Goal: Task Accomplishment & Management: Use online tool/utility

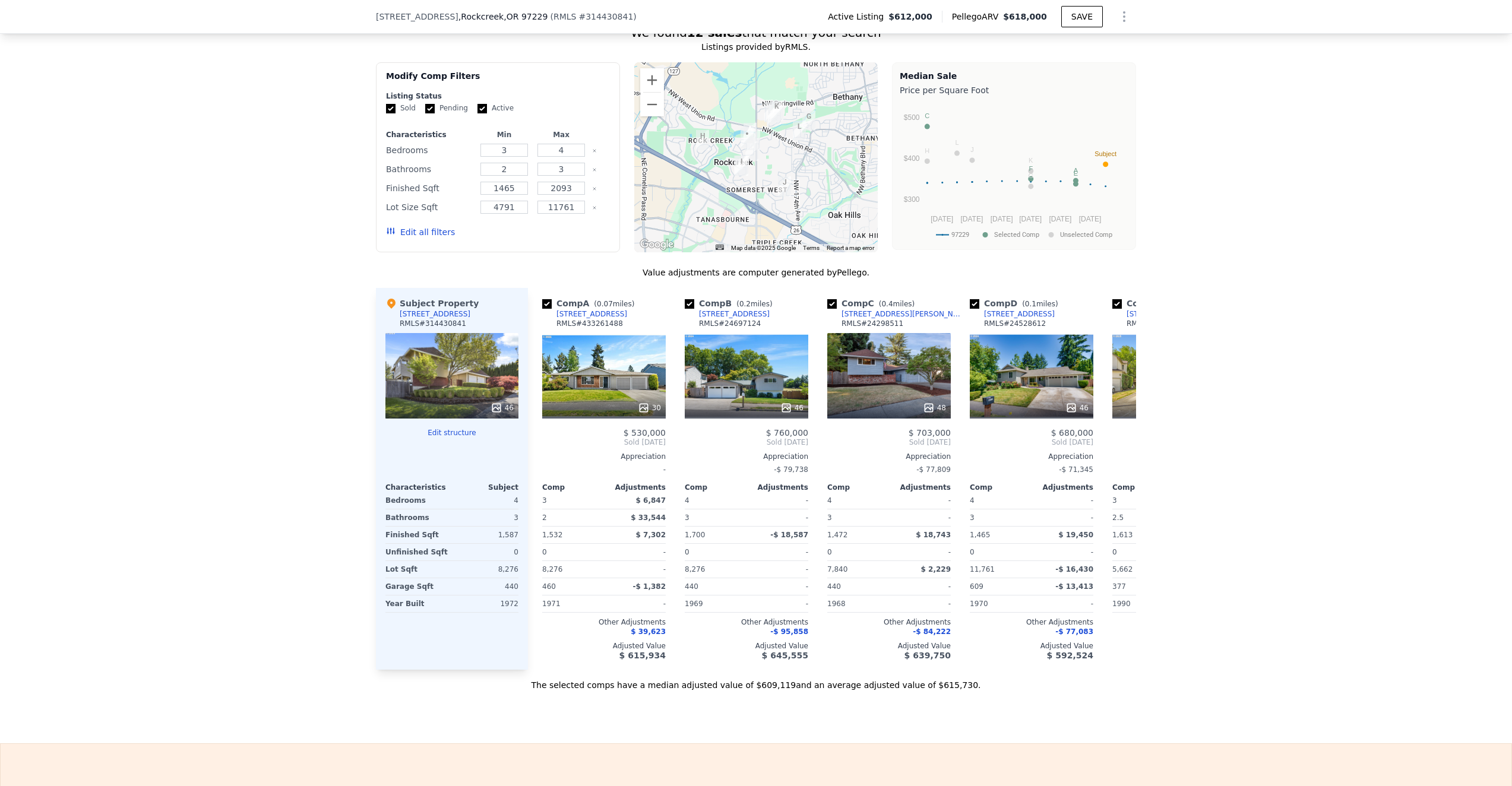
scroll to position [1044, 0]
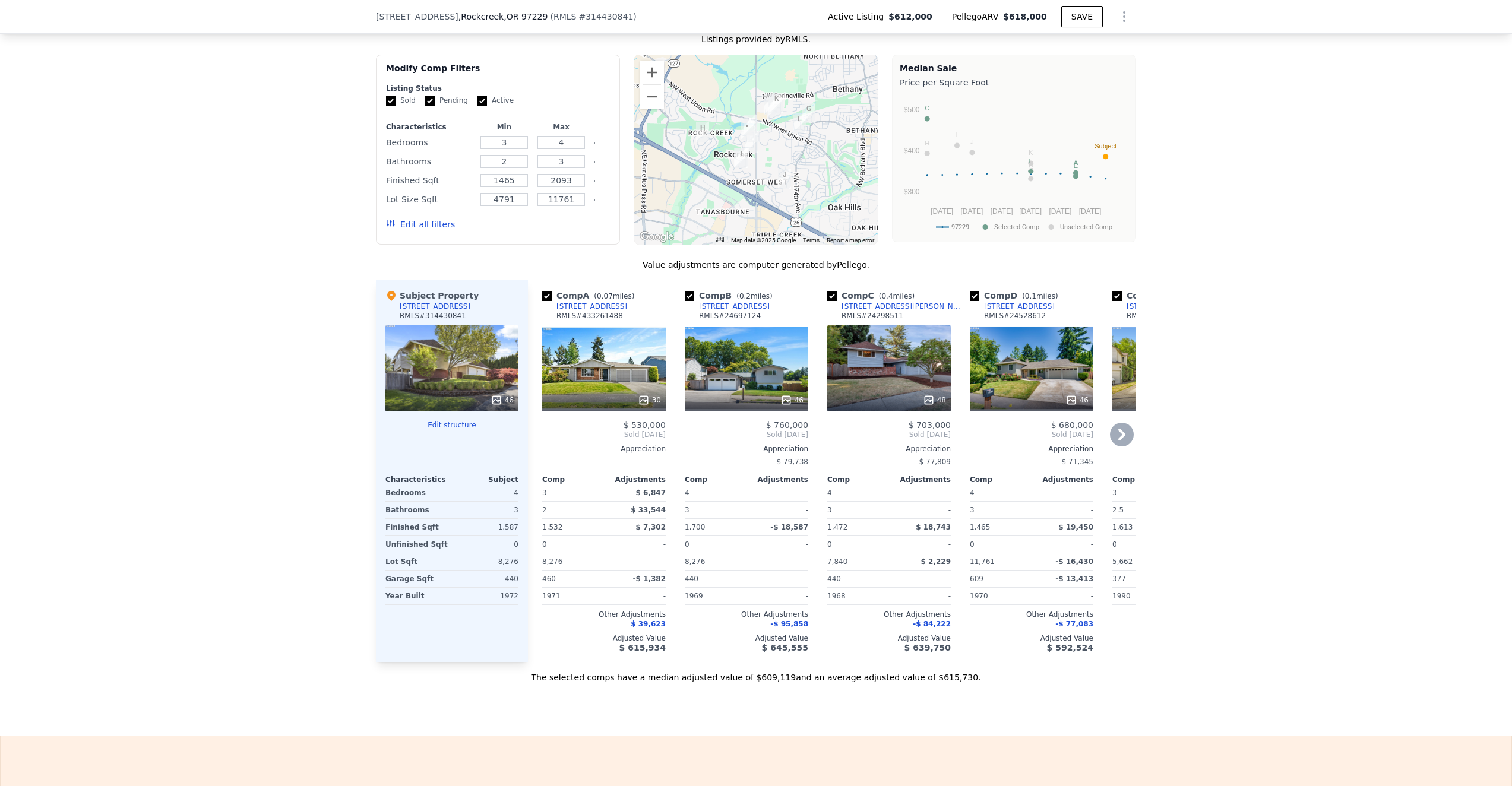
click at [548, 299] on input "checkbox" at bounding box center [547, 297] width 10 height 10
checkbox input "false"
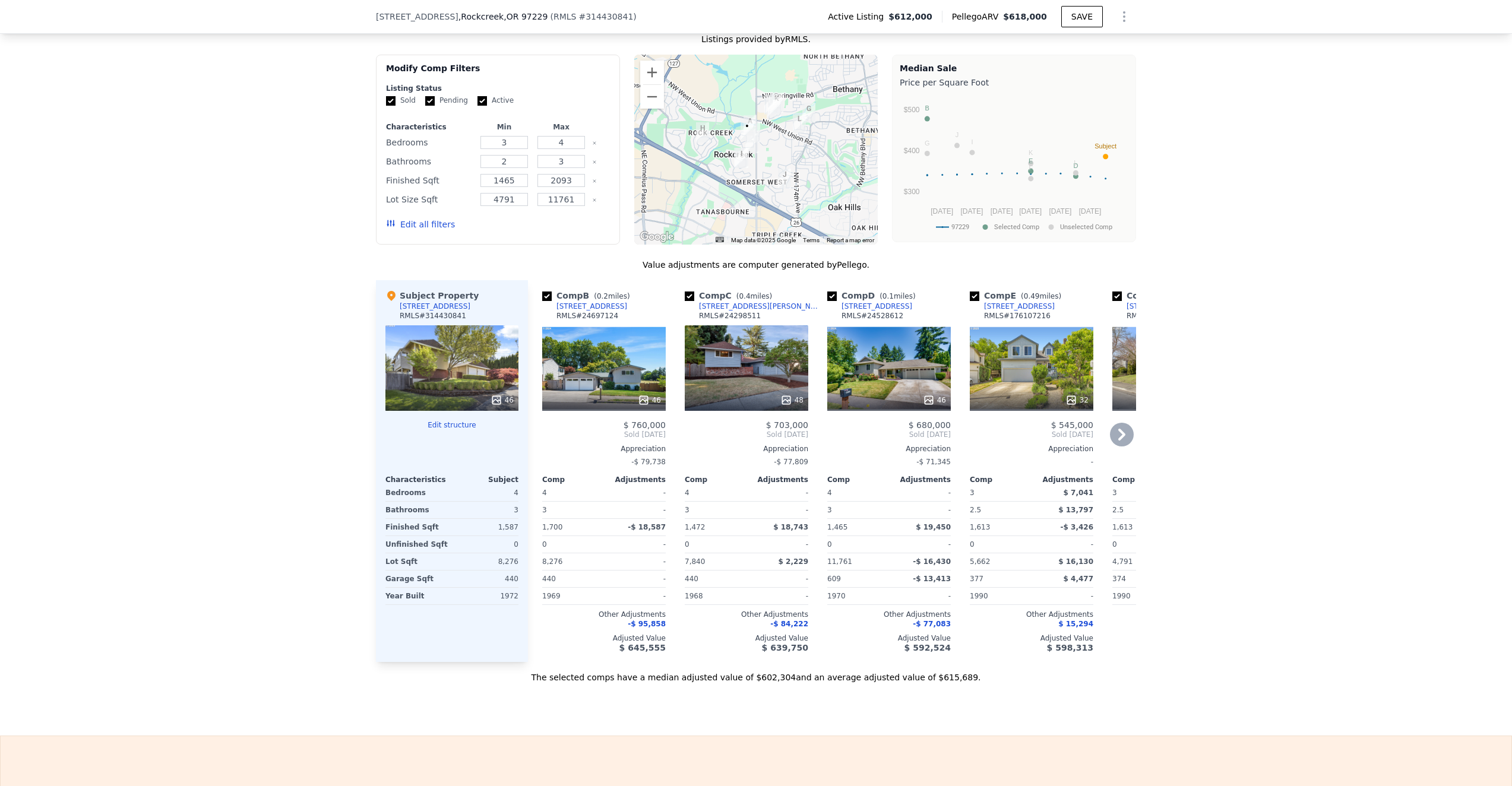
click at [976, 294] on input "checkbox" at bounding box center [975, 297] width 10 height 10
checkbox input "false"
click at [1122, 435] on icon at bounding box center [1122, 435] width 7 height 12
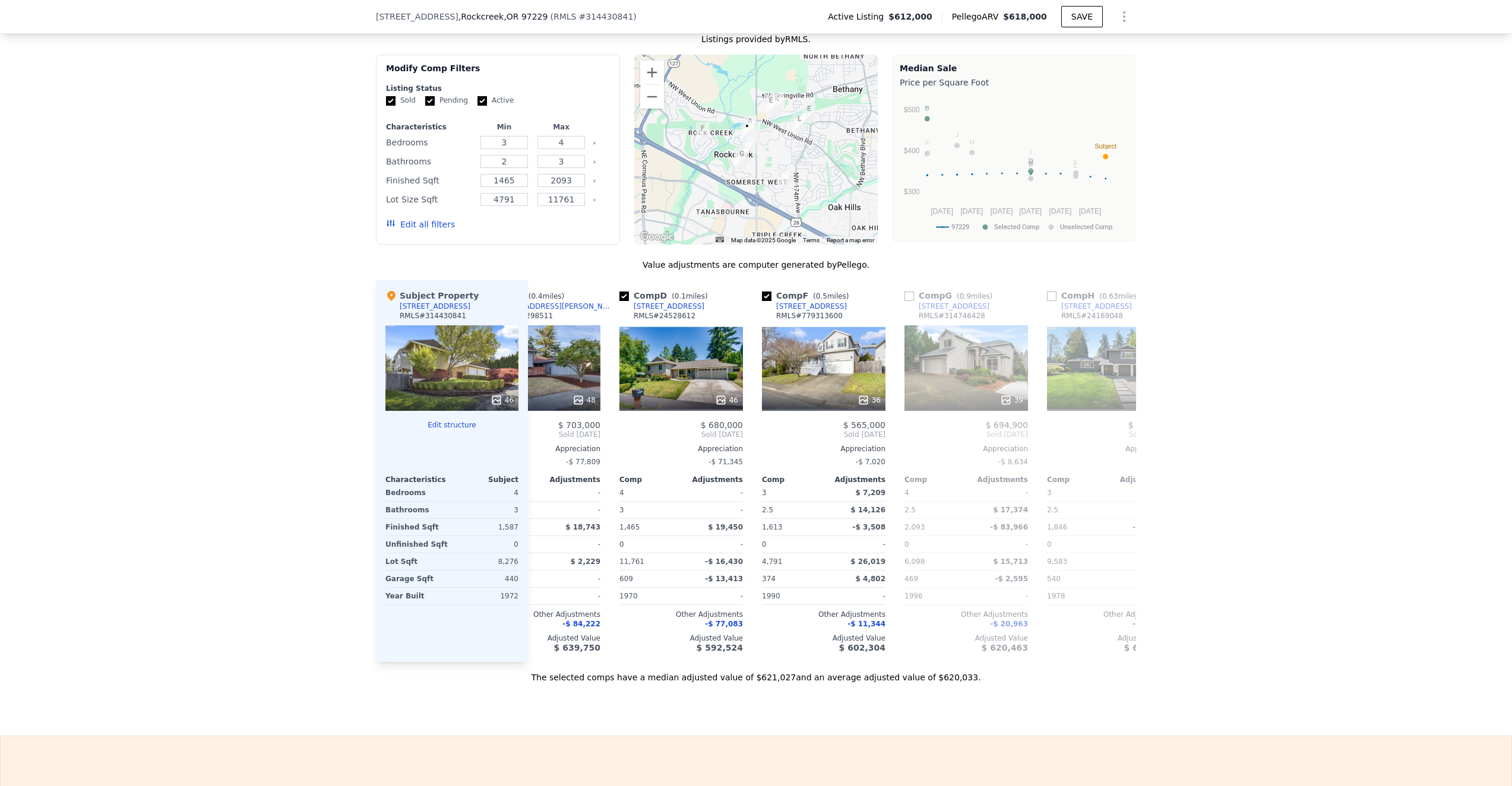
scroll to position [0, 285]
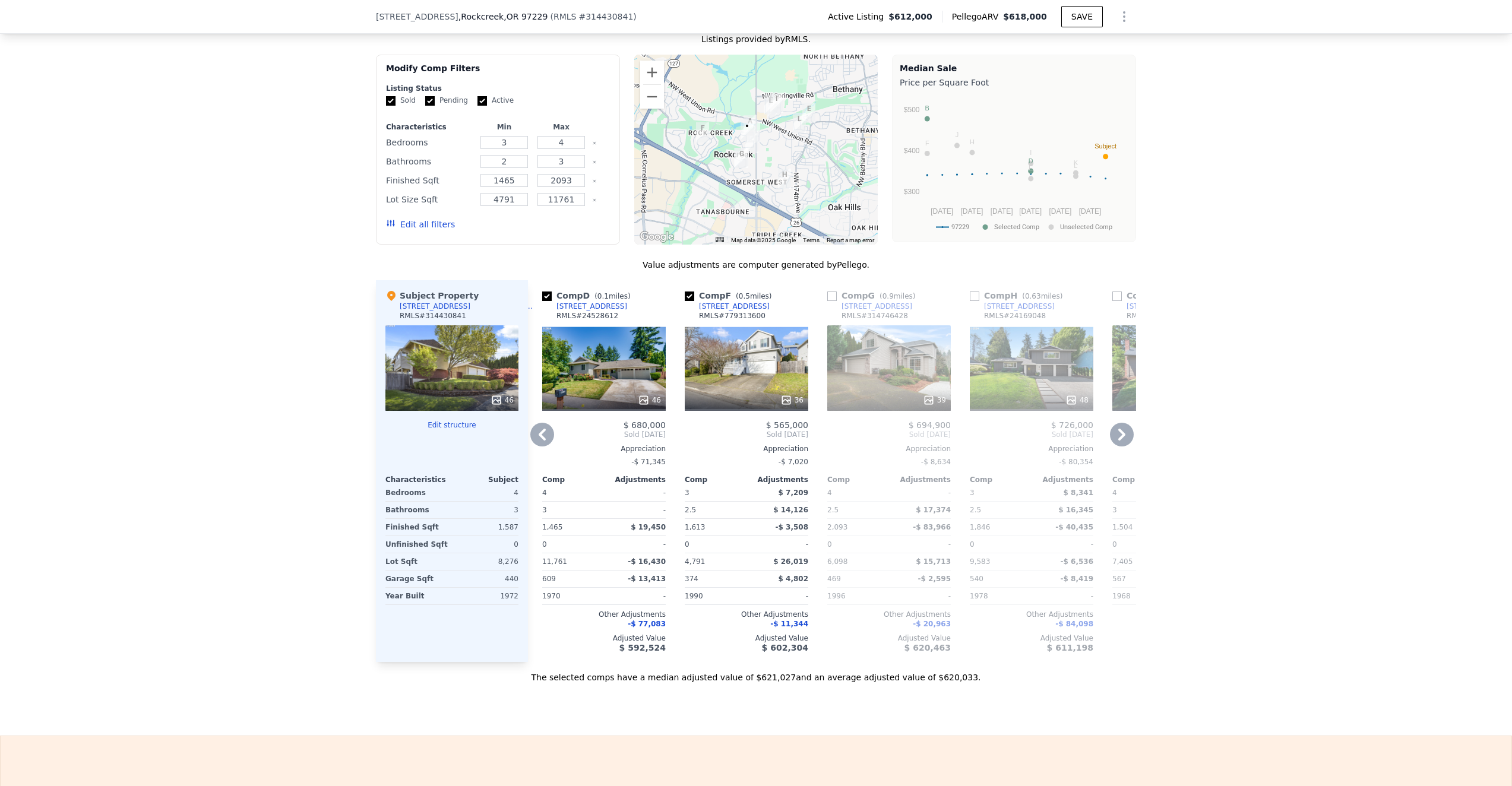
click at [1122, 435] on icon at bounding box center [1122, 435] width 7 height 12
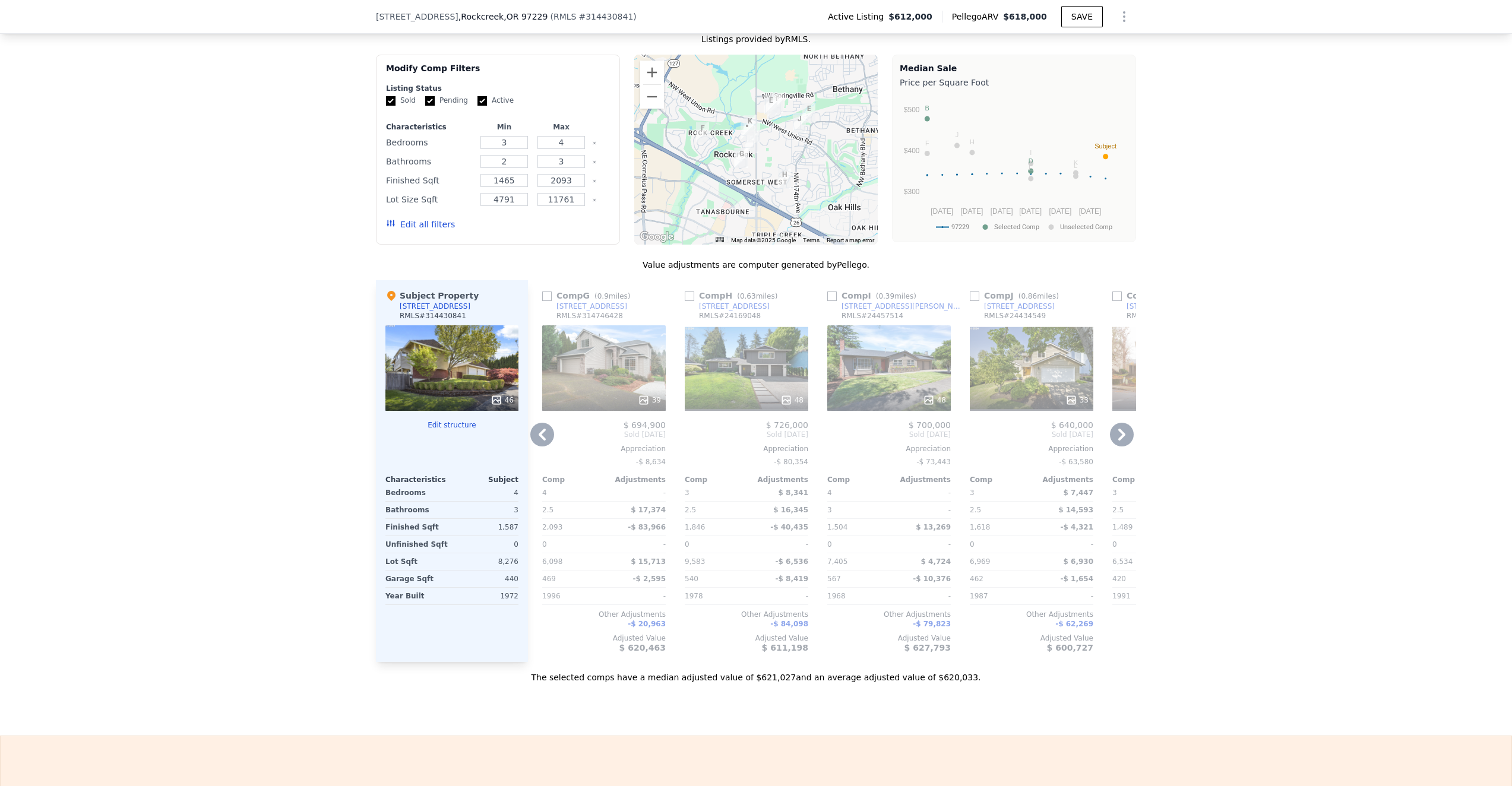
click at [1122, 435] on icon at bounding box center [1122, 435] width 7 height 12
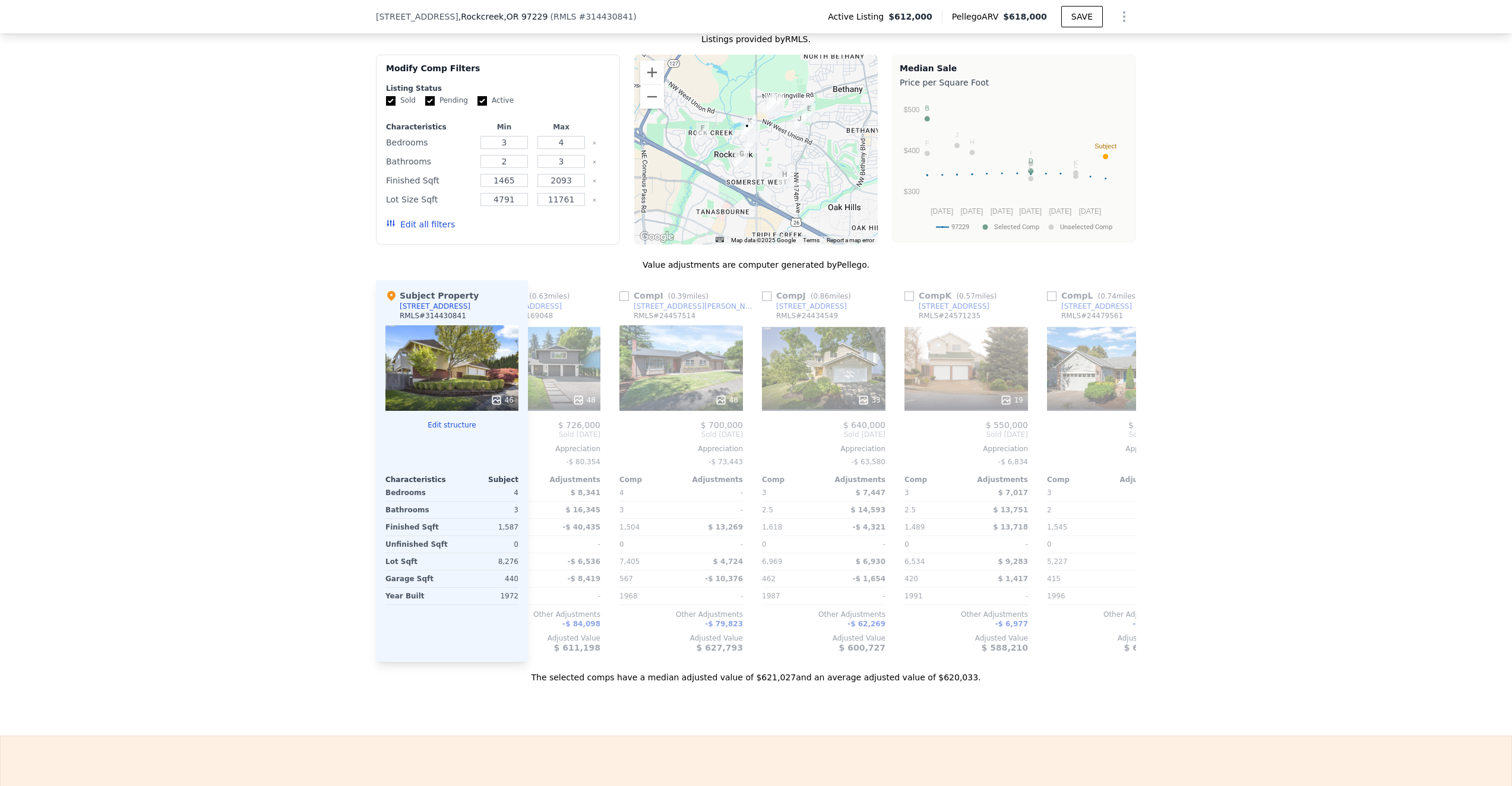
scroll to position [0, 855]
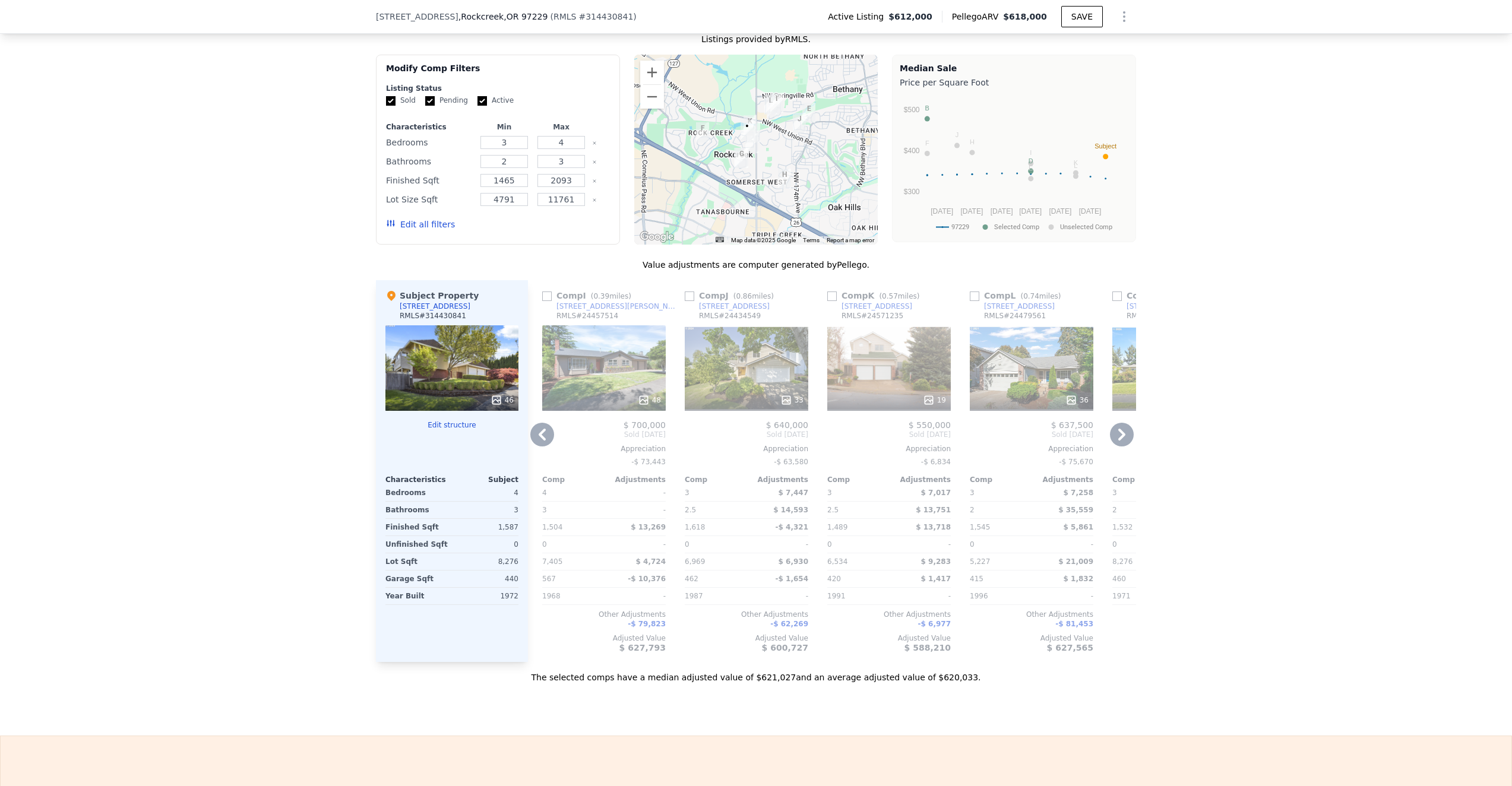
click at [542, 435] on icon at bounding box center [542, 435] width 7 height 12
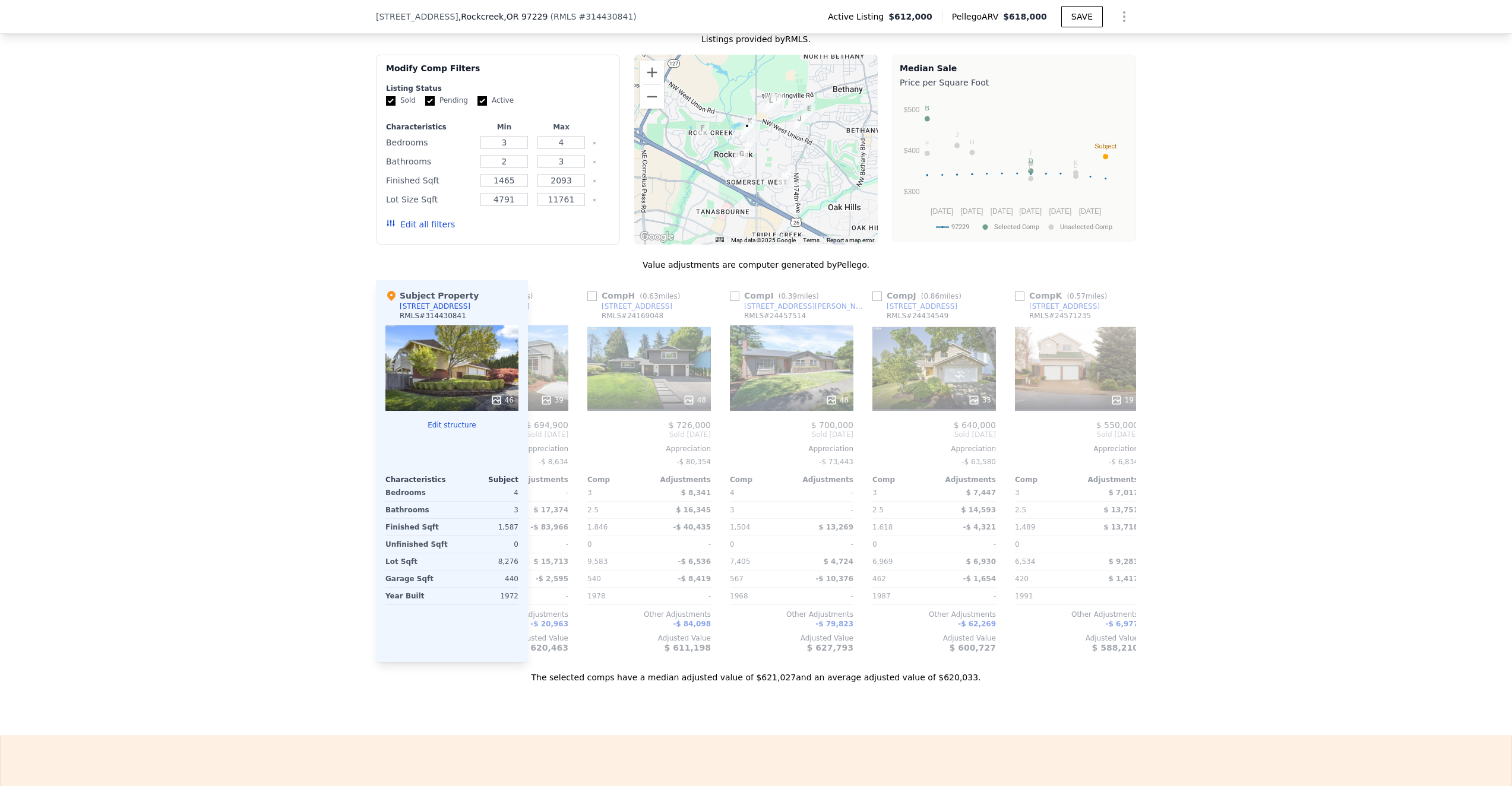
scroll to position [0, 570]
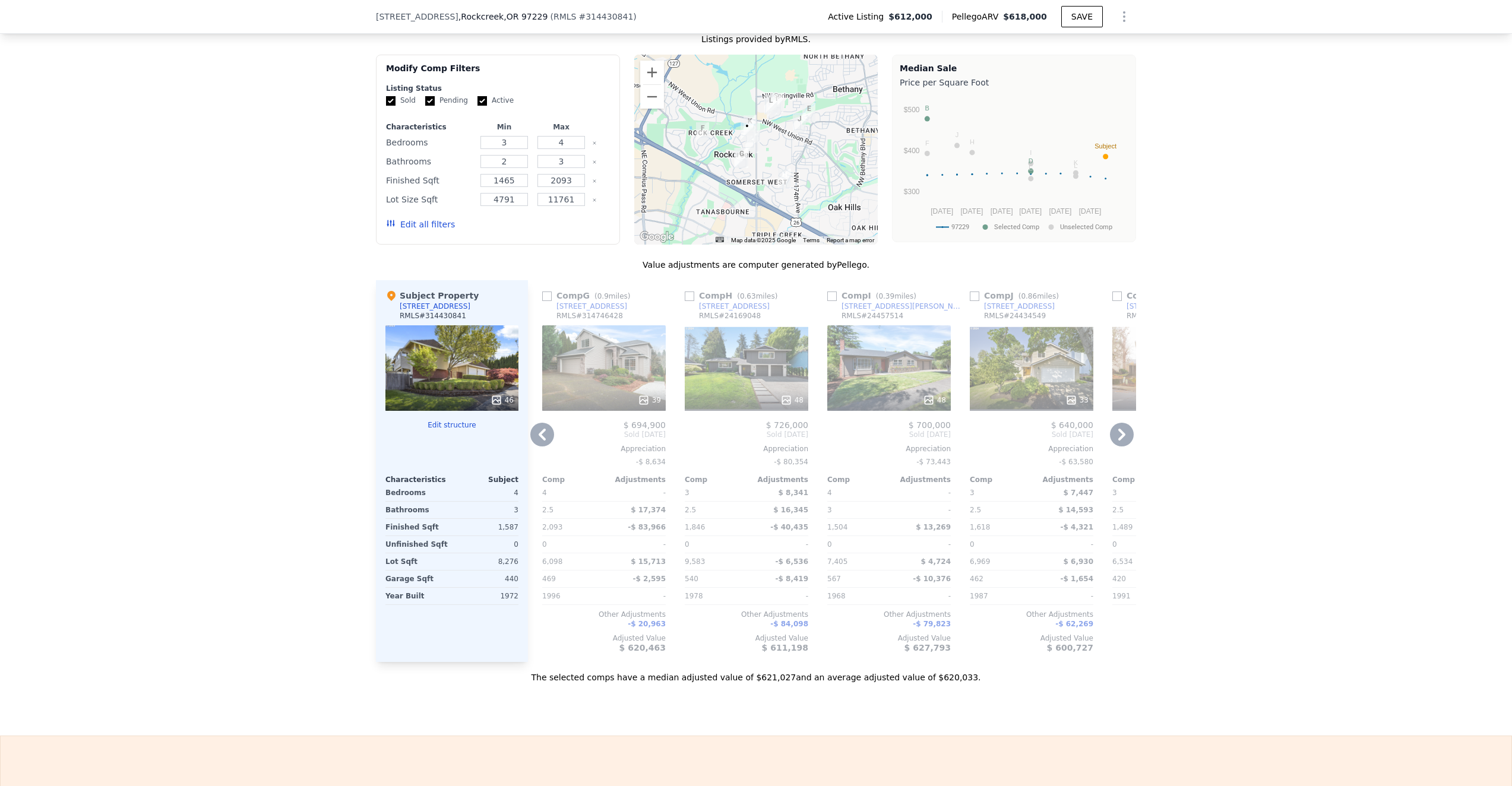
click at [692, 297] on input "checkbox" at bounding box center [689, 297] width 10 height 10
checkbox input "true"
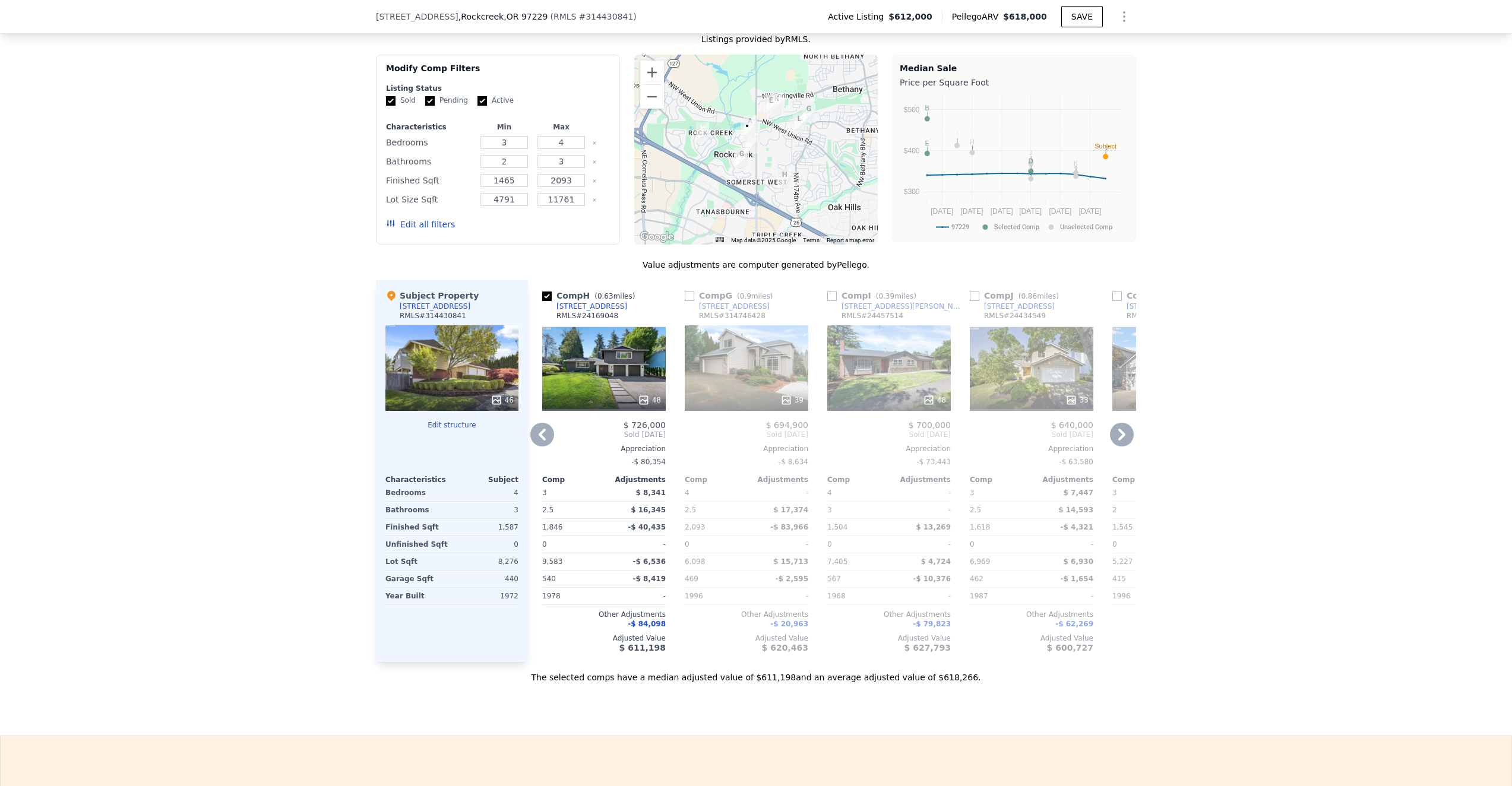
click at [541, 432] on icon at bounding box center [542, 435] width 7 height 12
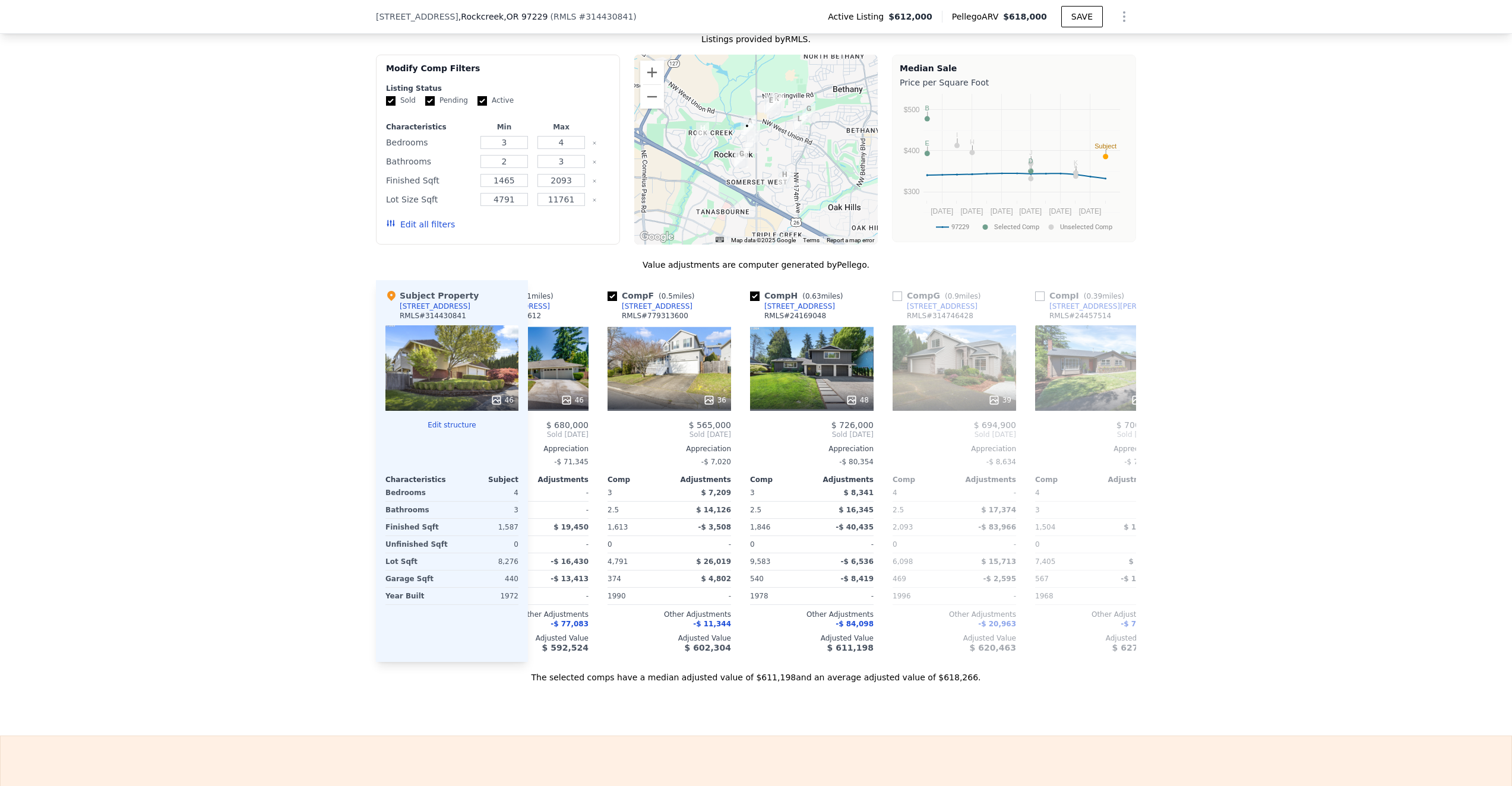
scroll to position [0, 285]
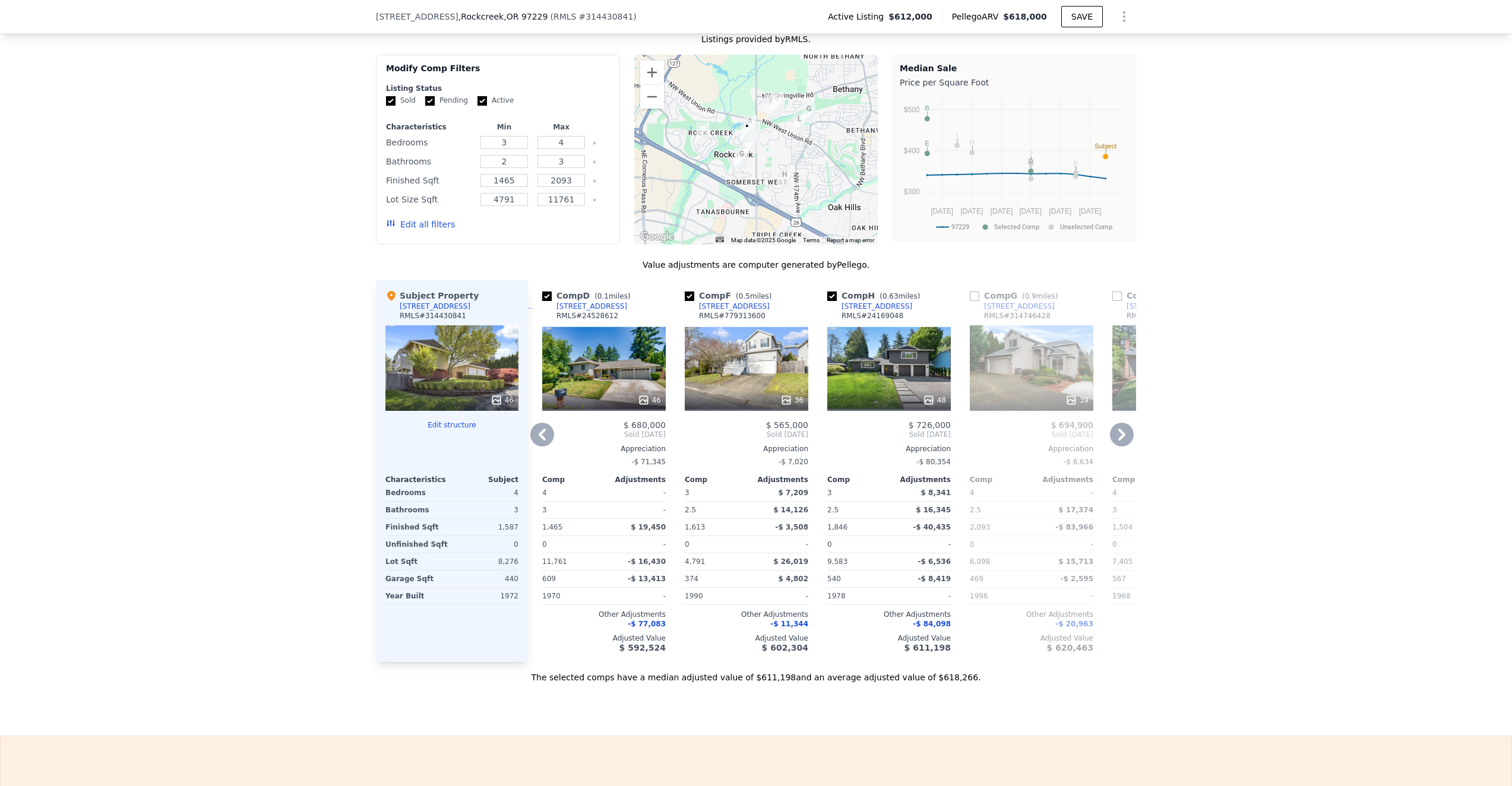
click at [541, 432] on icon at bounding box center [542, 435] width 7 height 12
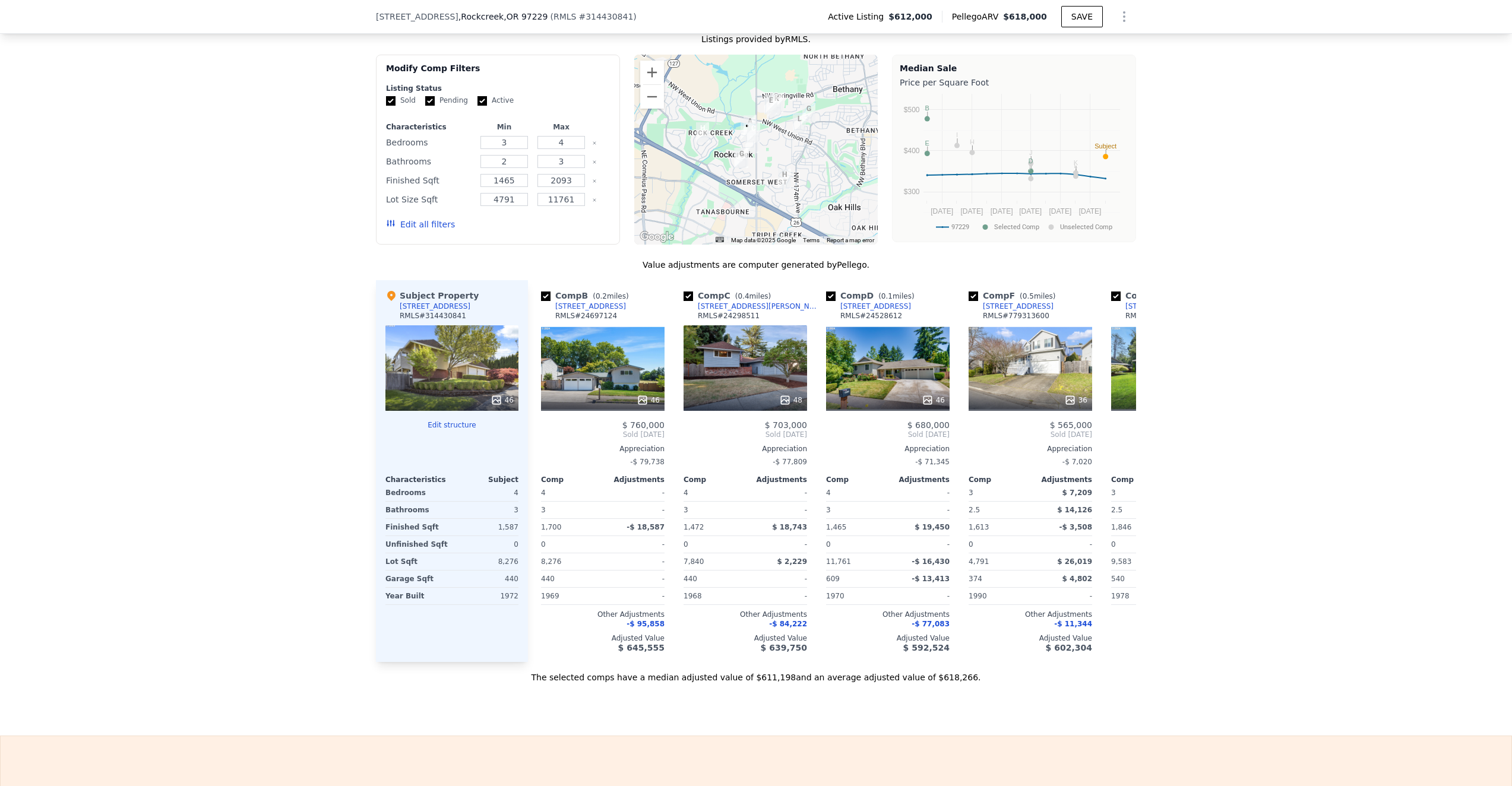
scroll to position [0, 0]
click at [541, 432] on div "Comp B ( 0.2 miles) [STREET_ADDRESS] # 24697124 46 $ 760,000 Sold [DATE] Apprec…" at bounding box center [604, 471] width 133 height 382
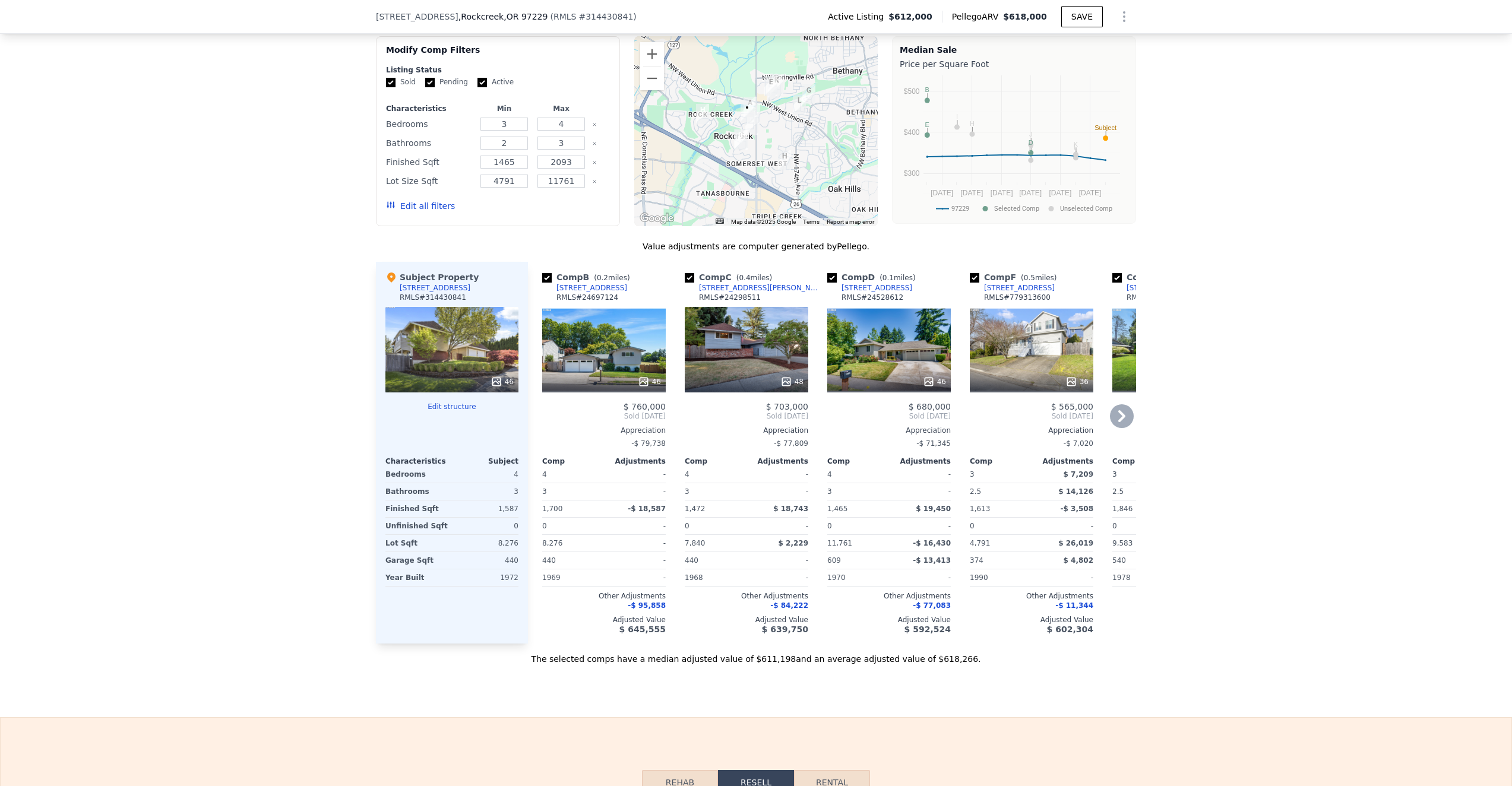
scroll to position [1061, 0]
click at [1124, 416] on icon at bounding box center [1122, 418] width 7 height 12
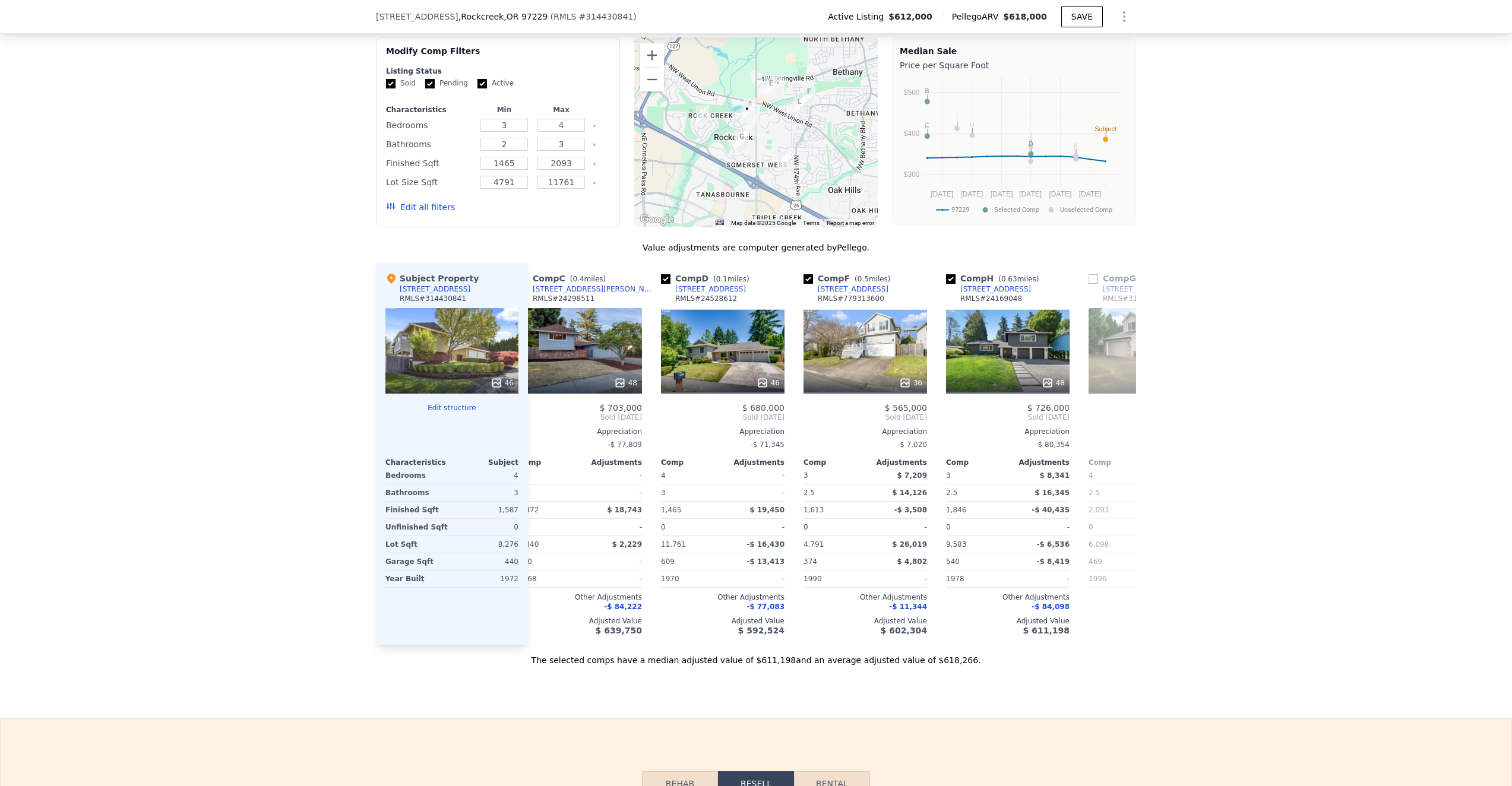
scroll to position [0, 285]
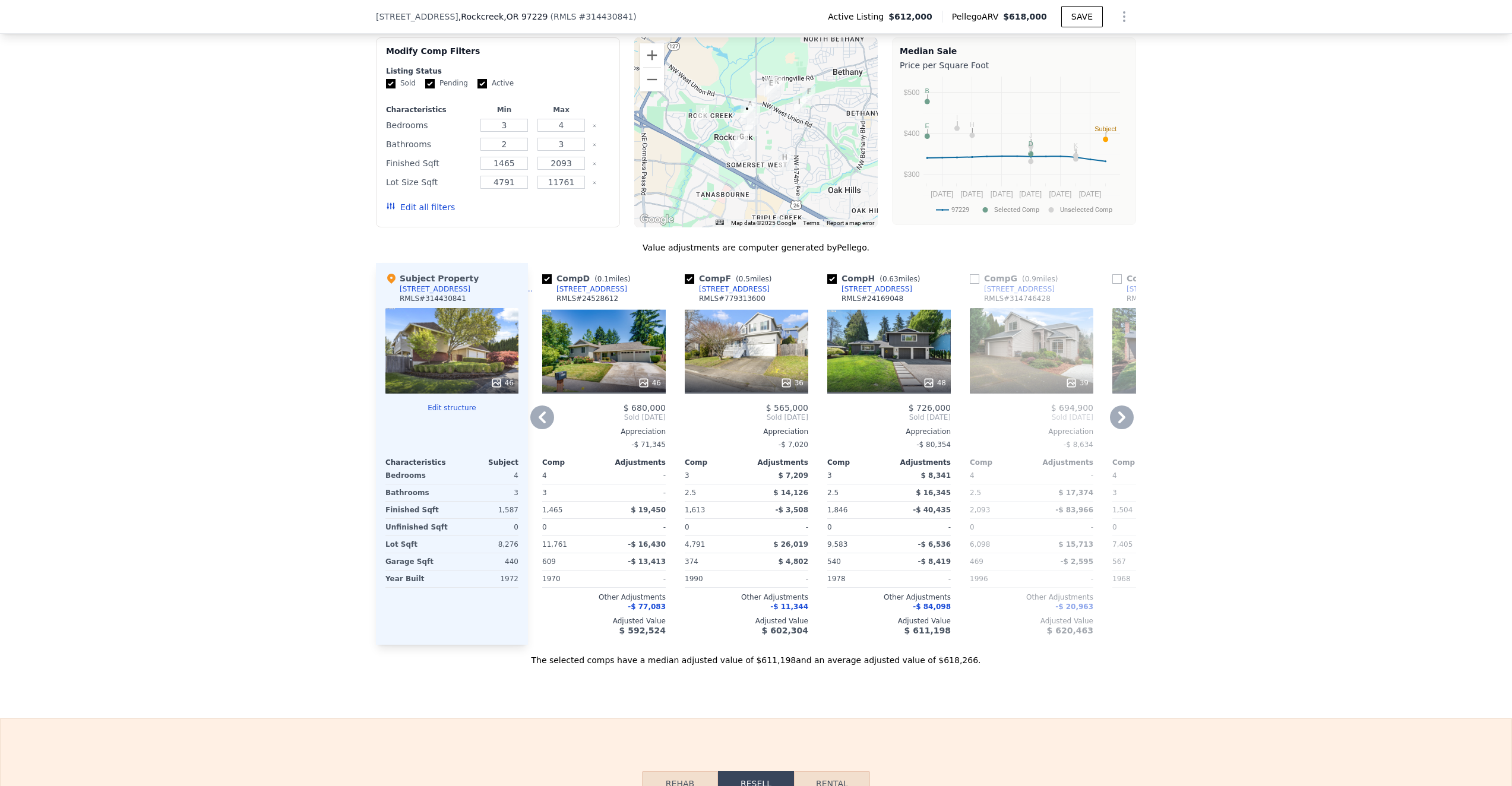
click at [481, 85] on input "Active" at bounding box center [482, 84] width 10 height 10
checkbox input "false"
click at [569, 207] on button "Update Search" at bounding box center [564, 207] width 89 height 16
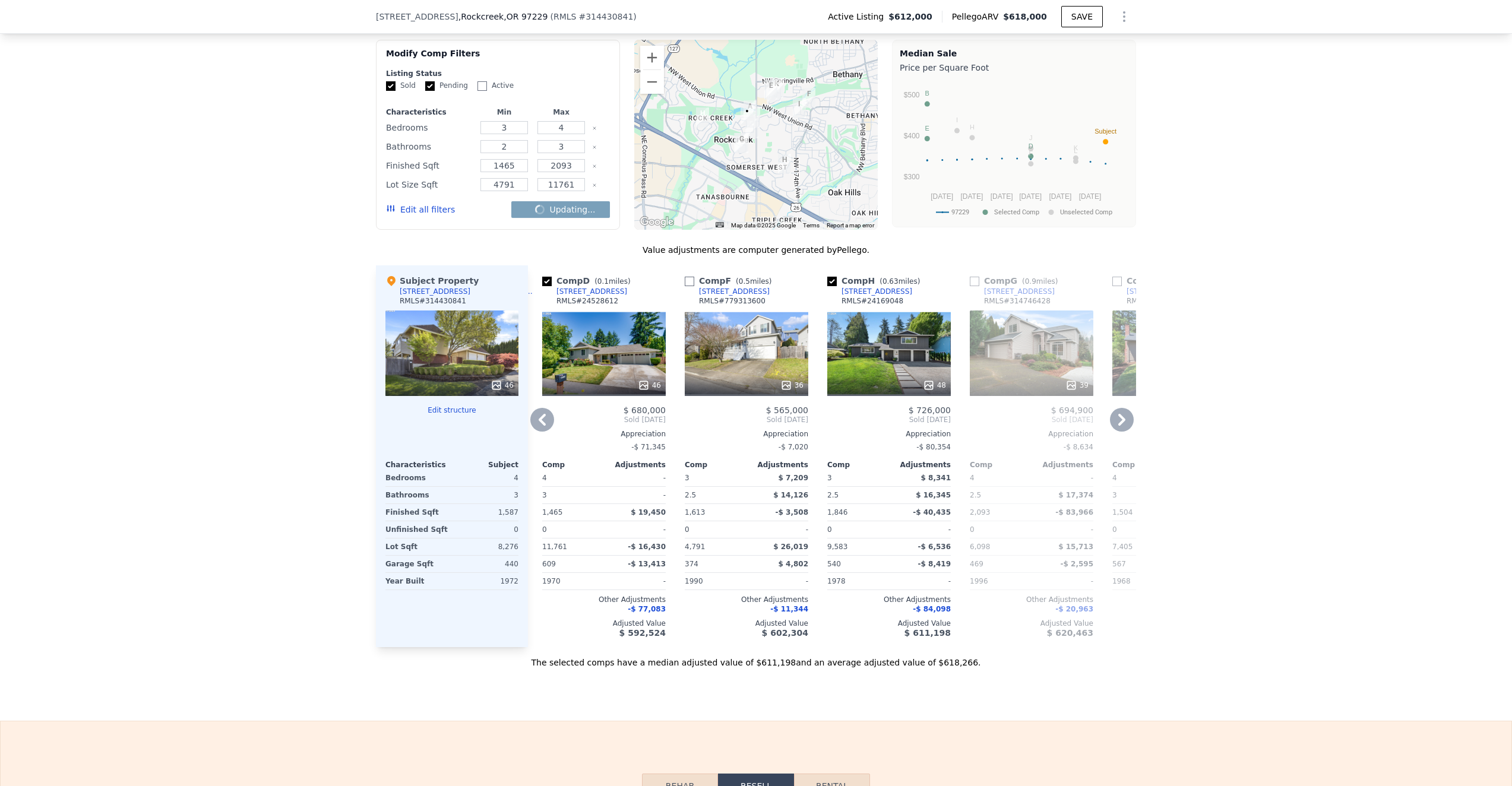
checkbox input "false"
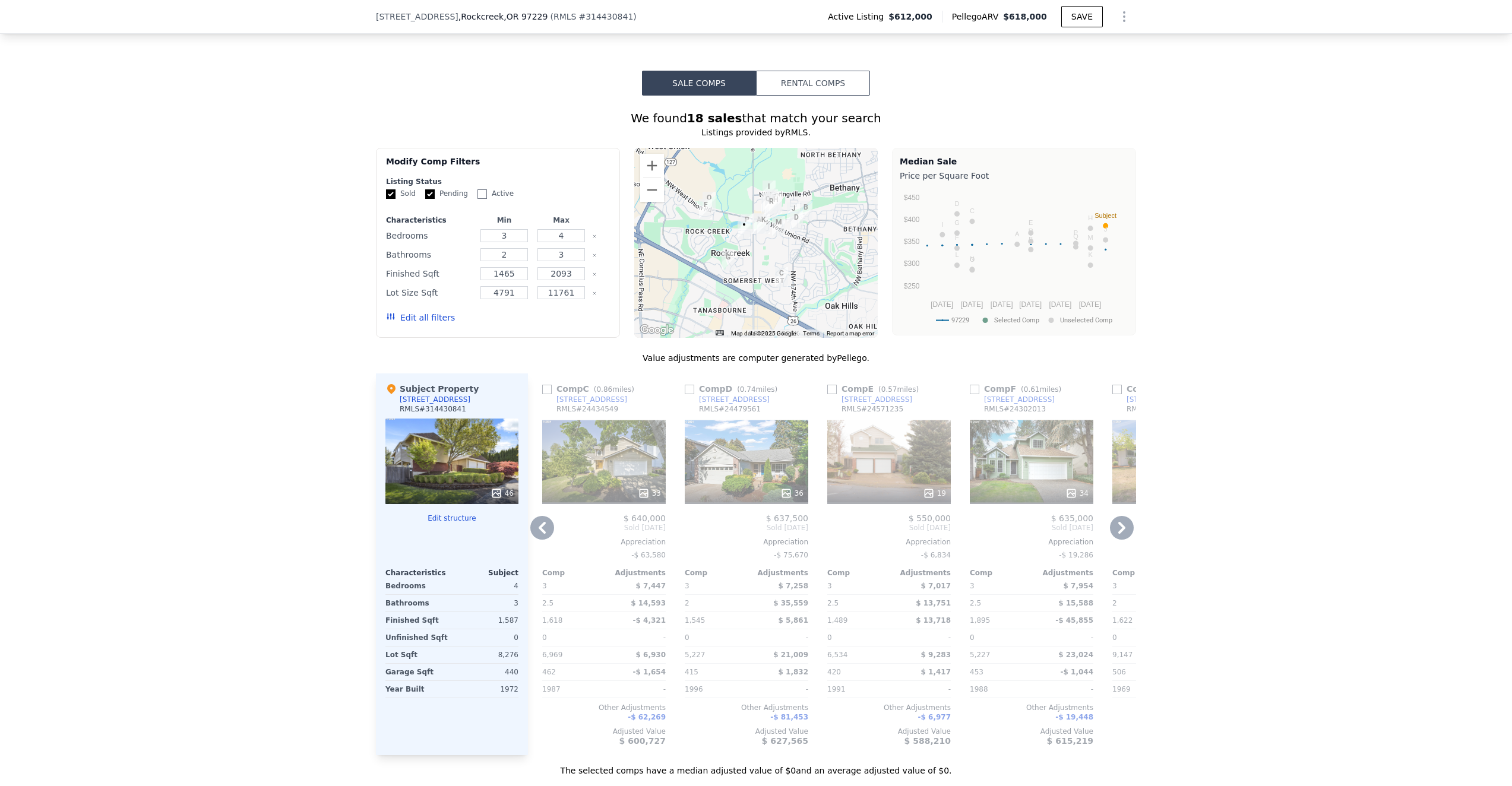
scroll to position [950, 0]
click at [652, 163] on button "Zoom in" at bounding box center [652, 166] width 24 height 24
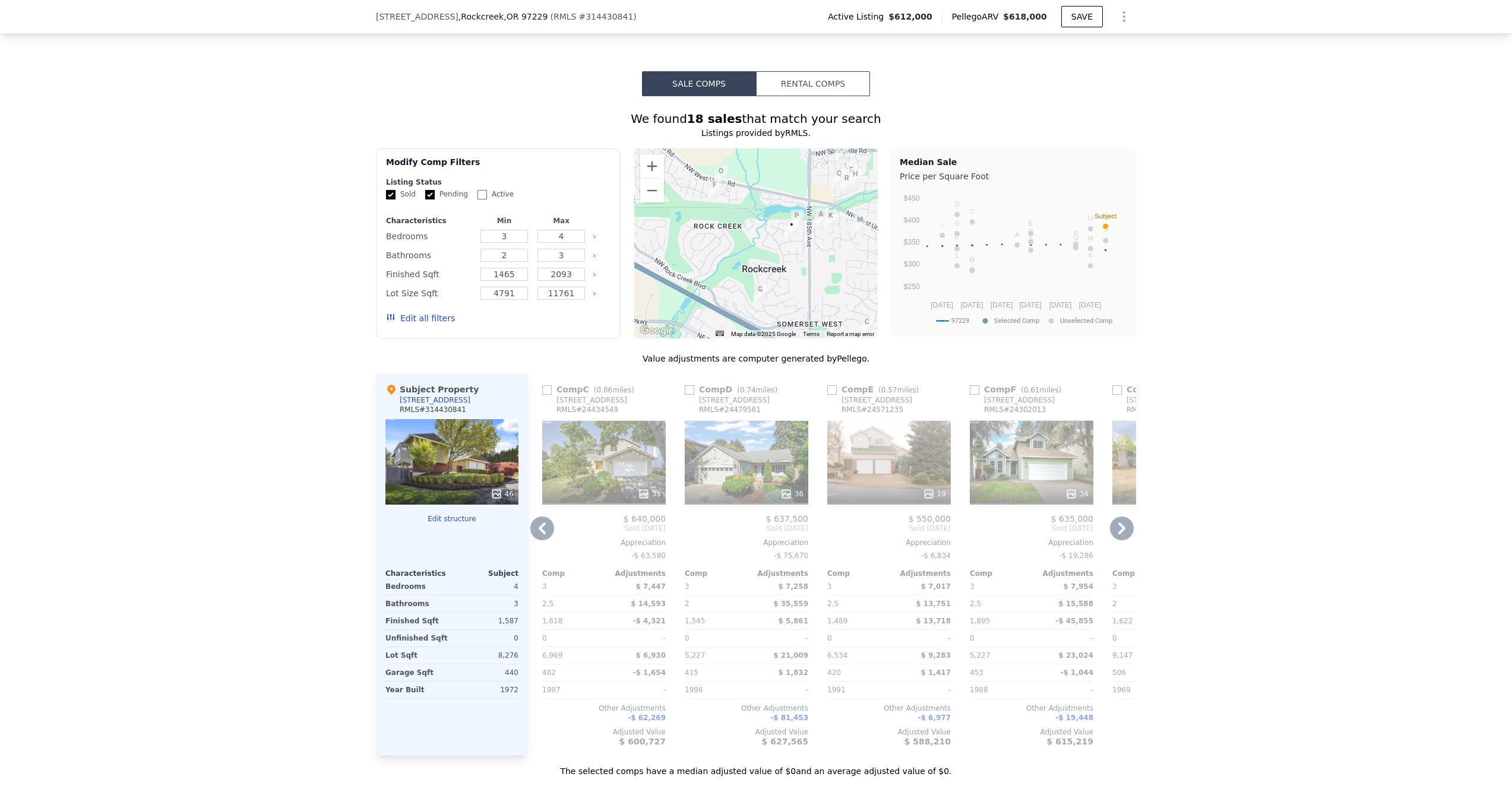
drag, startPoint x: 710, startPoint y: 266, endPoint x: 773, endPoint y: 271, distance: 63.2
click at [773, 271] on div at bounding box center [756, 243] width 244 height 190
click at [798, 213] on img "4930 NW 187th Ave" at bounding box center [796, 220] width 13 height 20
click at [798, 215] on img "4930 NW 187th Ave" at bounding box center [796, 220] width 13 height 20
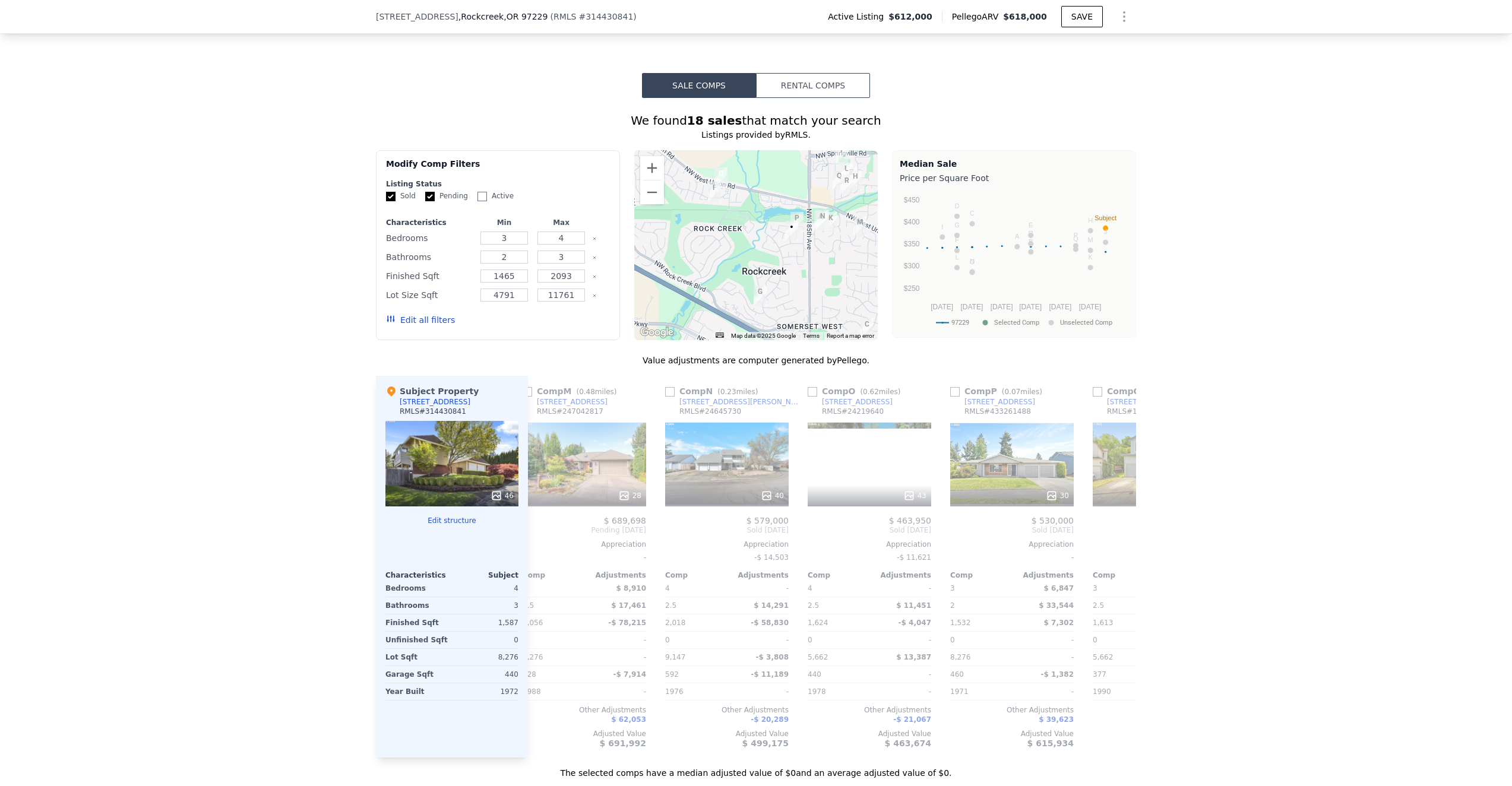
scroll to position [0, 1731]
click at [954, 392] on input "checkbox" at bounding box center [954, 392] width 10 height 10
checkbox input "true"
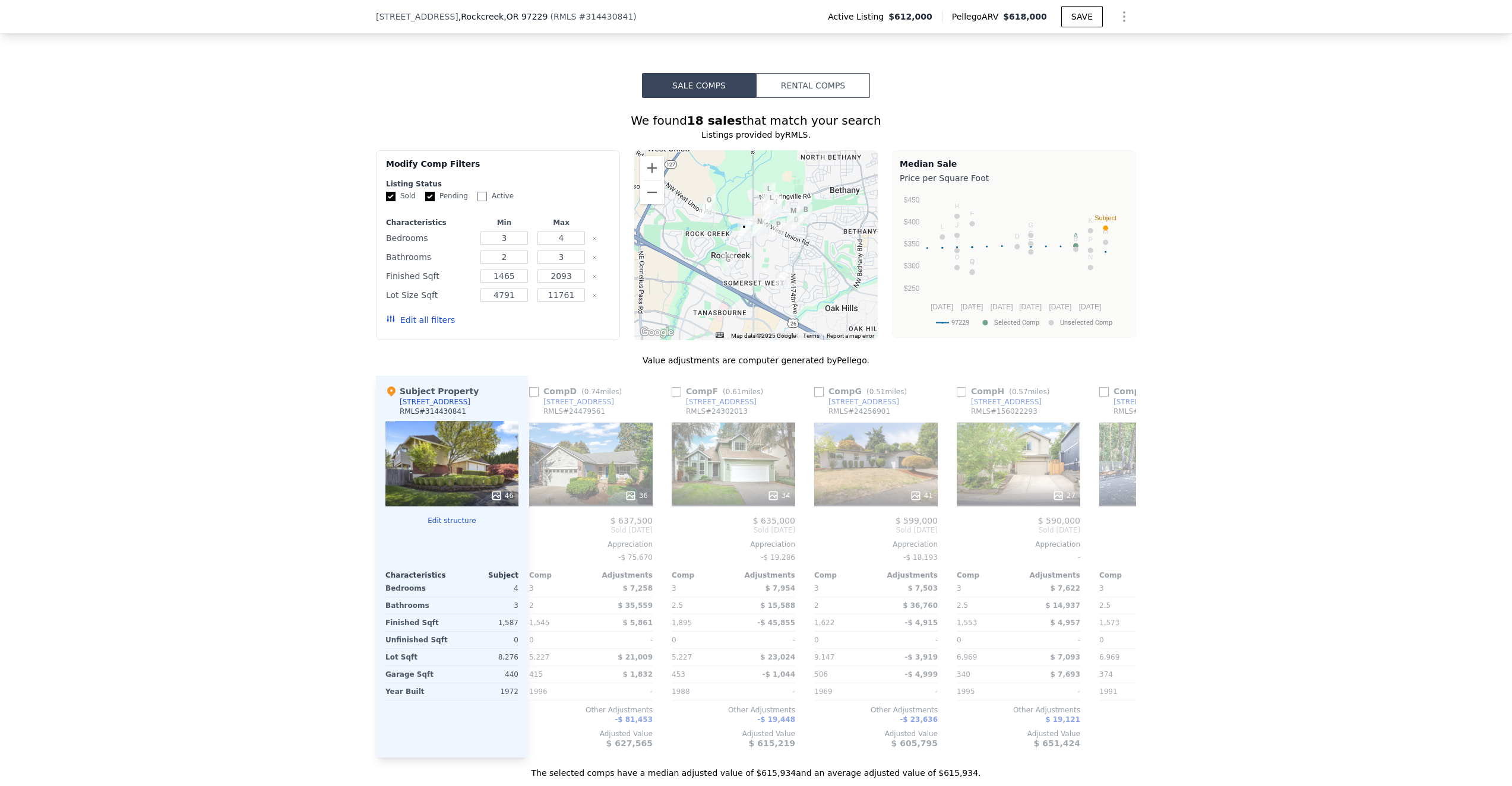
scroll to position [0, 998]
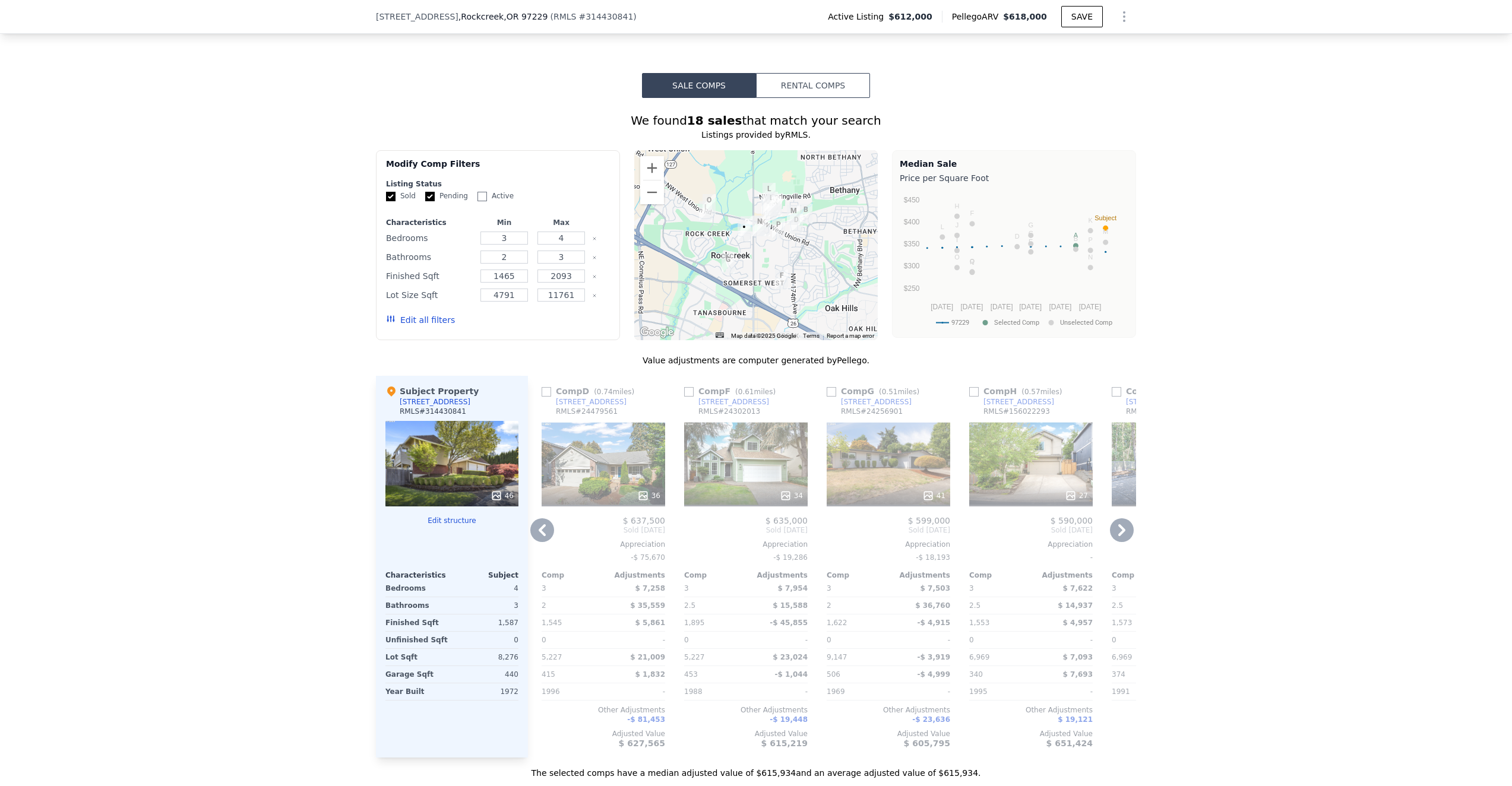
click at [830, 391] on input "checkbox" at bounding box center [832, 392] width 10 height 10
checkbox input "true"
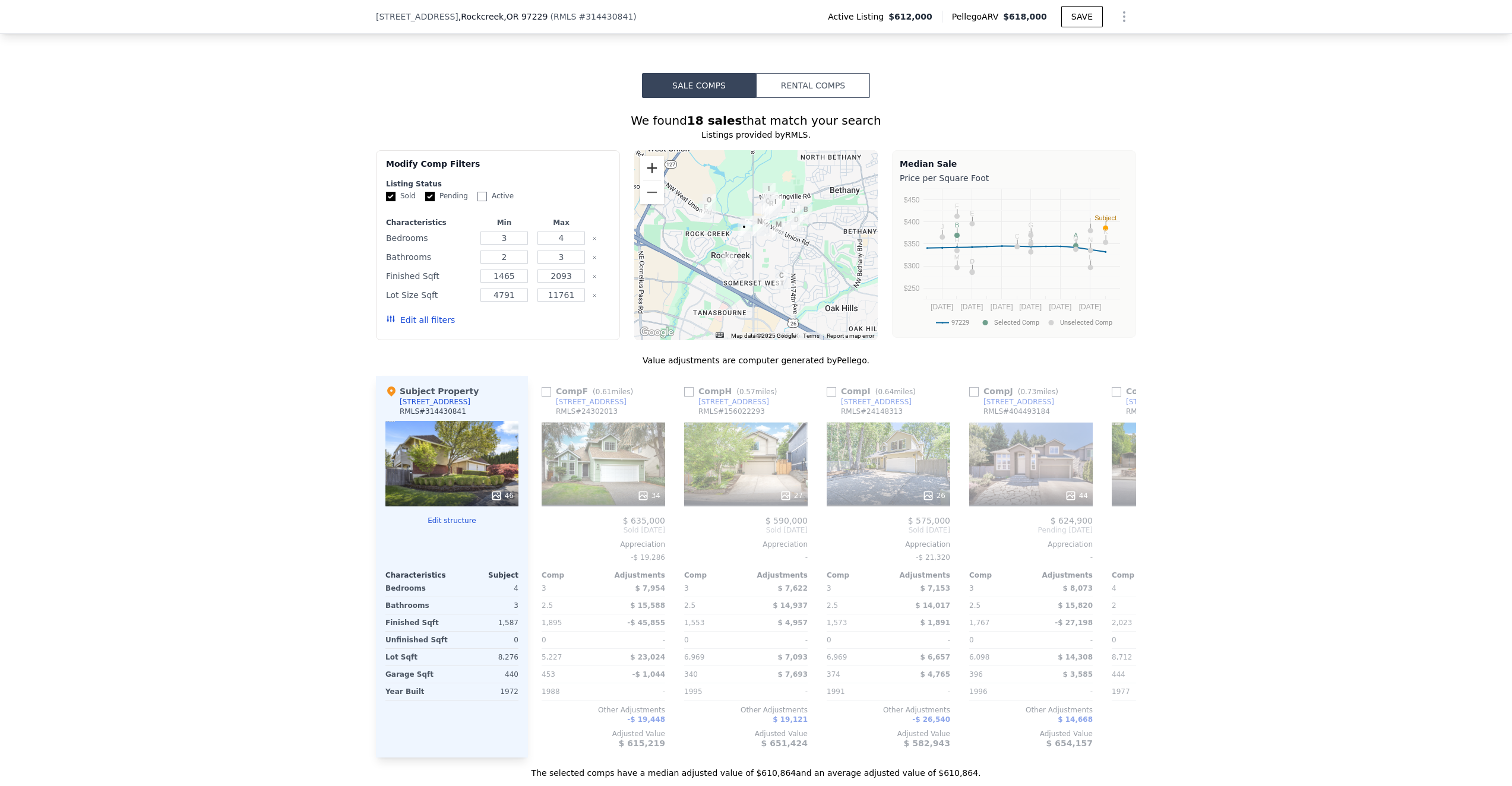
click at [658, 166] on button "Zoom in" at bounding box center [652, 168] width 24 height 24
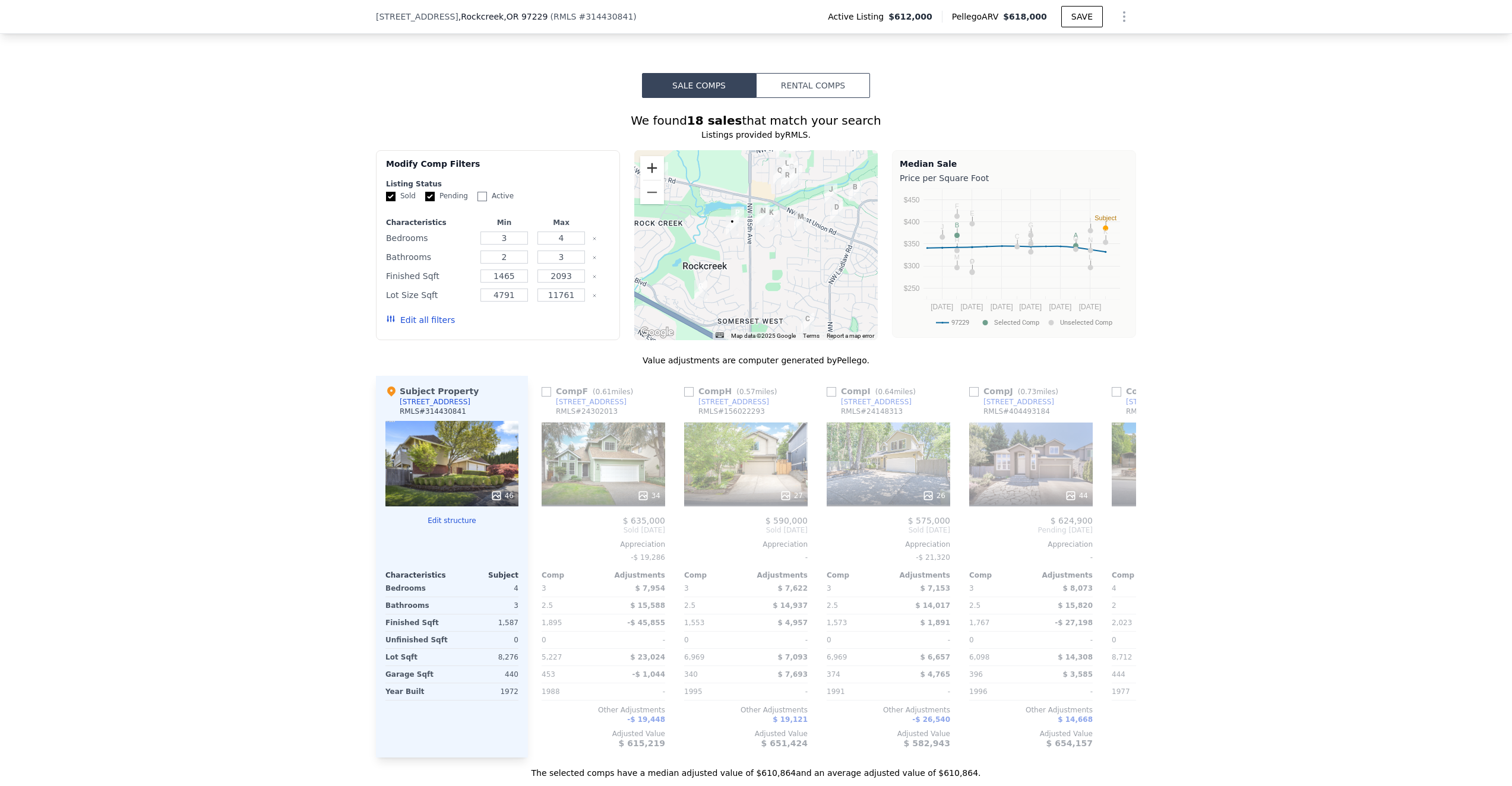
click at [658, 166] on button "Zoom in" at bounding box center [652, 168] width 24 height 24
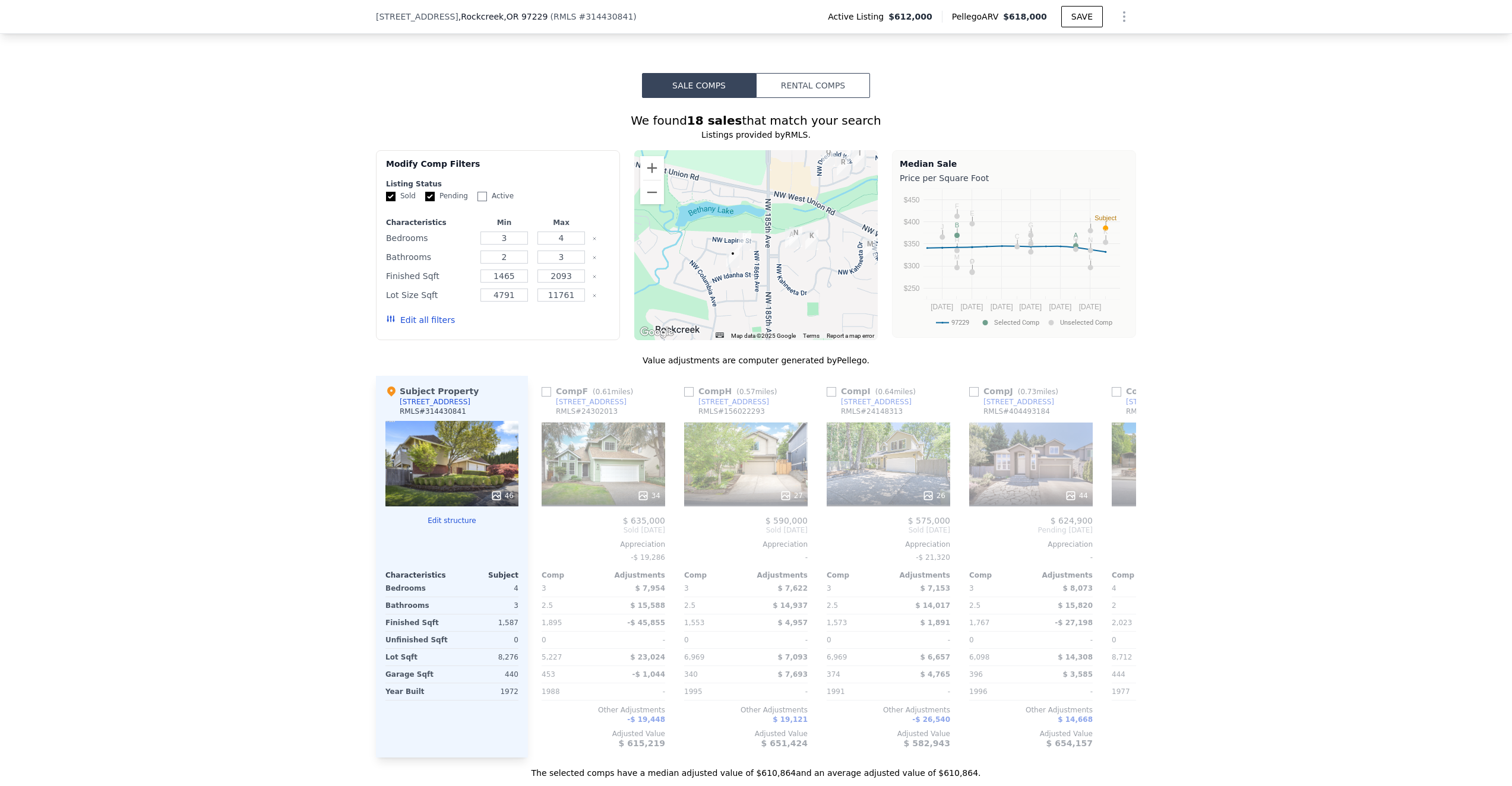
drag, startPoint x: 724, startPoint y: 258, endPoint x: 749, endPoint y: 300, distance: 48.9
click at [750, 300] on div at bounding box center [756, 245] width 244 height 190
click at [655, 172] on button "Zoom in" at bounding box center [652, 168] width 24 height 24
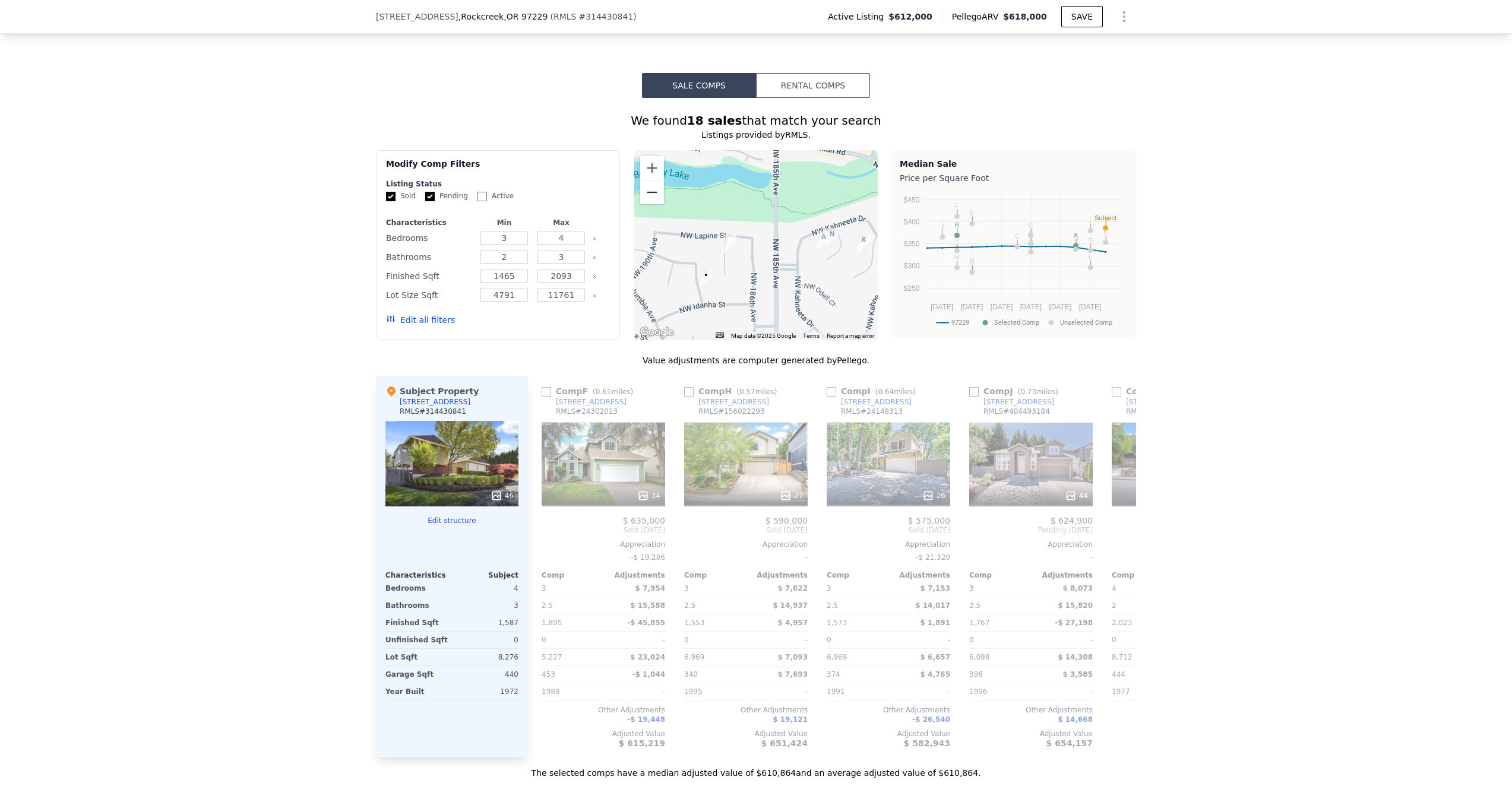
click at [657, 190] on button "Zoom out" at bounding box center [652, 192] width 24 height 24
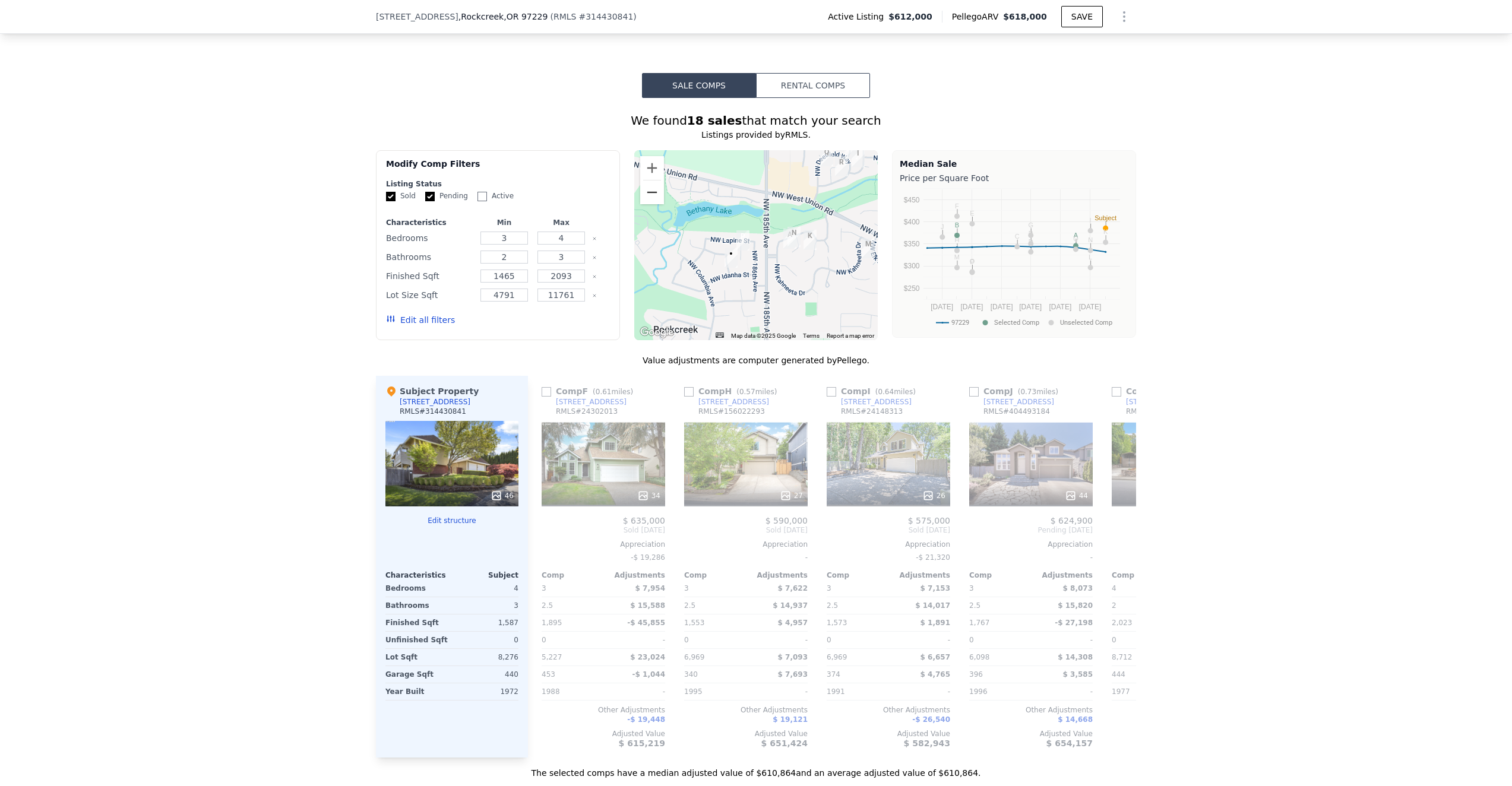
click at [657, 190] on button "Zoom out" at bounding box center [652, 192] width 24 height 24
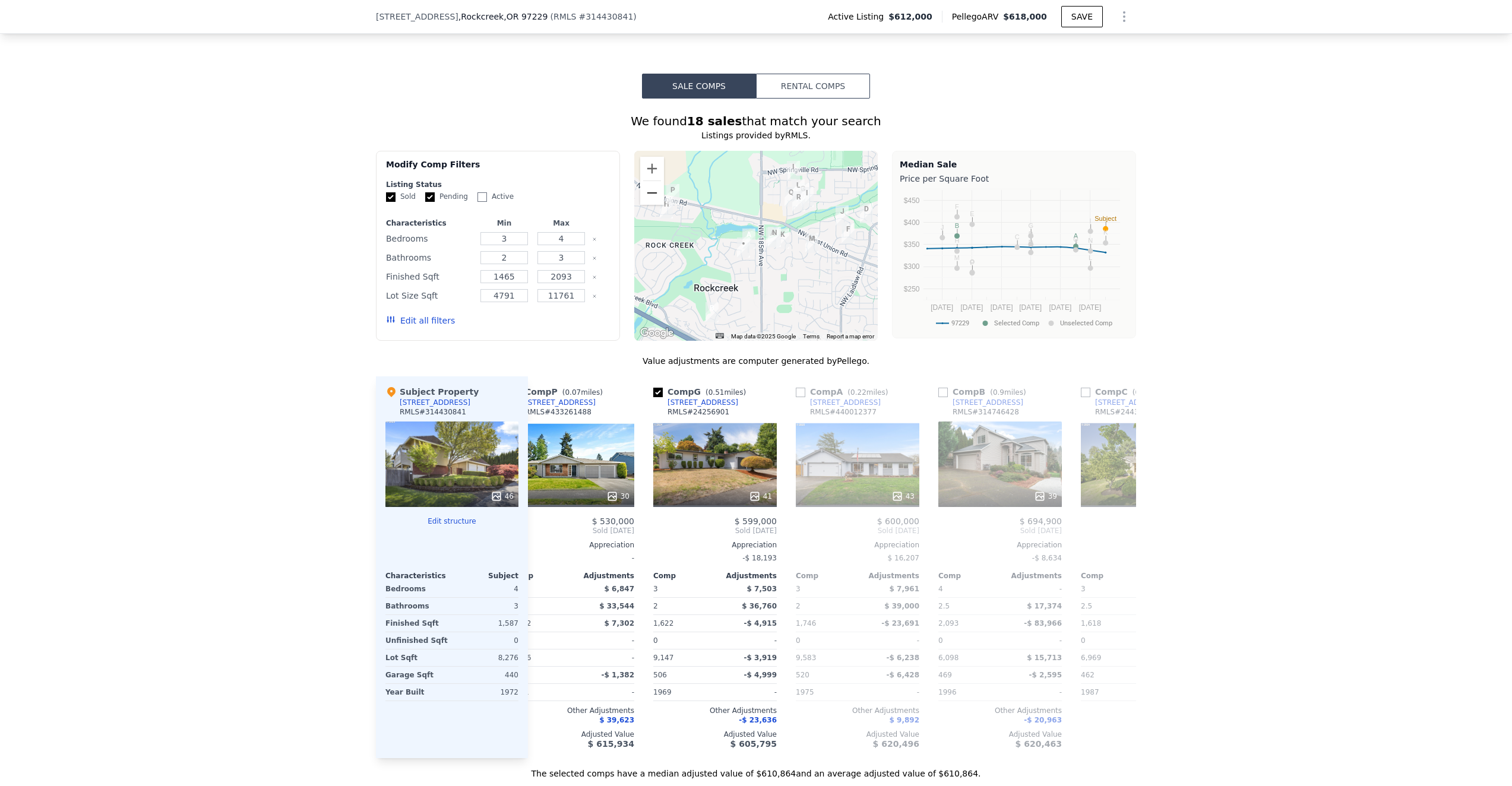
scroll to position [0, 0]
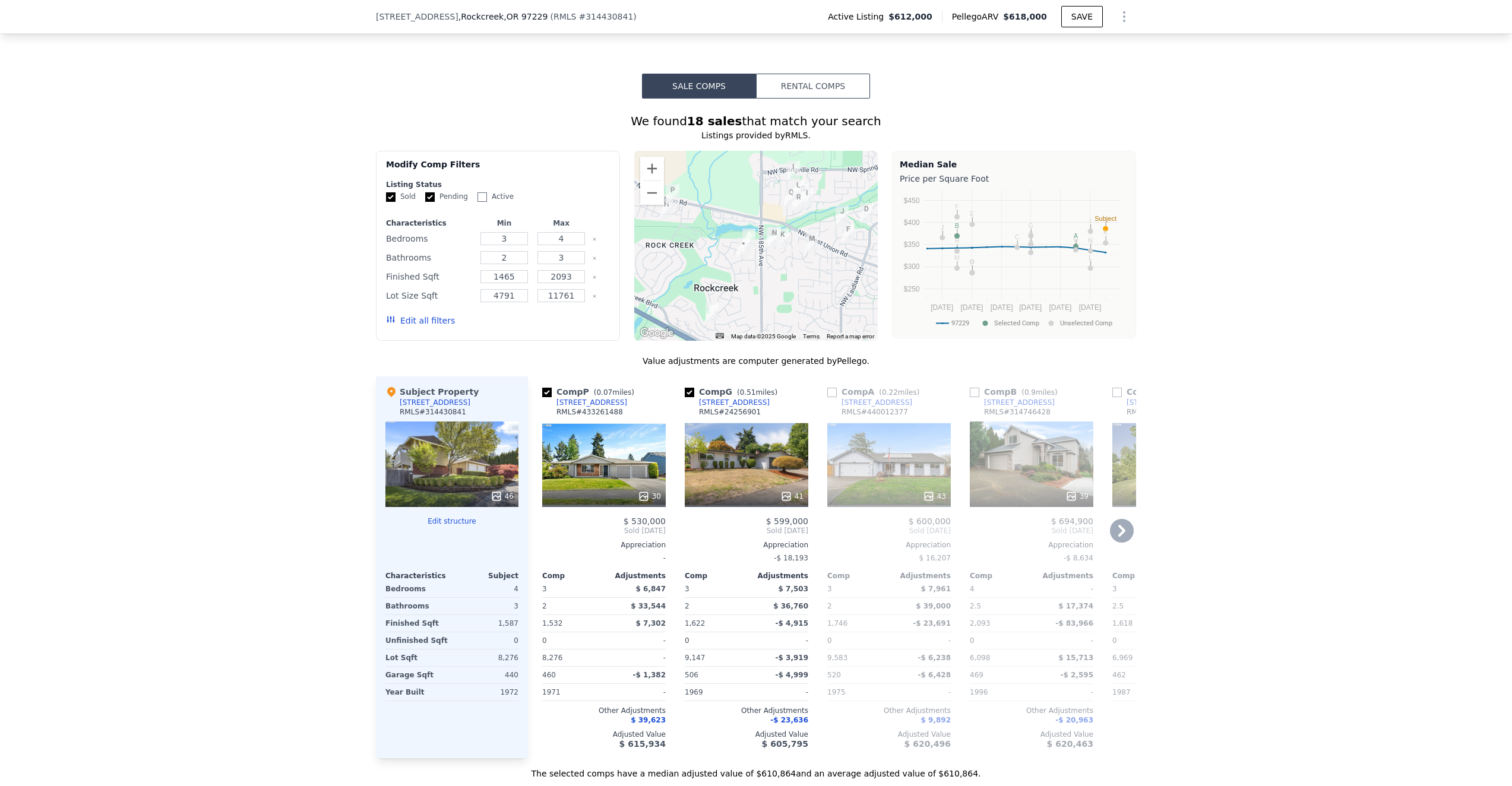
click at [831, 391] on input "checkbox" at bounding box center [832, 393] width 10 height 10
checkbox input "true"
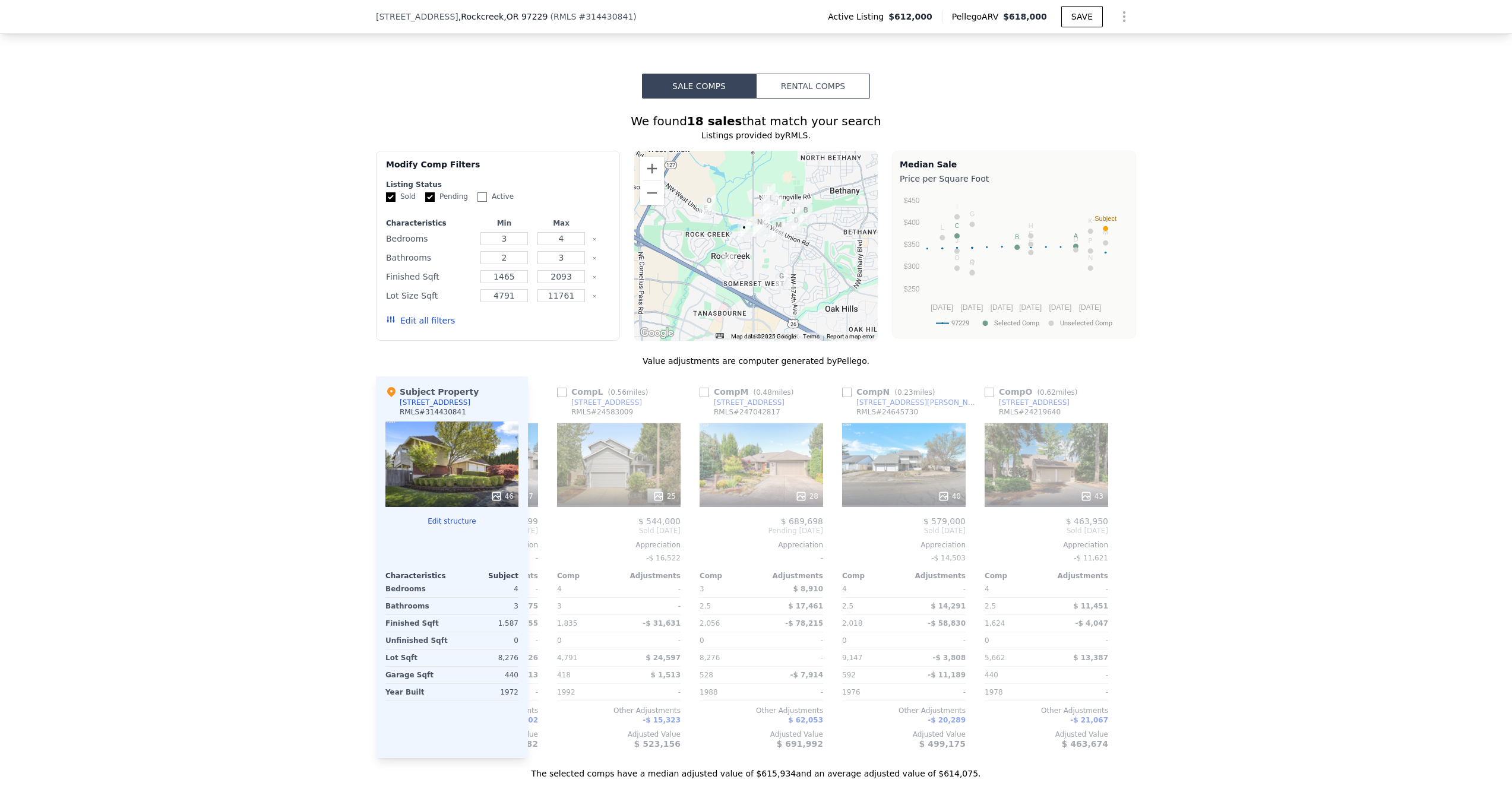
scroll to position [0, 1986]
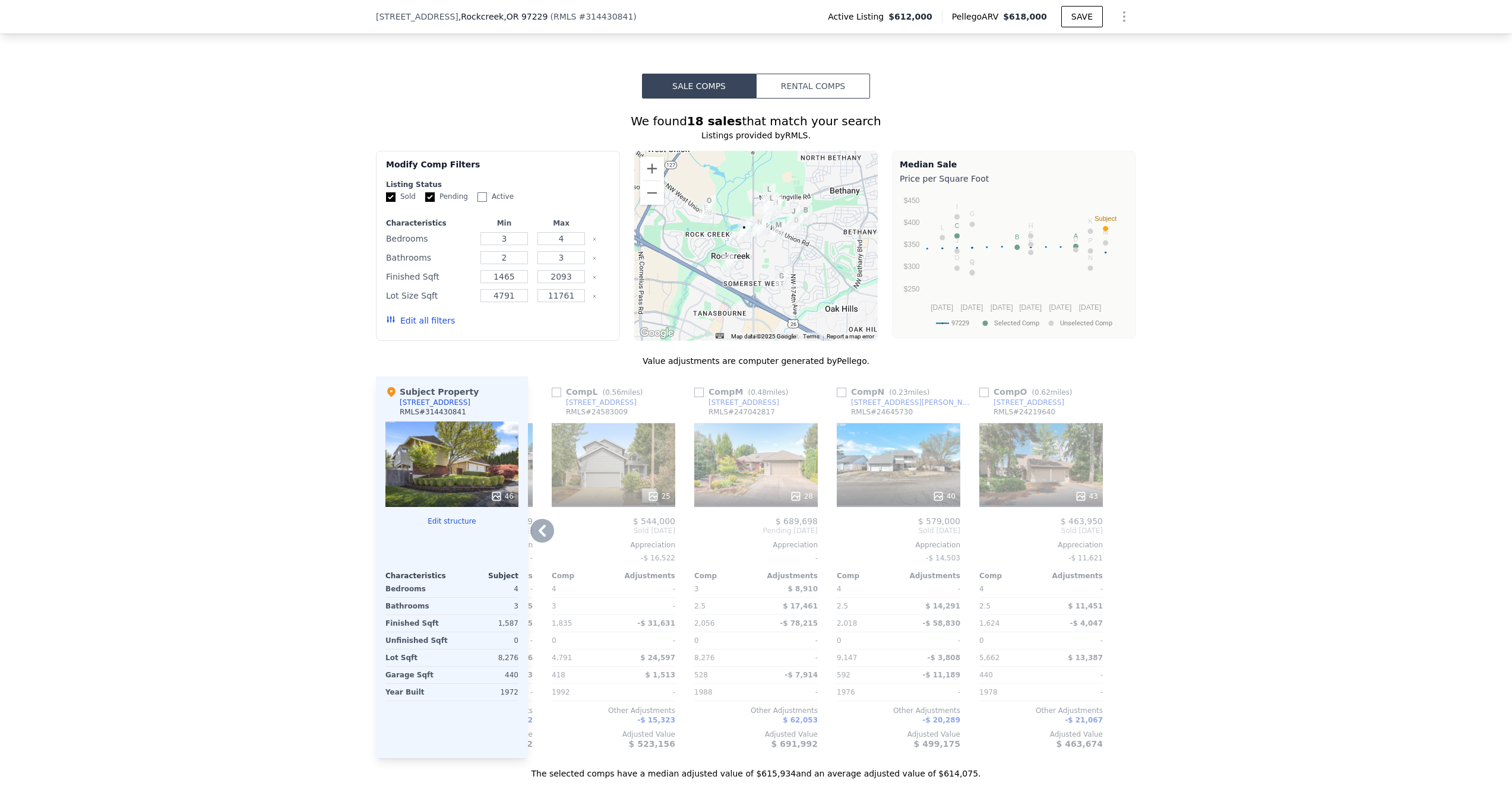
click at [843, 393] on input "checkbox" at bounding box center [841, 393] width 10 height 10
checkbox input "true"
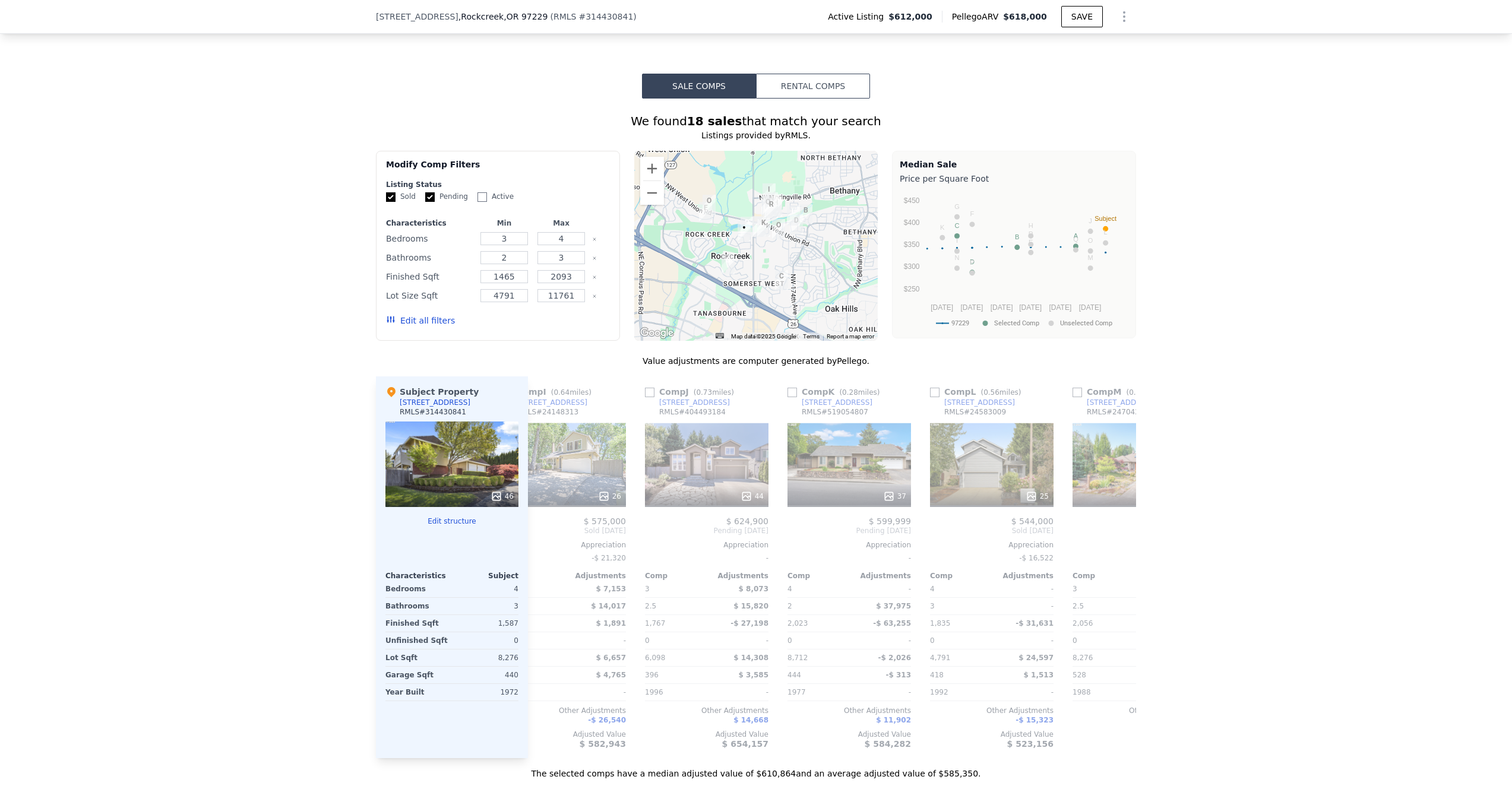
scroll to position [0, 1461]
click at [798, 392] on input "checkbox" at bounding box center [796, 393] width 10 height 10
checkbox input "true"
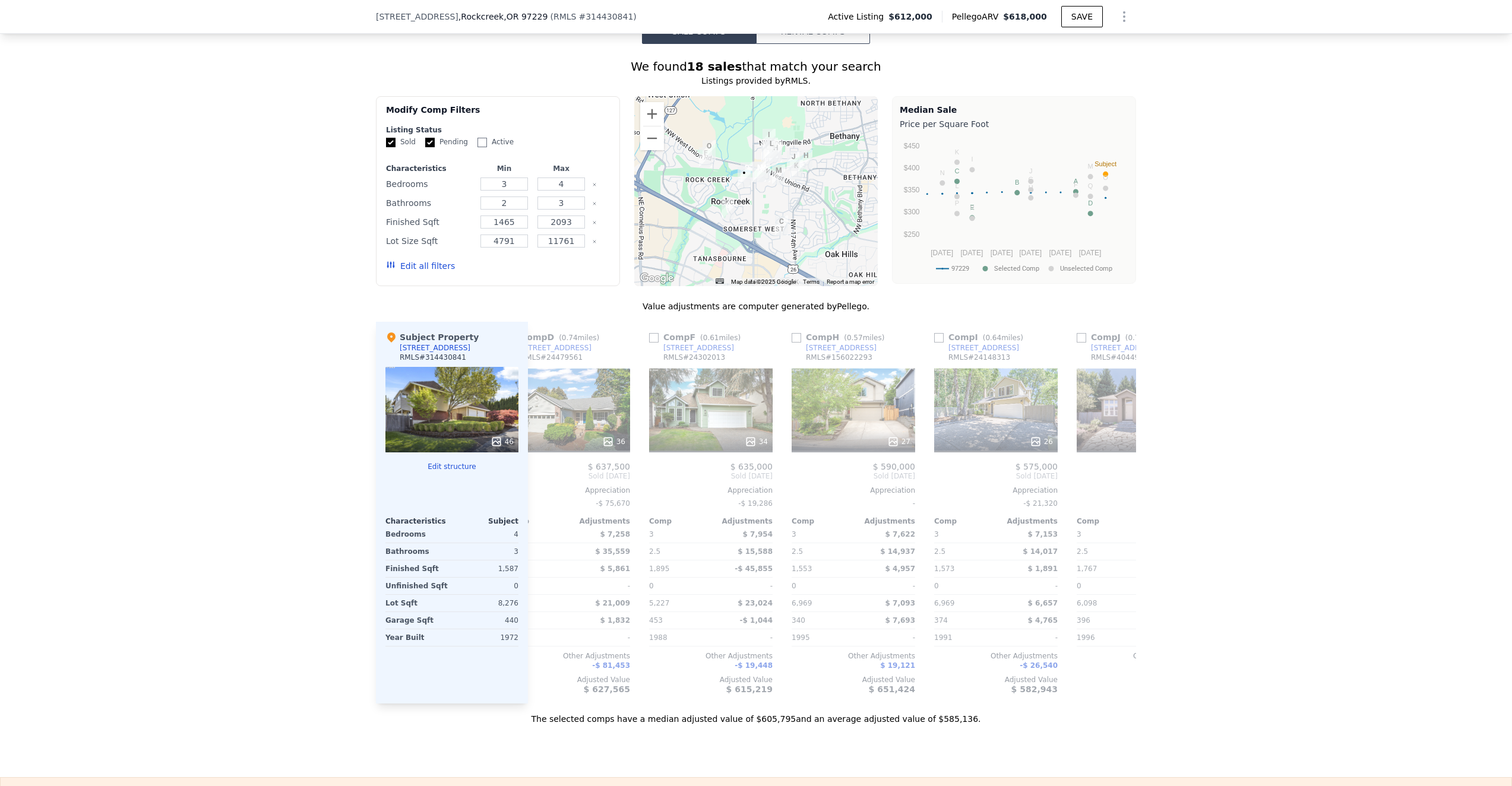
scroll to position [1015, 0]
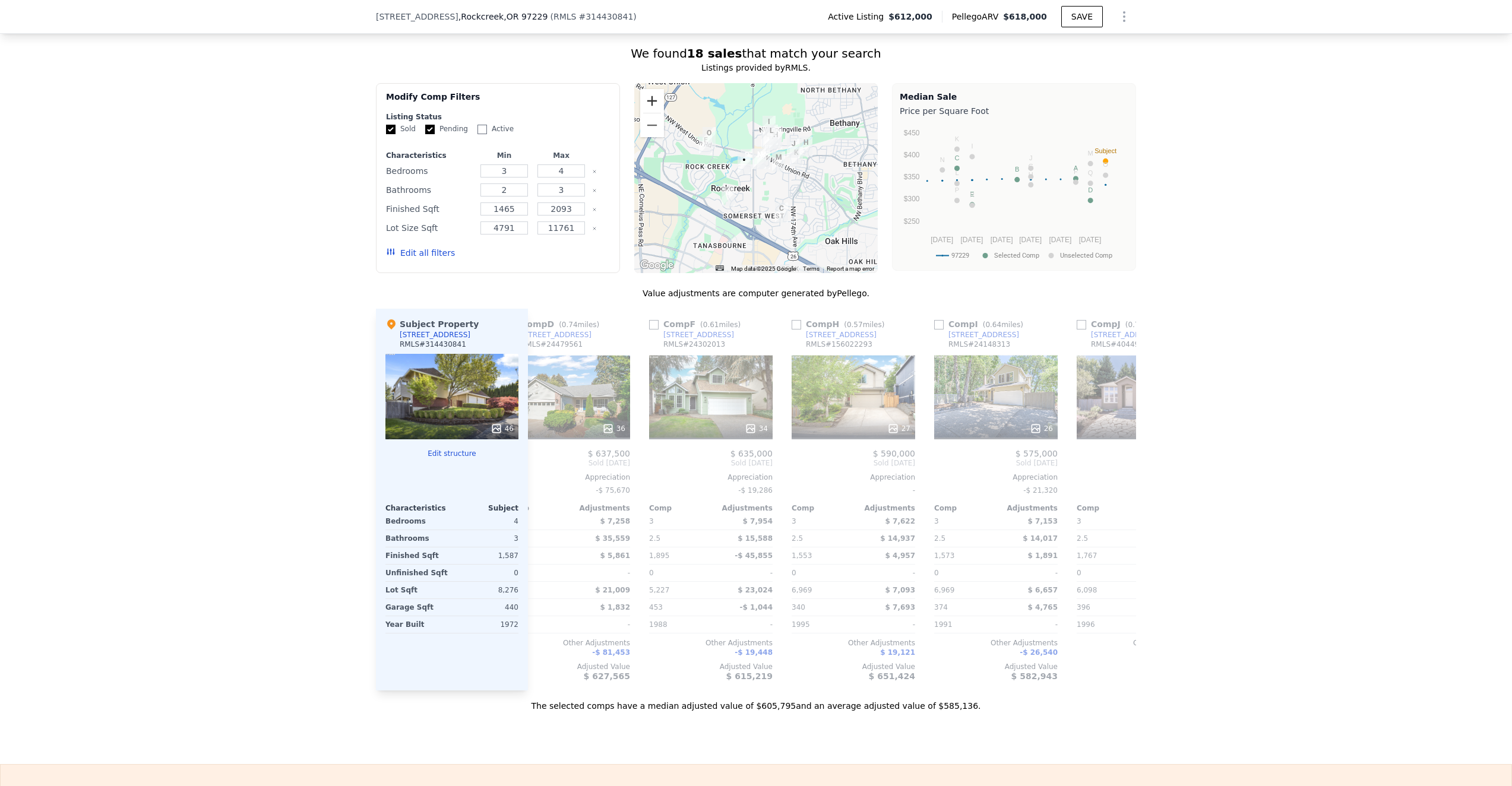
click at [656, 102] on button "Zoom in" at bounding box center [652, 101] width 24 height 24
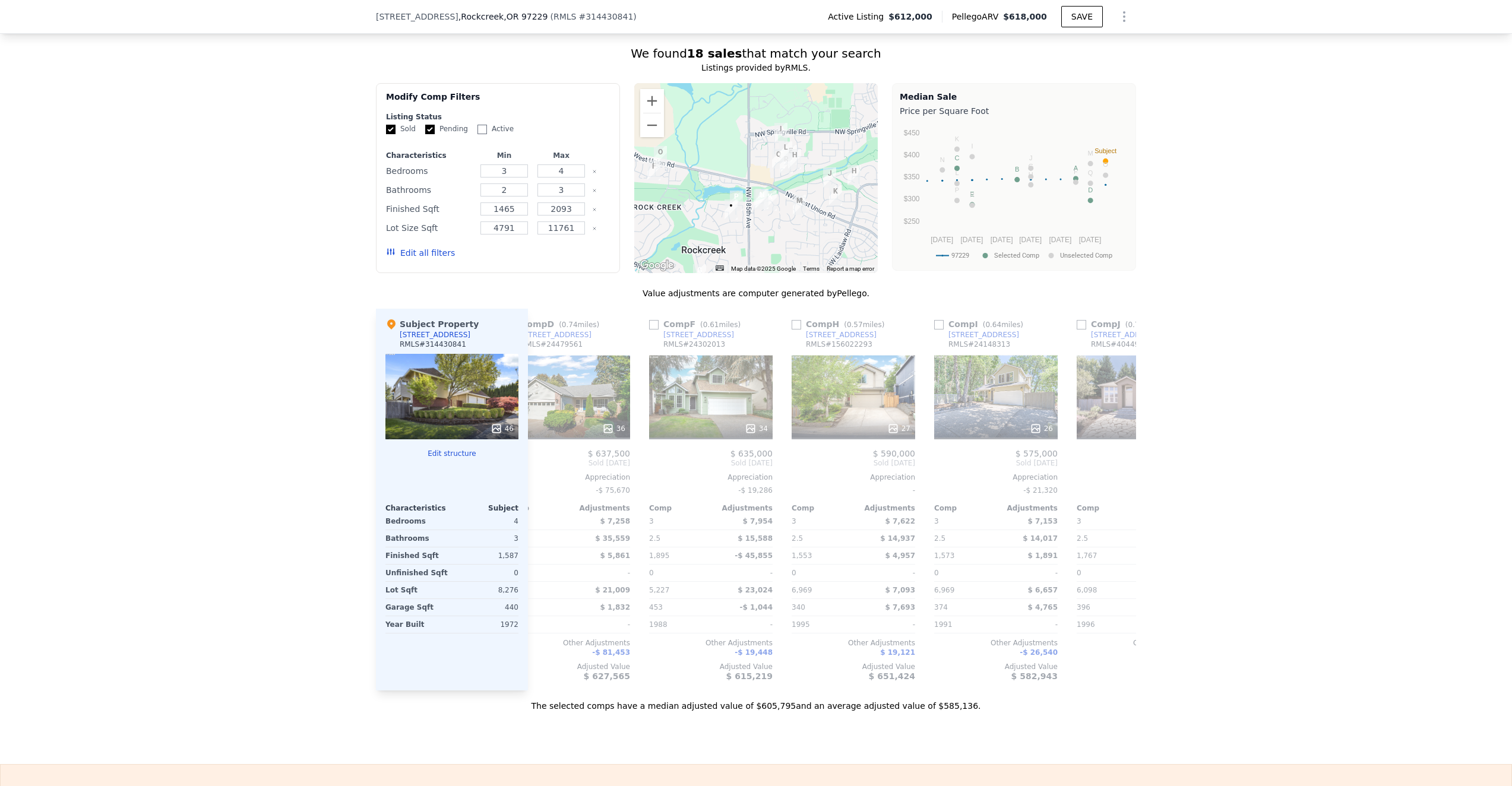
drag, startPoint x: 691, startPoint y: 179, endPoint x: 690, endPoint y: 232, distance: 53.0
click at [690, 232] on div at bounding box center [756, 178] width 244 height 190
click at [515, 209] on input "1465" at bounding box center [503, 209] width 47 height 13
drag, startPoint x: 515, startPoint y: 209, endPoint x: 478, endPoint y: 207, distance: 37.1
click at [478, 207] on div "1465" at bounding box center [504, 209] width 52 height 16
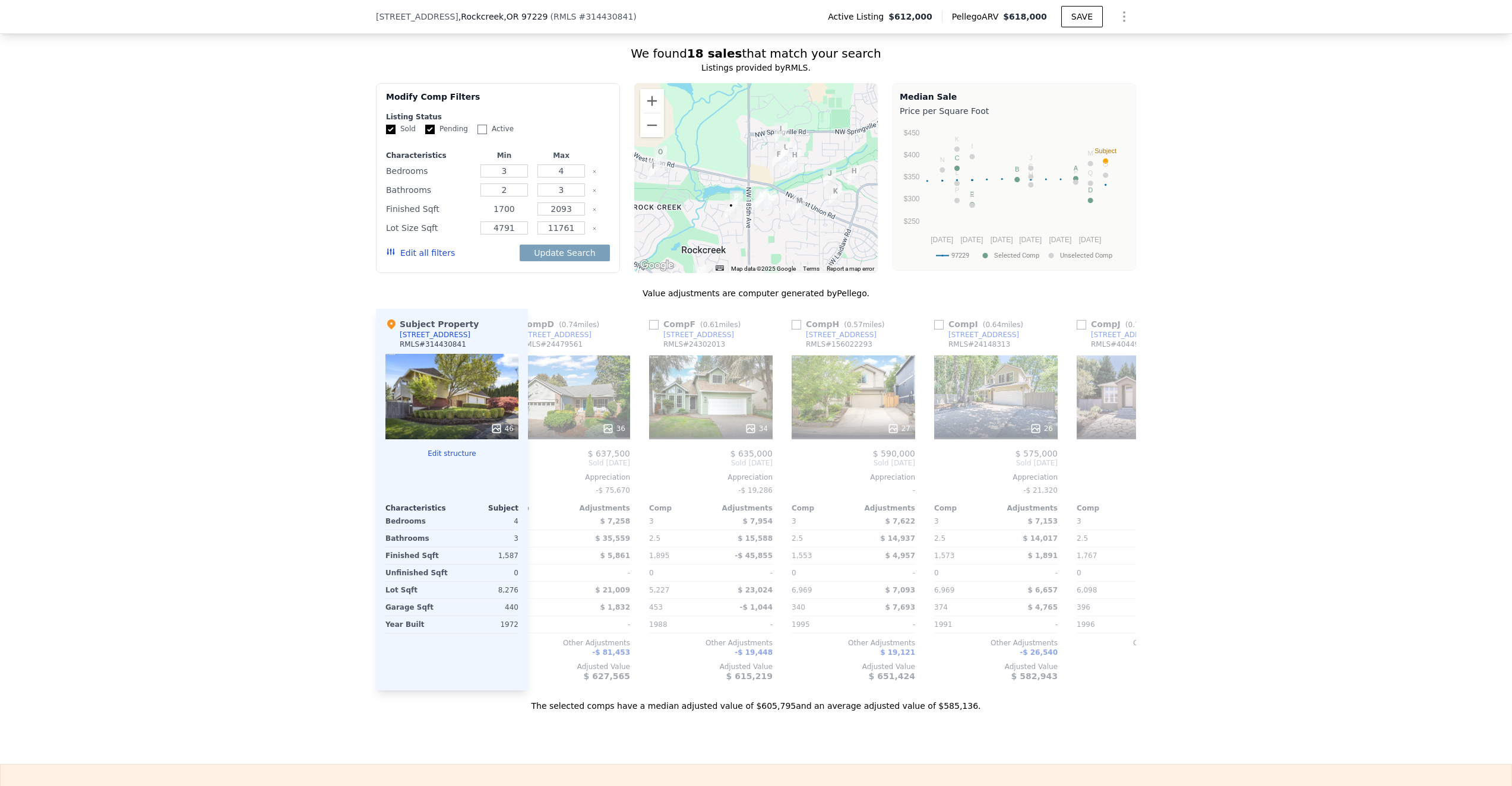
type input "1700"
click at [514, 229] on input "4791" at bounding box center [503, 227] width 47 height 13
drag, startPoint x: 514, startPoint y: 229, endPoint x: 487, endPoint y: 230, distance: 27.0
click at [487, 229] on input "4791" at bounding box center [503, 227] width 47 height 13
type input "6000"
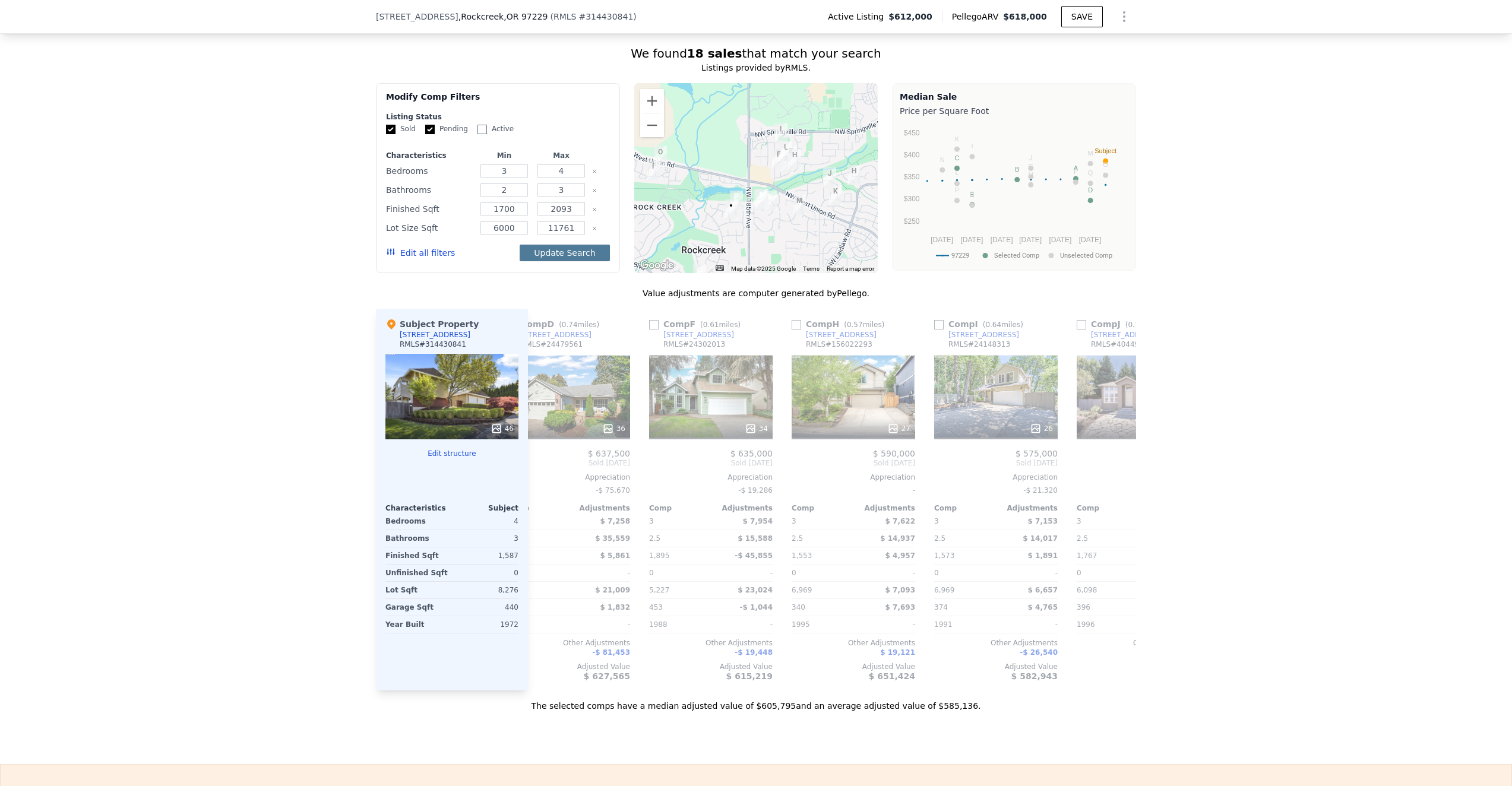
click at [555, 253] on button "Update Search" at bounding box center [564, 252] width 89 height 16
checkbox input "false"
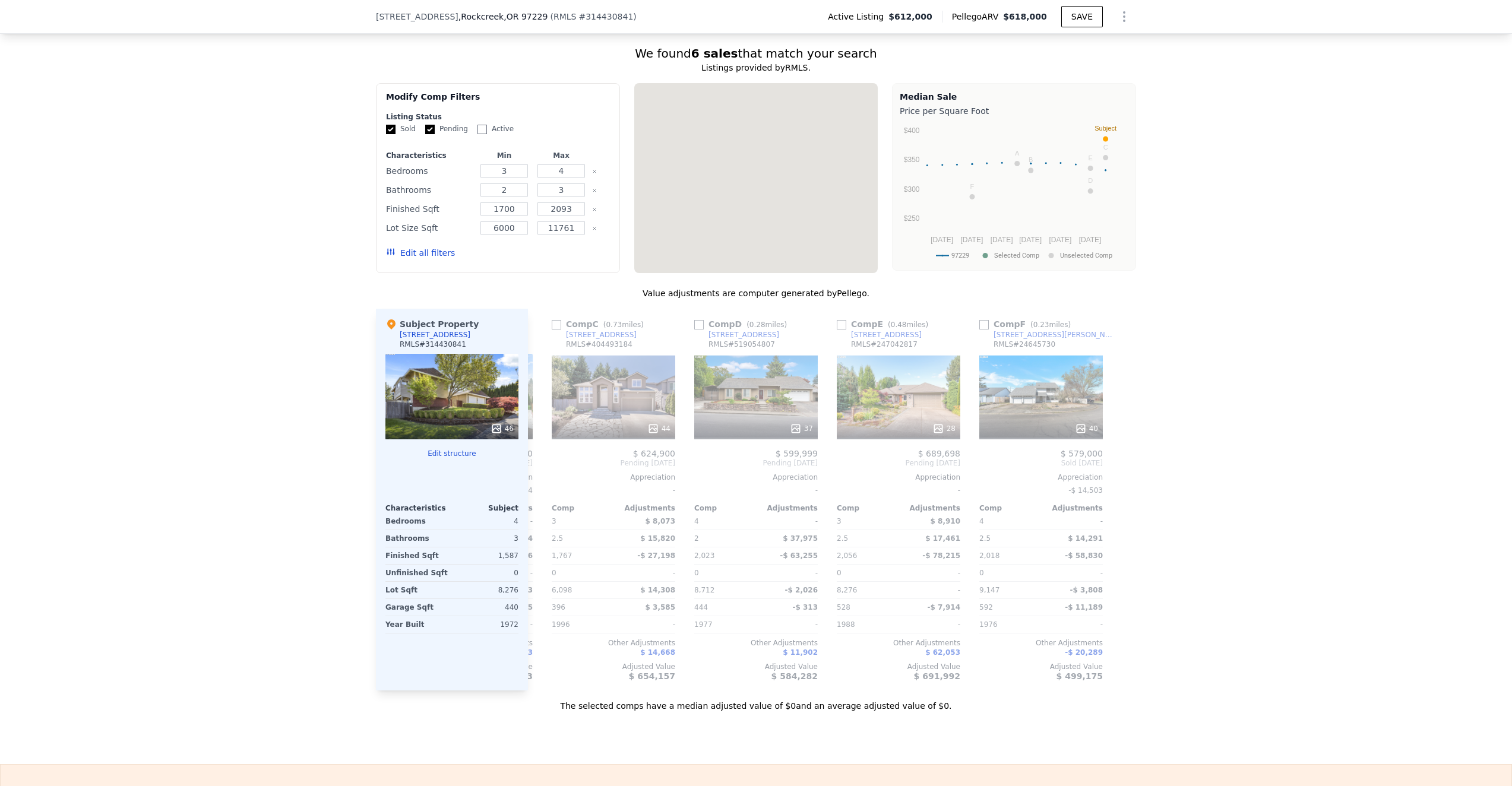
scroll to position [0, 275]
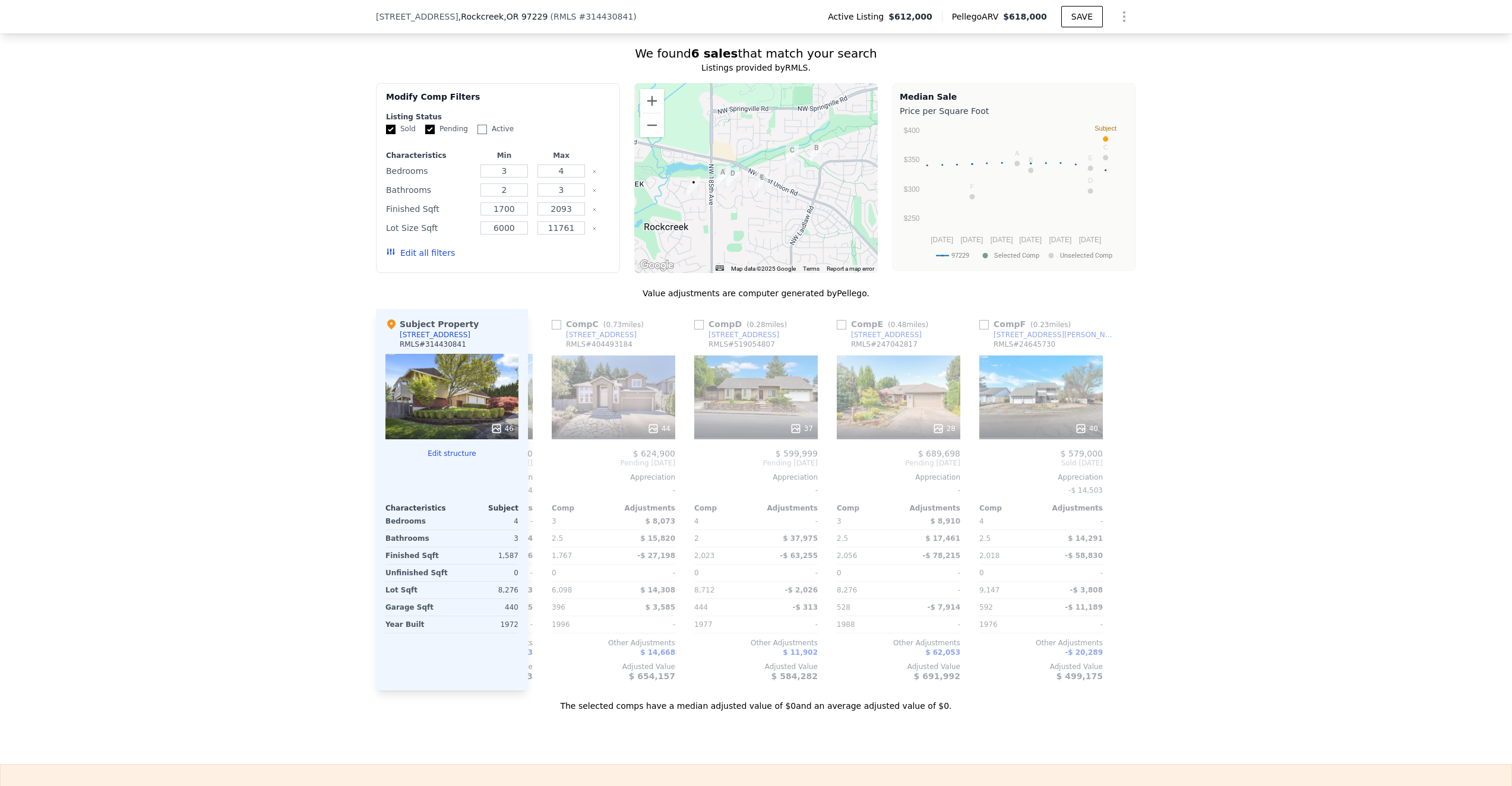
click at [480, 128] on input "Active" at bounding box center [482, 129] width 10 height 10
checkbox input "true"
click at [559, 258] on button "Update Search" at bounding box center [564, 252] width 89 height 16
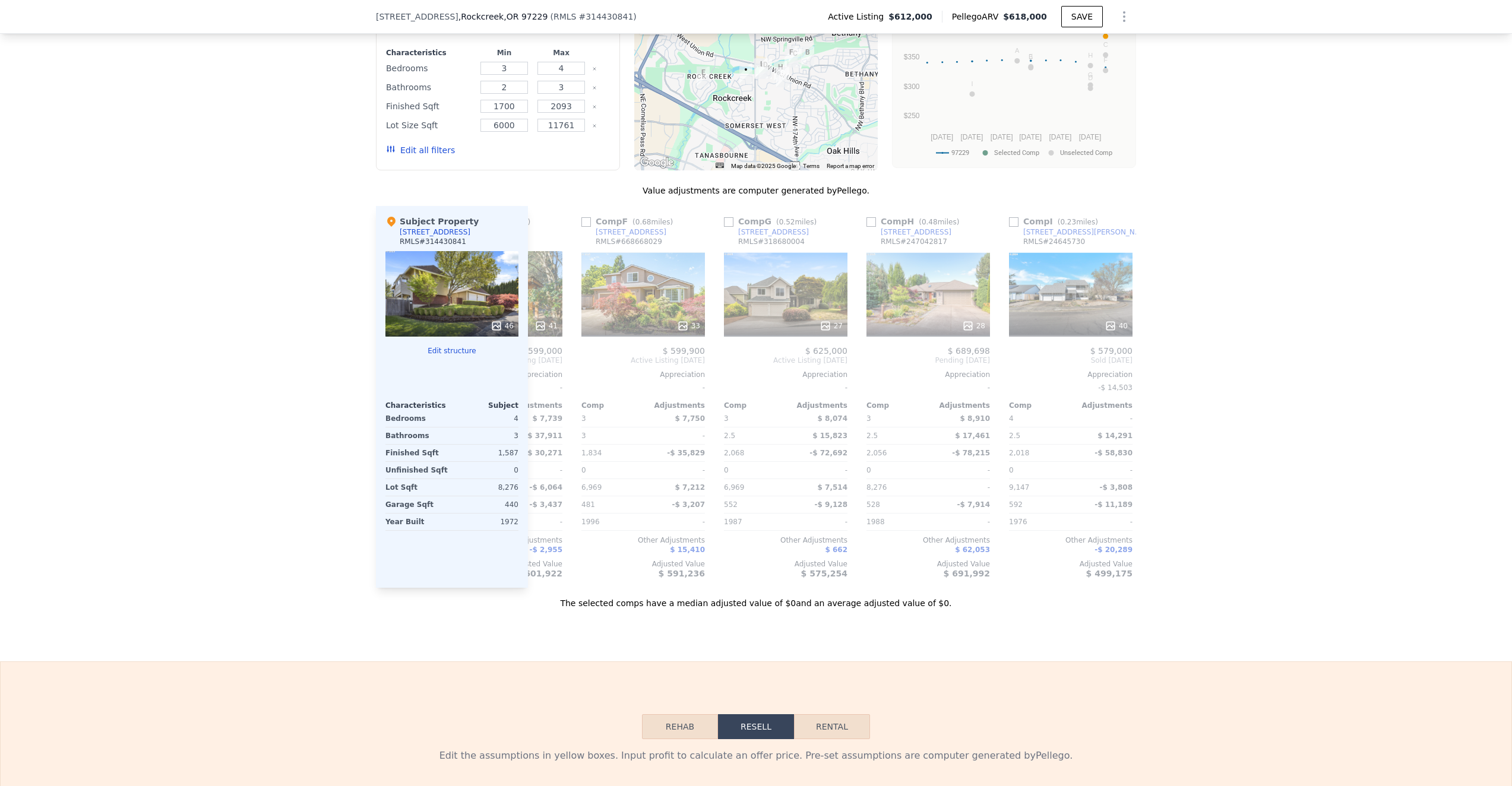
scroll to position [0, 703]
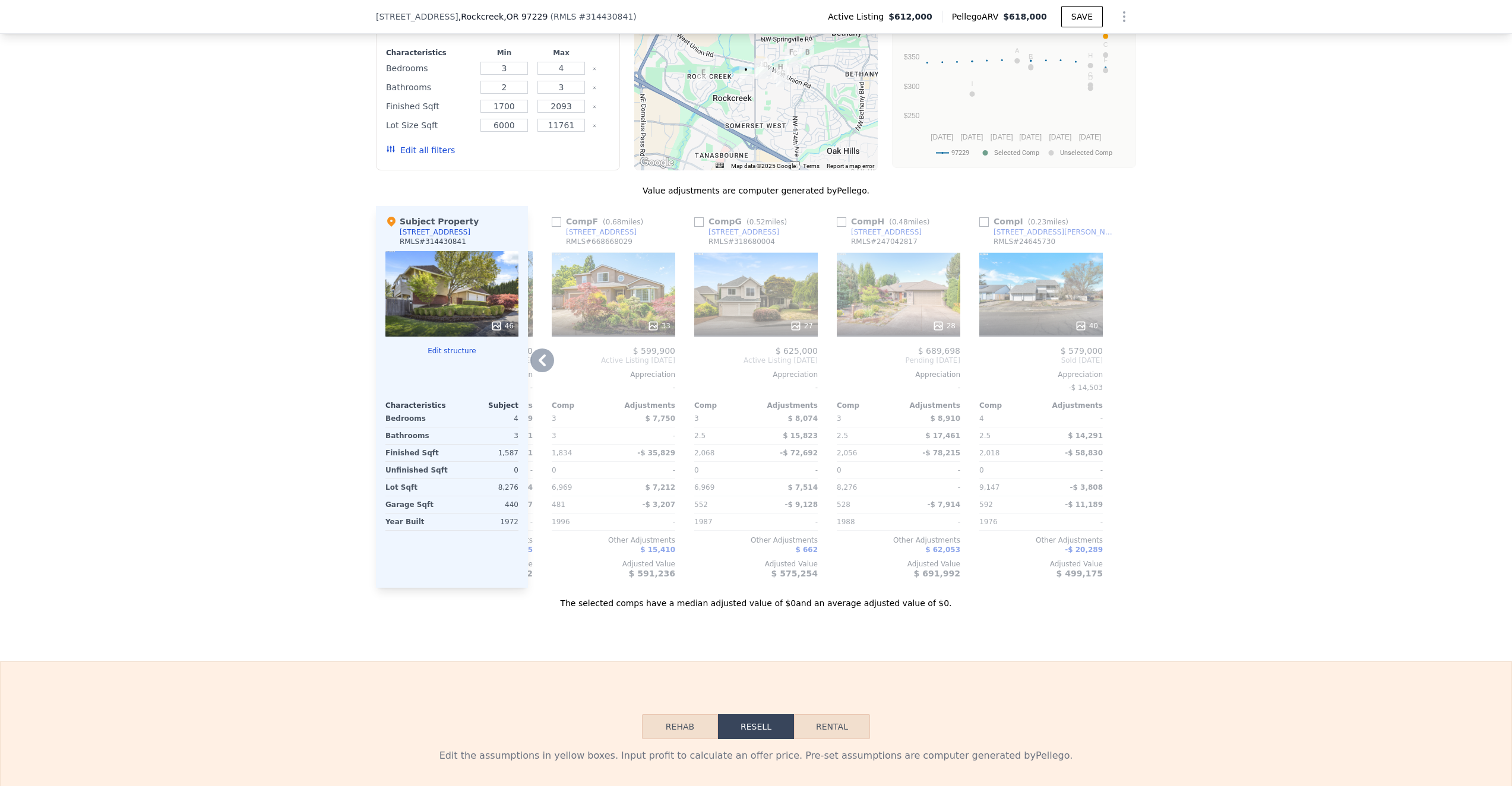
click at [986, 221] on input "checkbox" at bounding box center [984, 222] width 10 height 10
checkbox input "true"
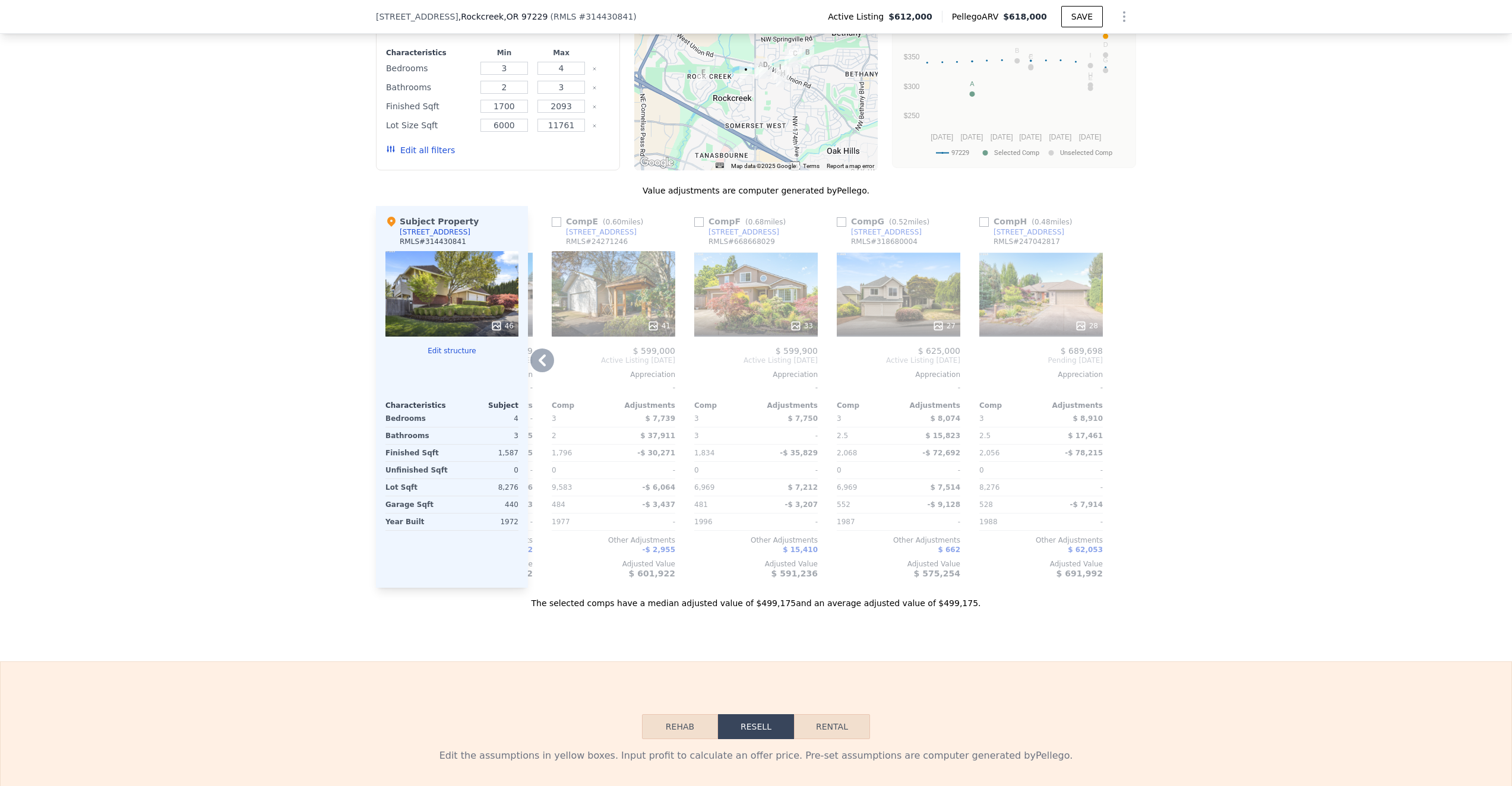
click at [843, 224] on input "checkbox" at bounding box center [841, 222] width 10 height 10
checkbox input "true"
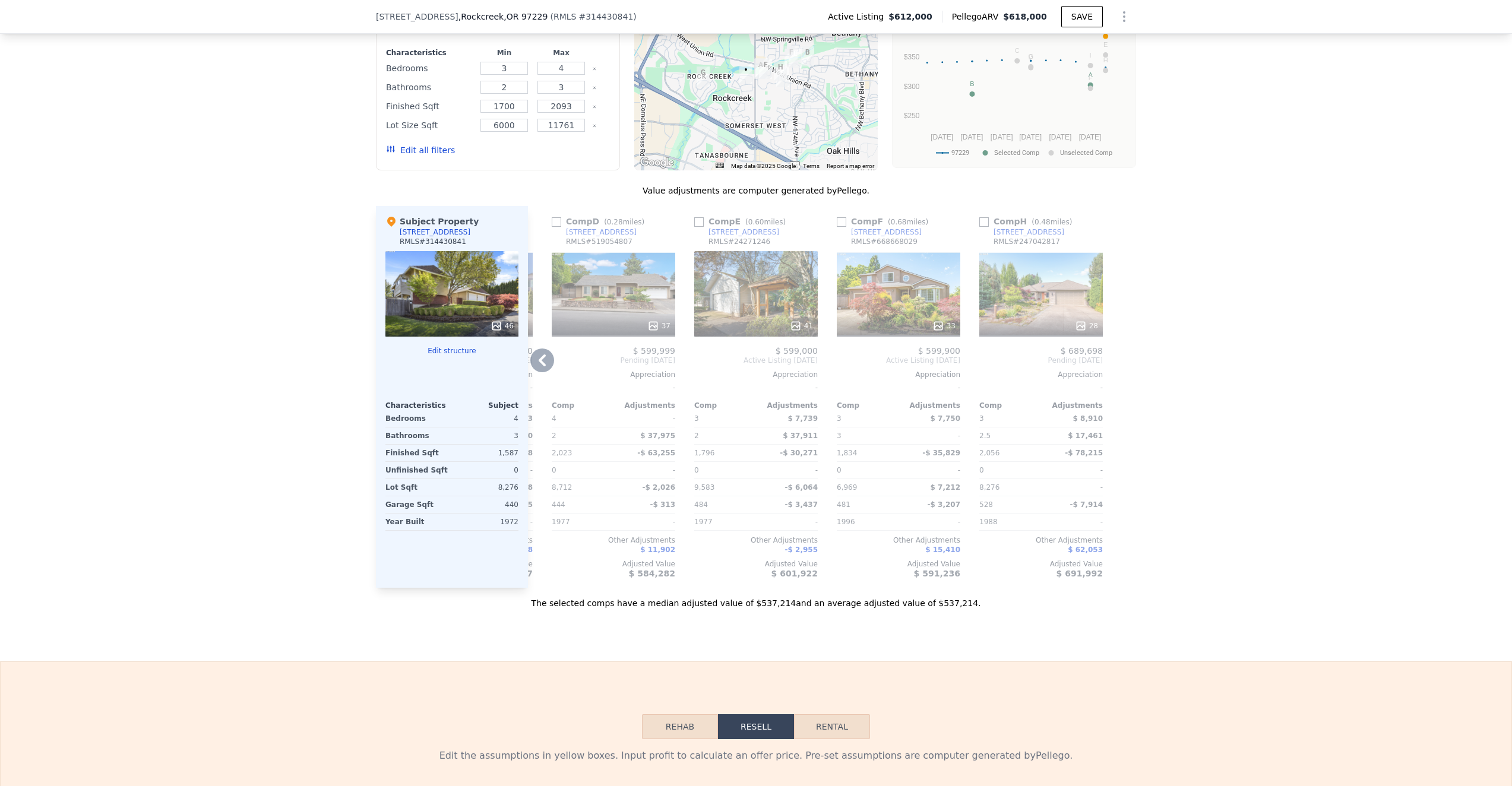
click at [702, 219] on input "checkbox" at bounding box center [699, 222] width 10 height 10
checkbox input "true"
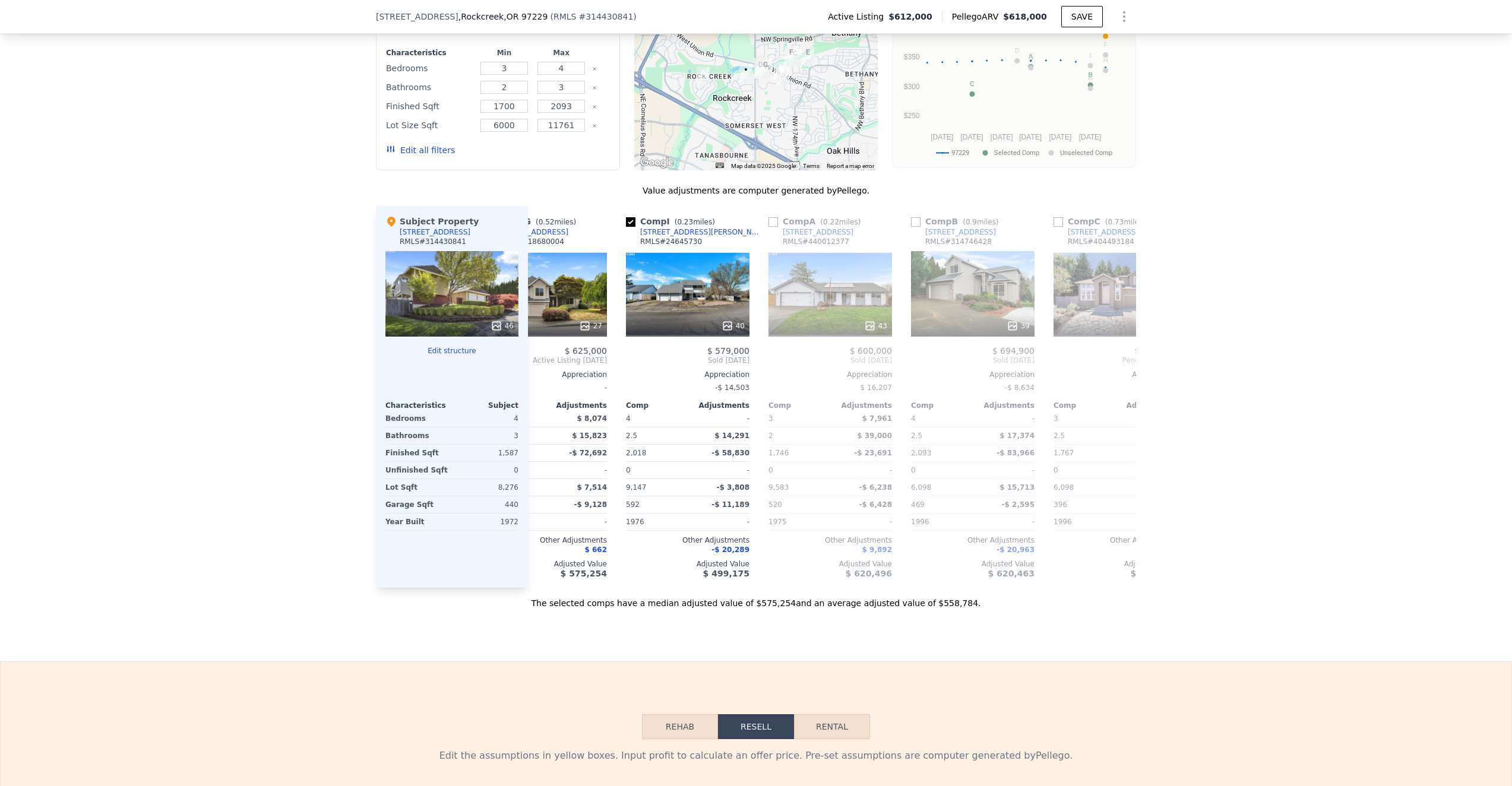
scroll to position [0, 223]
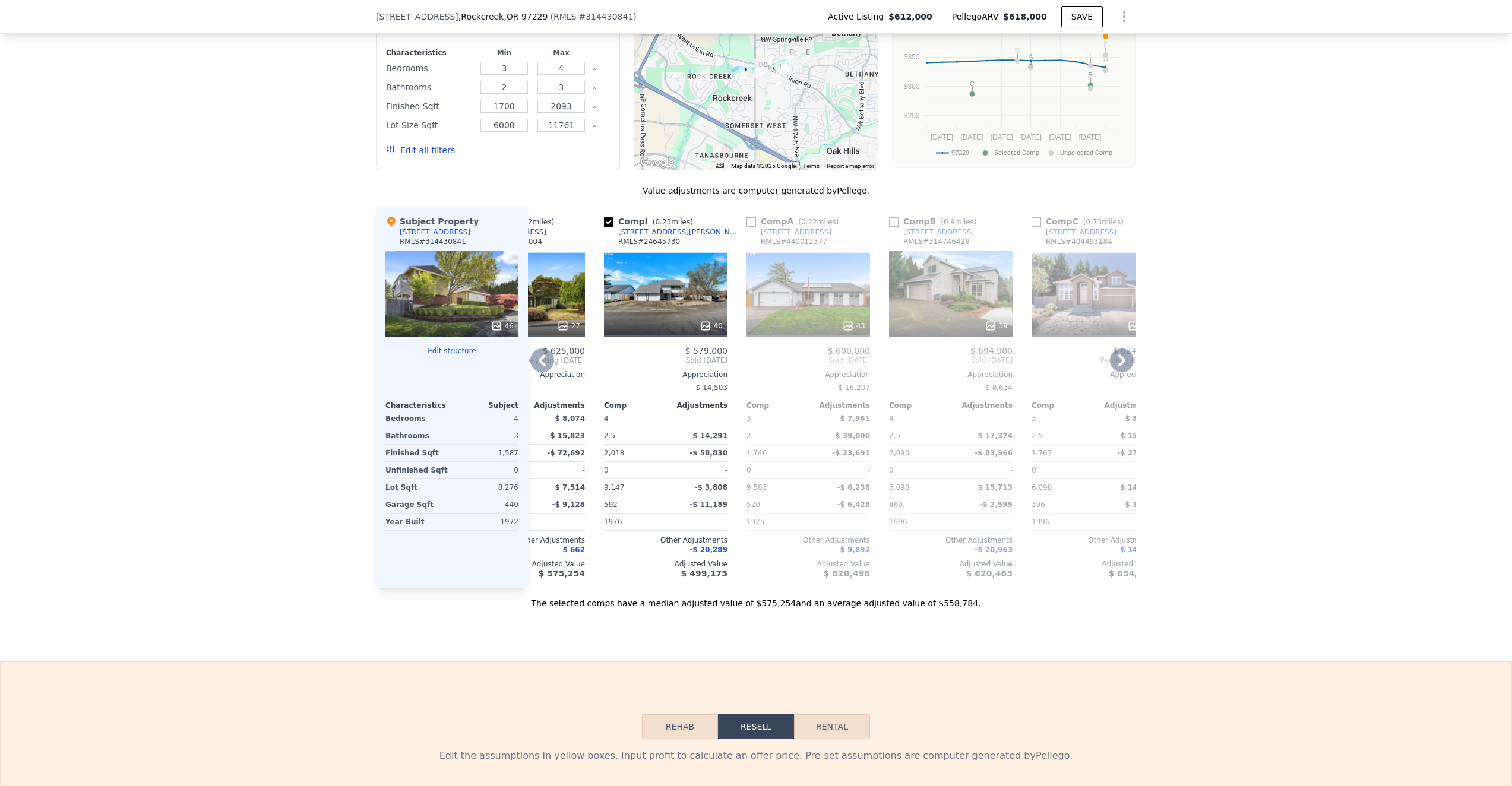
click at [750, 224] on input "checkbox" at bounding box center [751, 222] width 10 height 10
checkbox input "true"
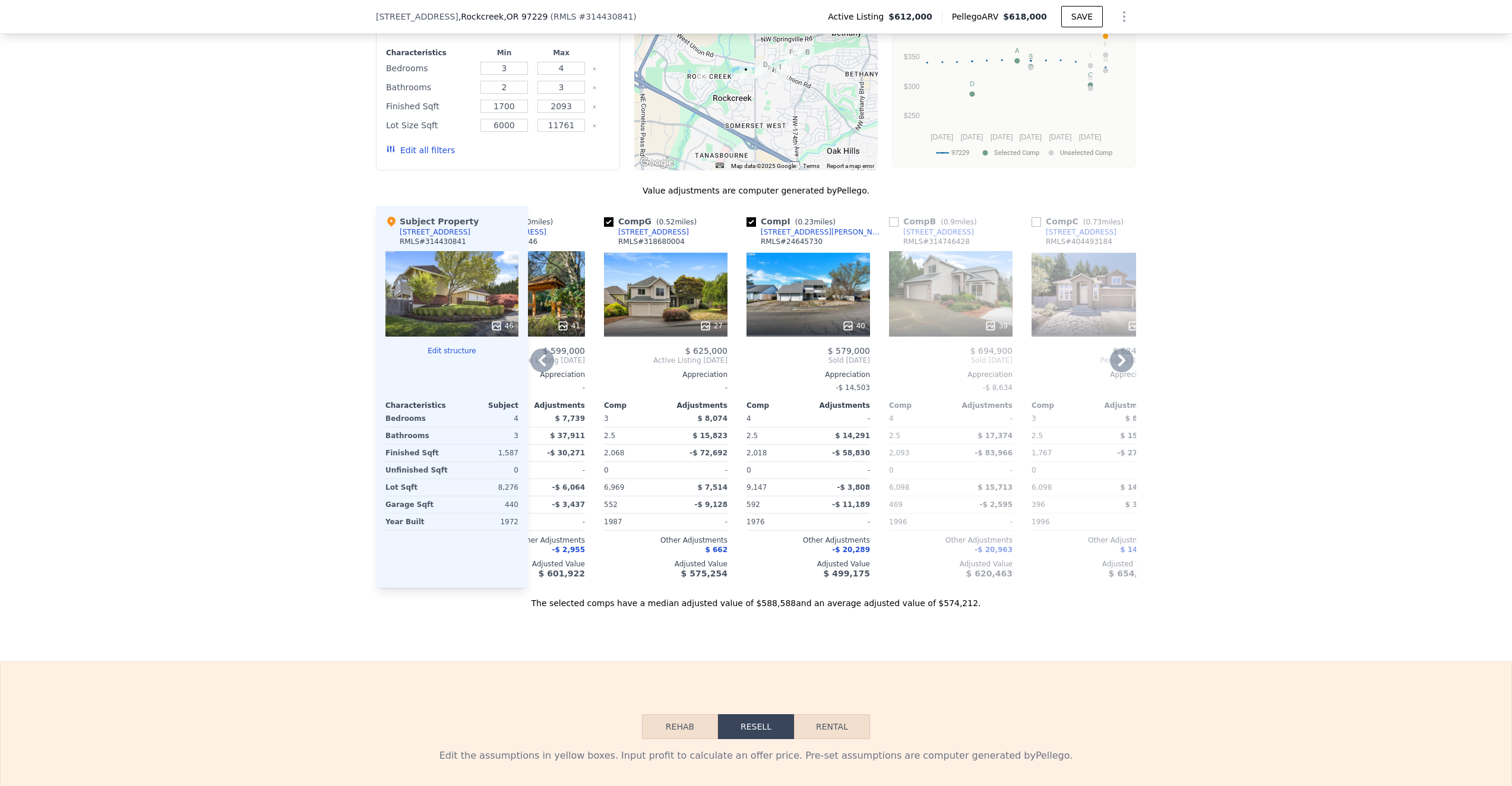
click at [895, 222] on input "checkbox" at bounding box center [894, 222] width 10 height 10
checkbox input "true"
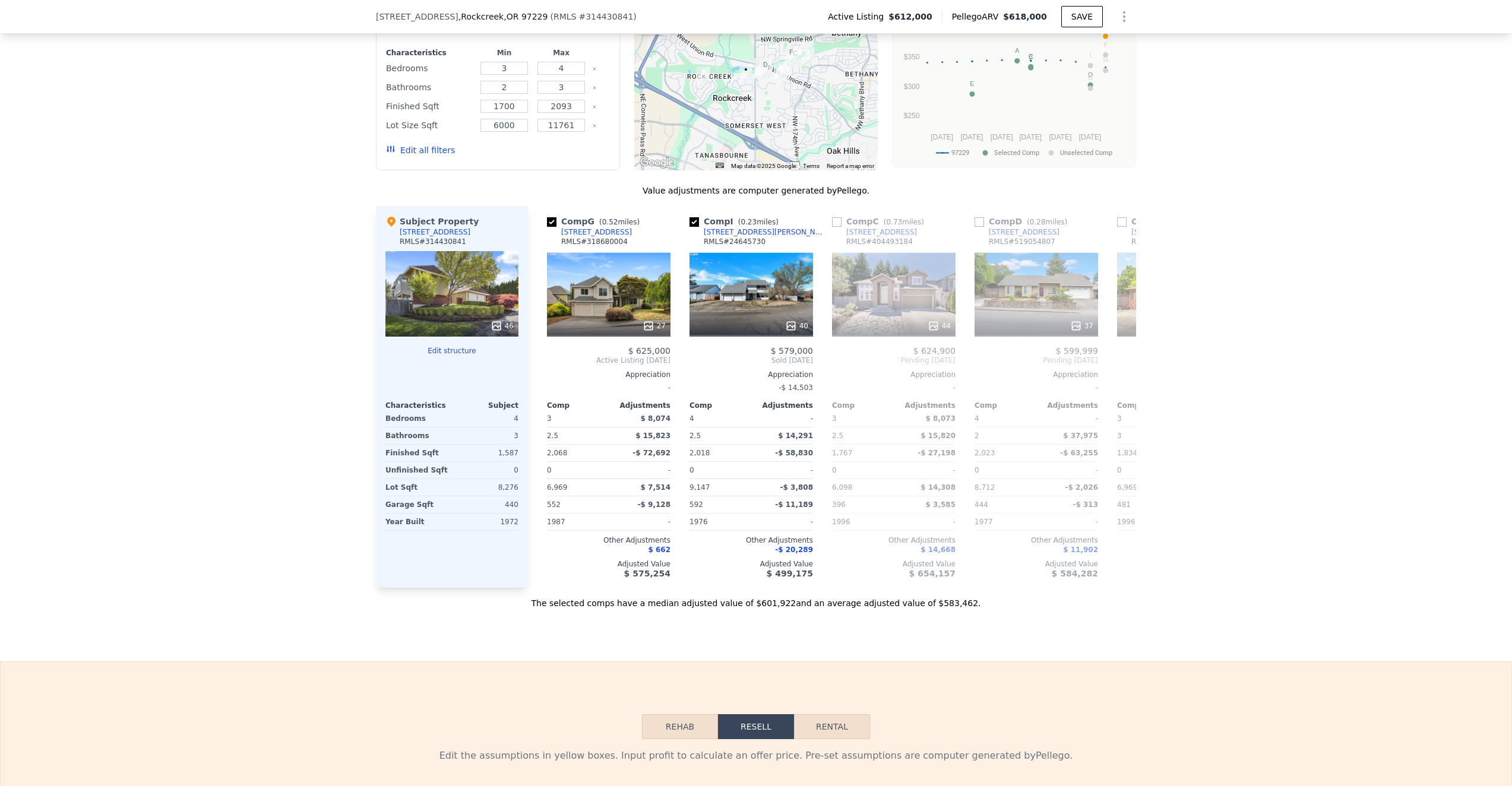
scroll to position [0, 450]
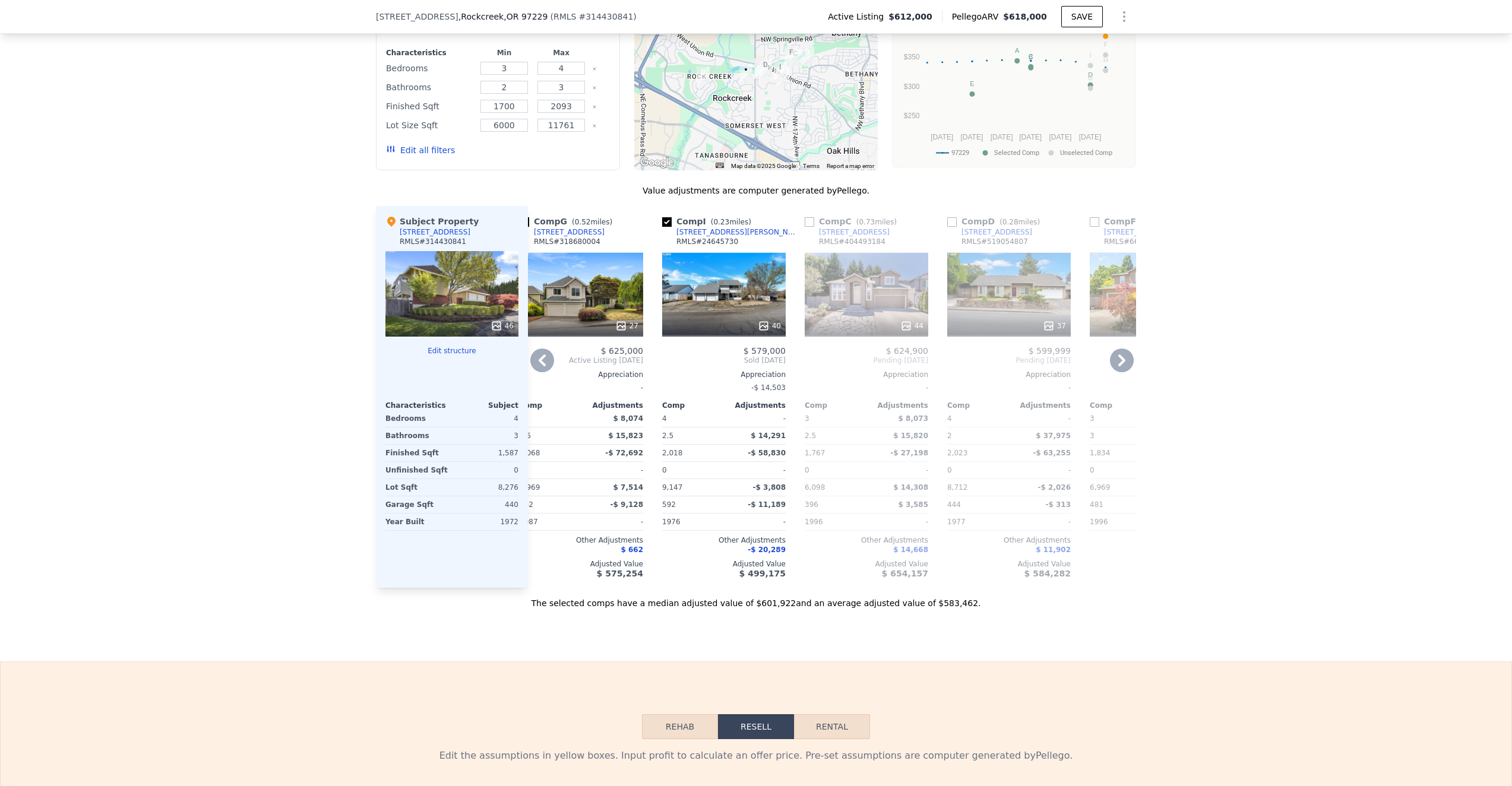
click at [810, 218] on input "checkbox" at bounding box center [809, 222] width 10 height 10
checkbox input "true"
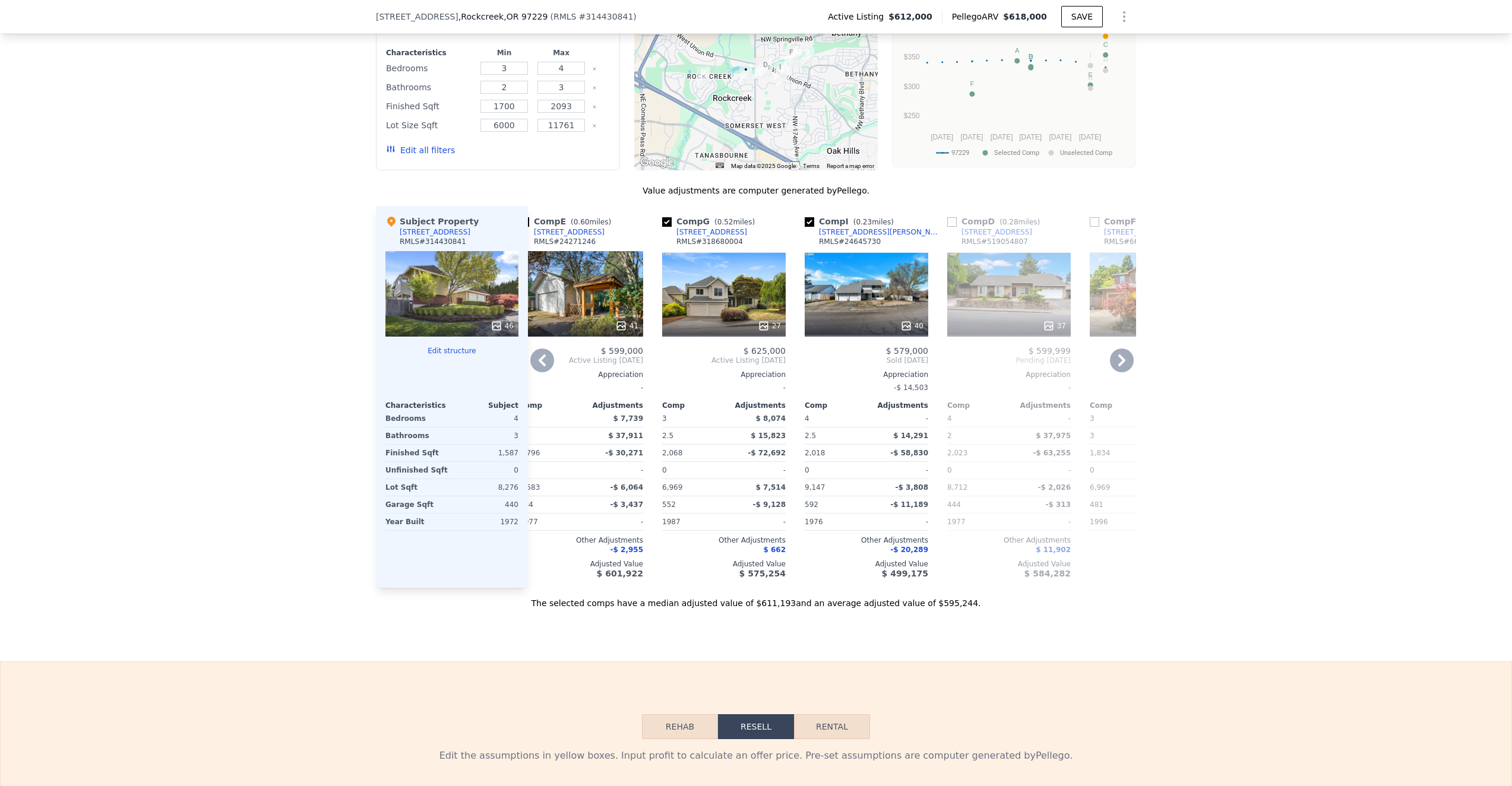
click at [953, 221] on input "checkbox" at bounding box center [952, 222] width 10 height 10
checkbox input "true"
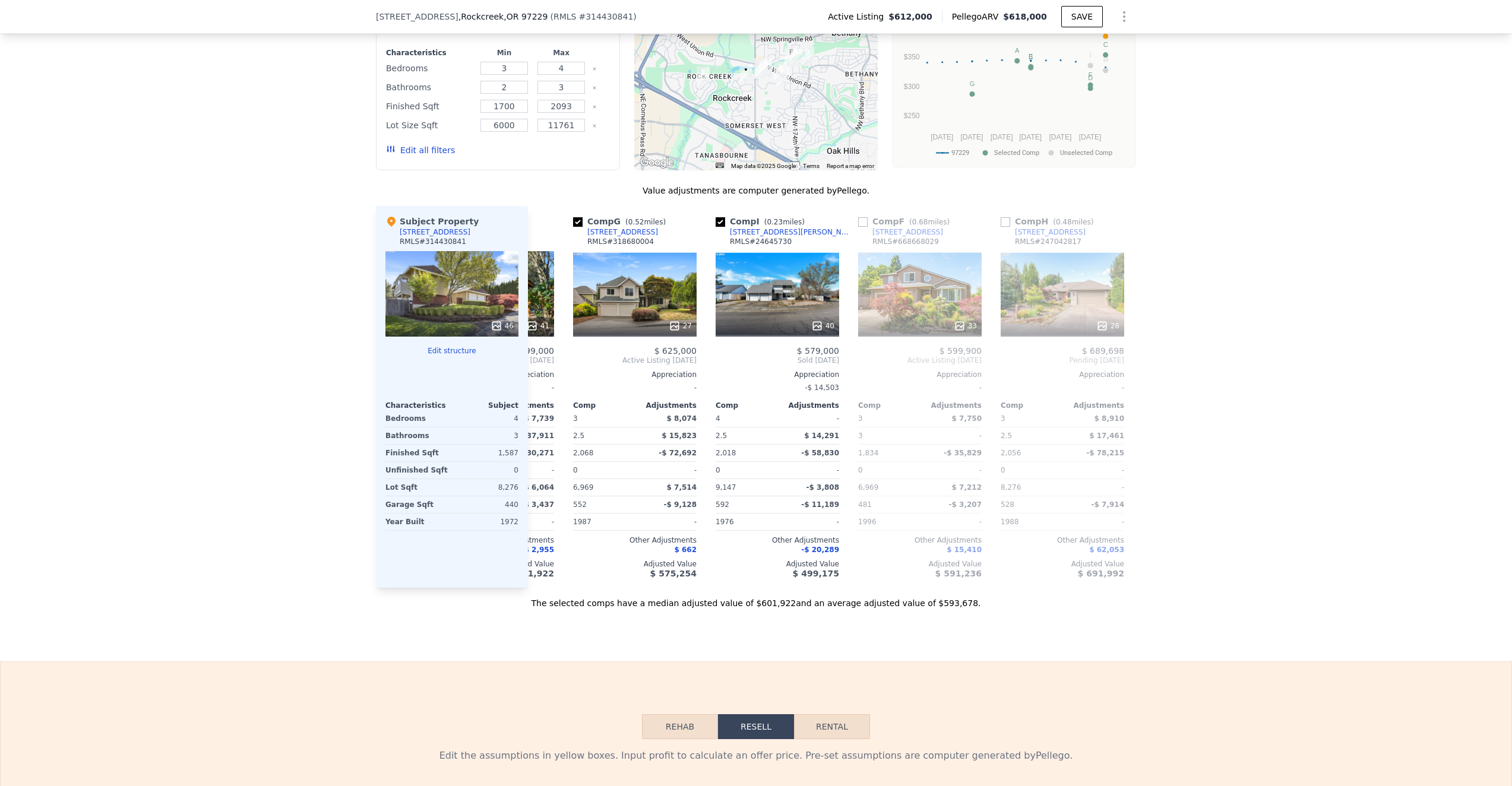
scroll to position [0, 703]
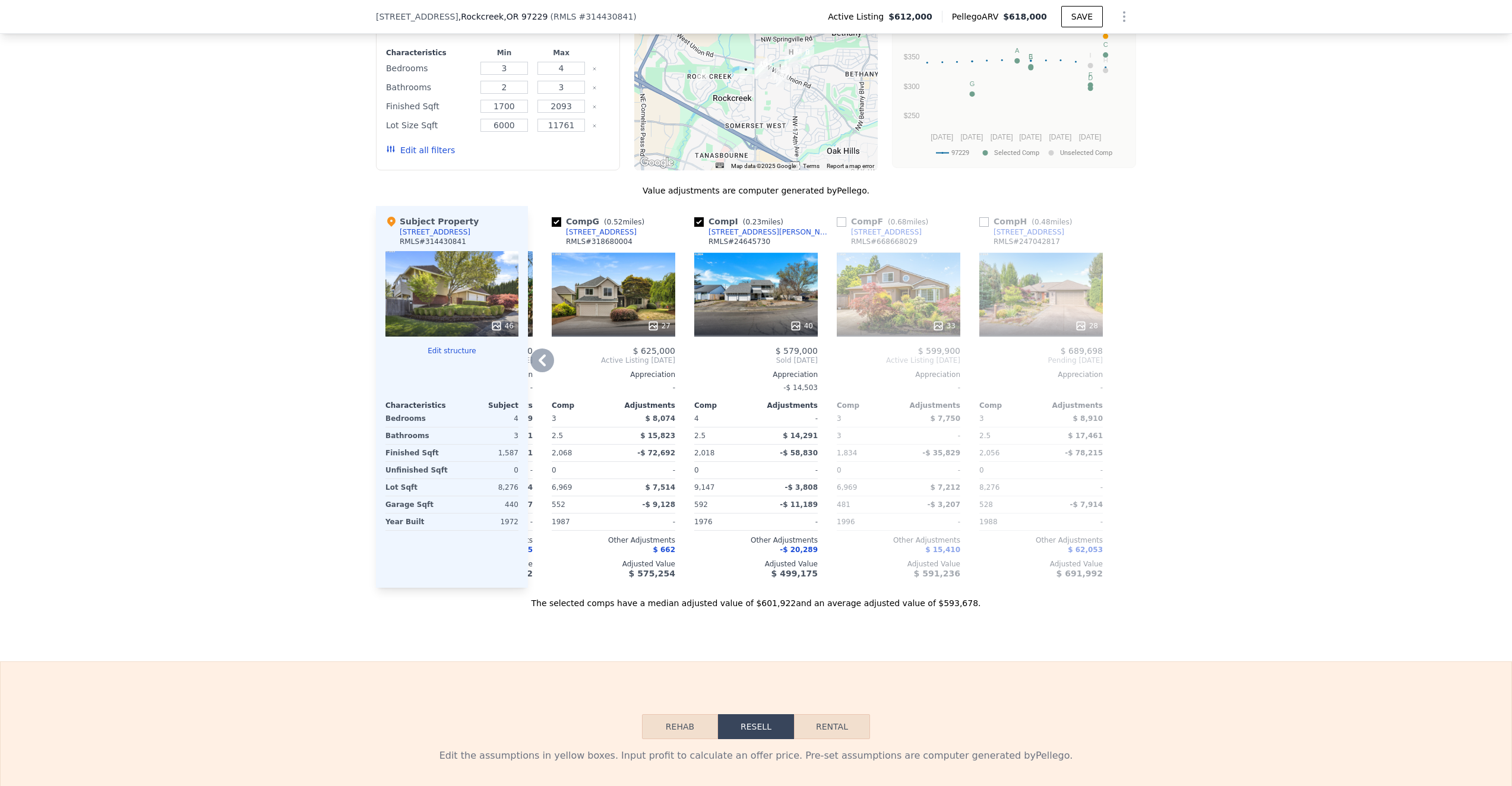
click at [841, 222] on input "checkbox" at bounding box center [841, 222] width 10 height 10
checkbox input "true"
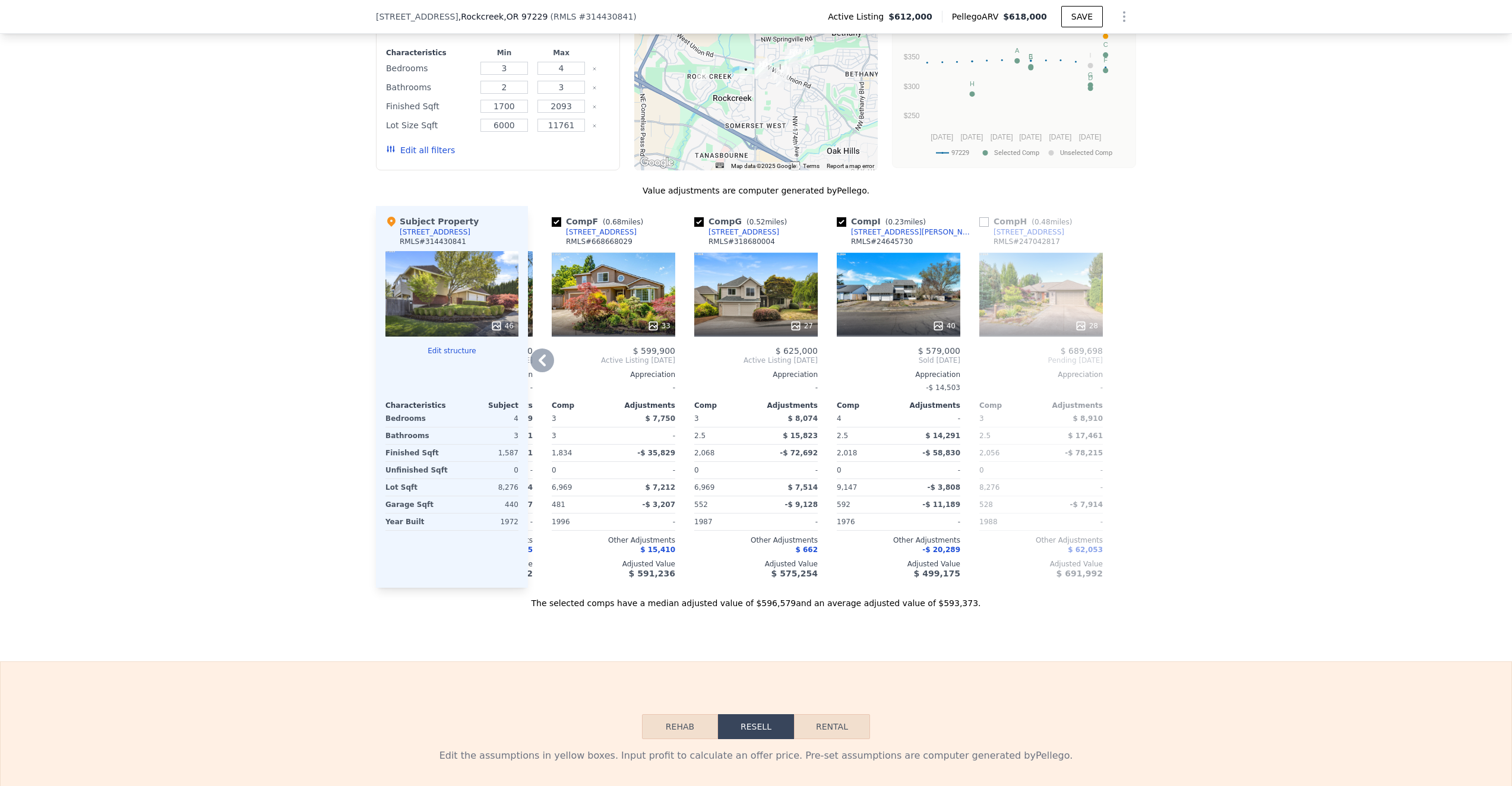
click at [985, 227] on link "[STREET_ADDRESS]" at bounding box center [1022, 232] width 85 height 10
click at [984, 221] on input "checkbox" at bounding box center [984, 222] width 10 height 10
checkbox input "true"
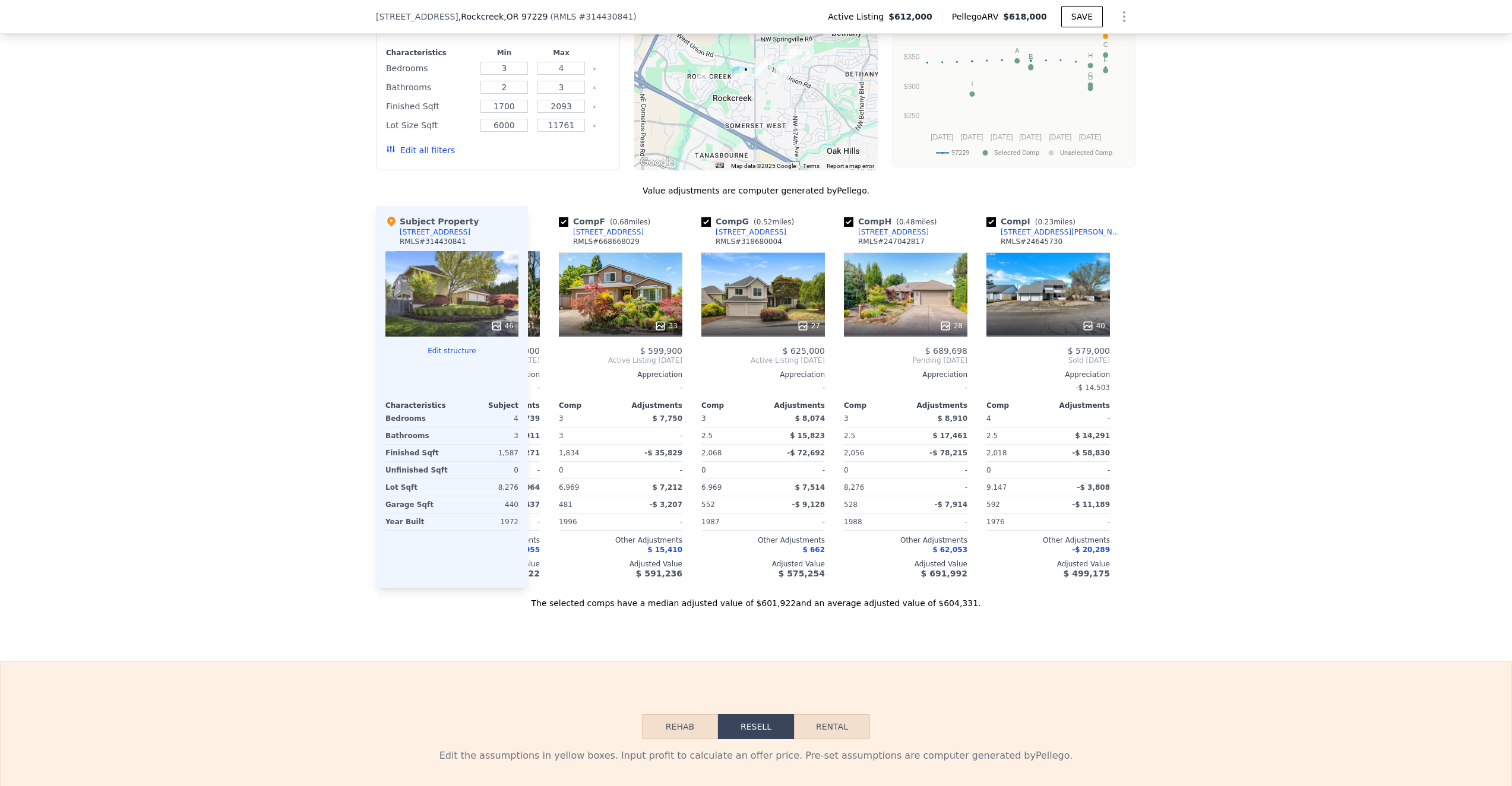
scroll to position [0, 695]
click at [449, 351] on button "Edit structure" at bounding box center [452, 351] width 133 height 10
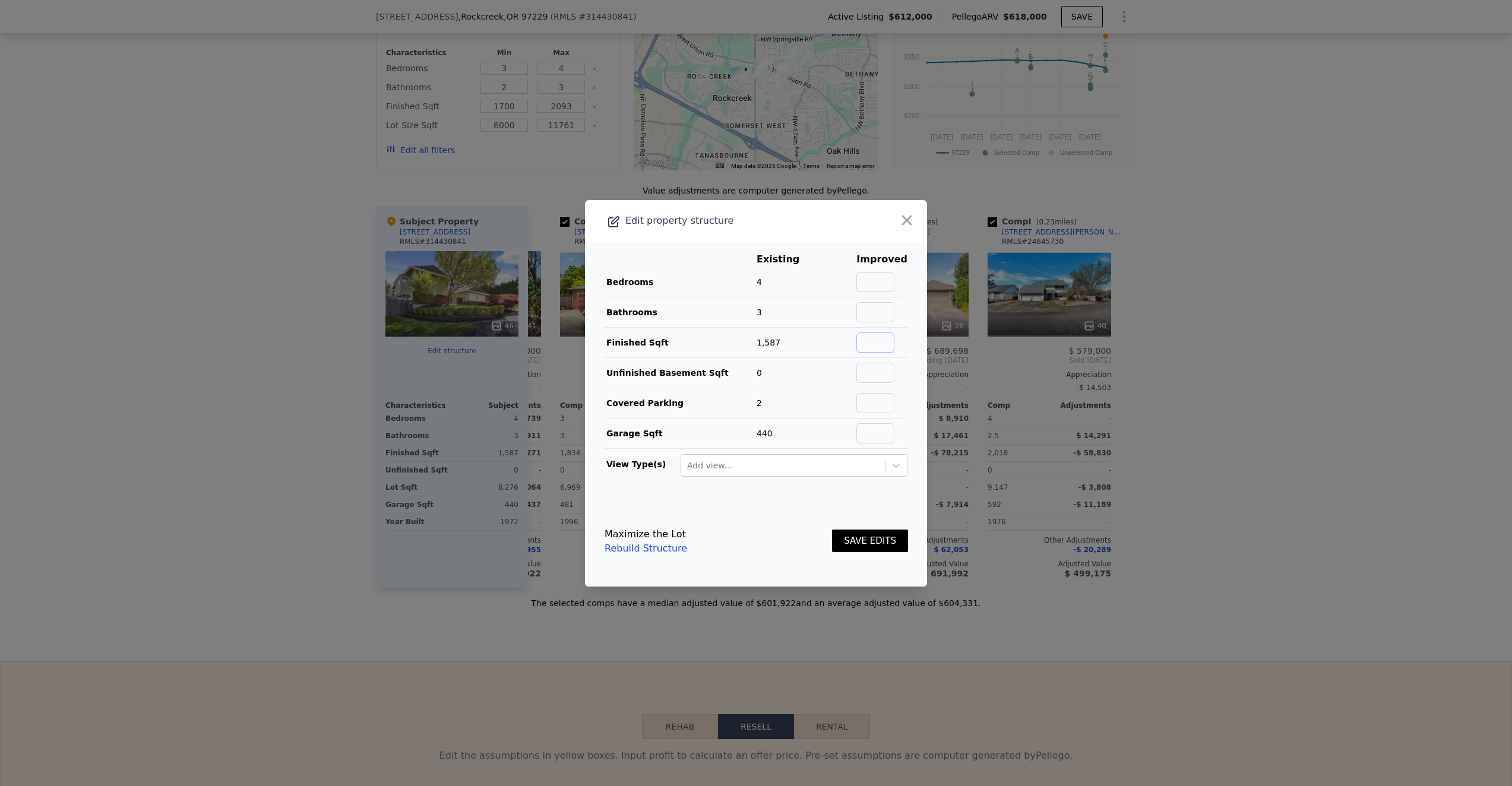
click at [883, 337] on input "text" at bounding box center [875, 342] width 38 height 20
type input "2154"
click at [917, 425] on main "Existing Improved Bedrooms 4 Bathrooms 3 Finished Sqft 1,587 36% 2154 Unfinishe…" at bounding box center [756, 370] width 342 height 254
click at [894, 466] on icon at bounding box center [896, 466] width 12 height 12
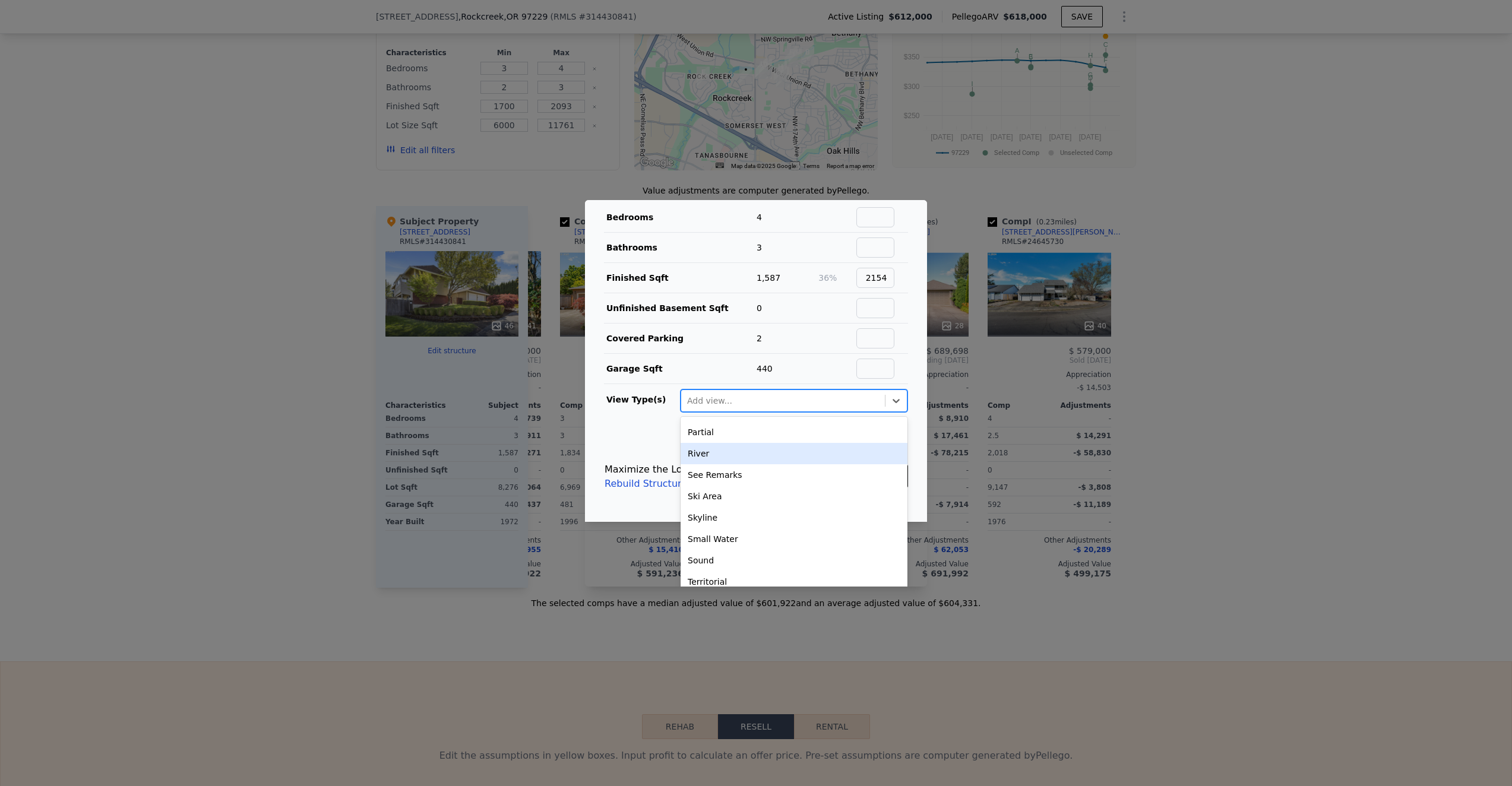
scroll to position [73, 0]
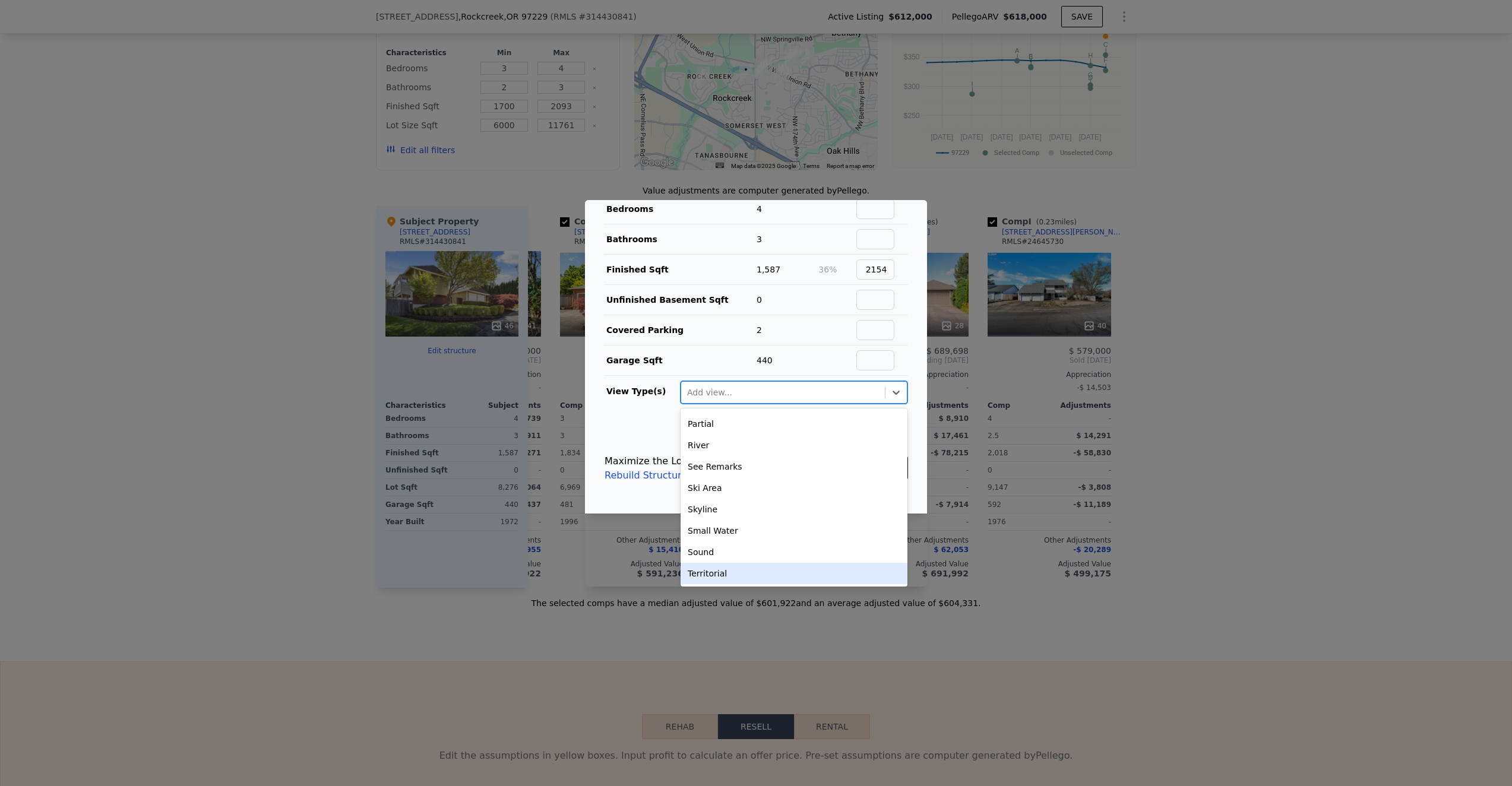
click at [728, 570] on div "Territorial" at bounding box center [793, 573] width 227 height 21
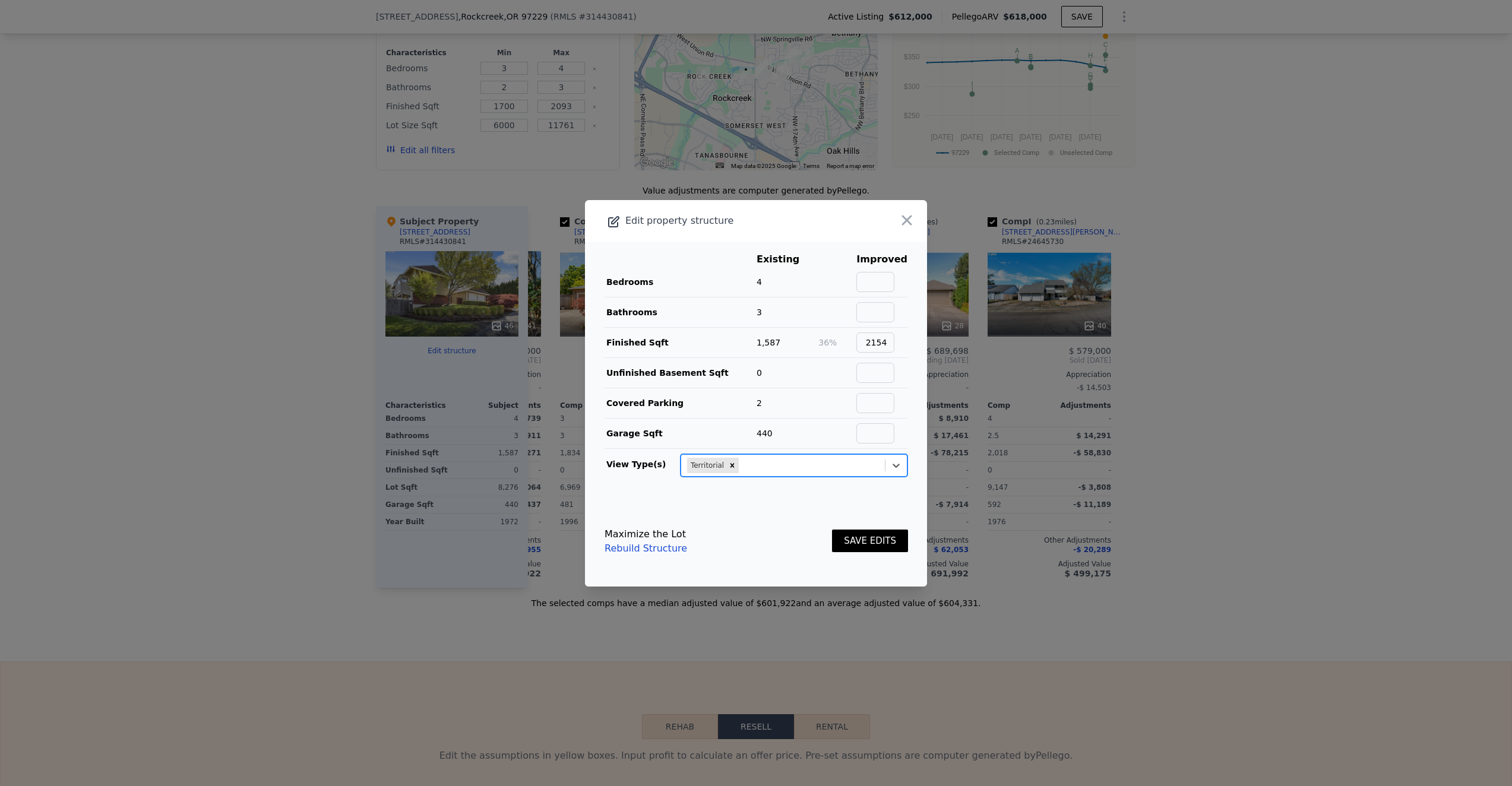
click at [859, 537] on button "SAVE EDITS" at bounding box center [869, 541] width 76 height 23
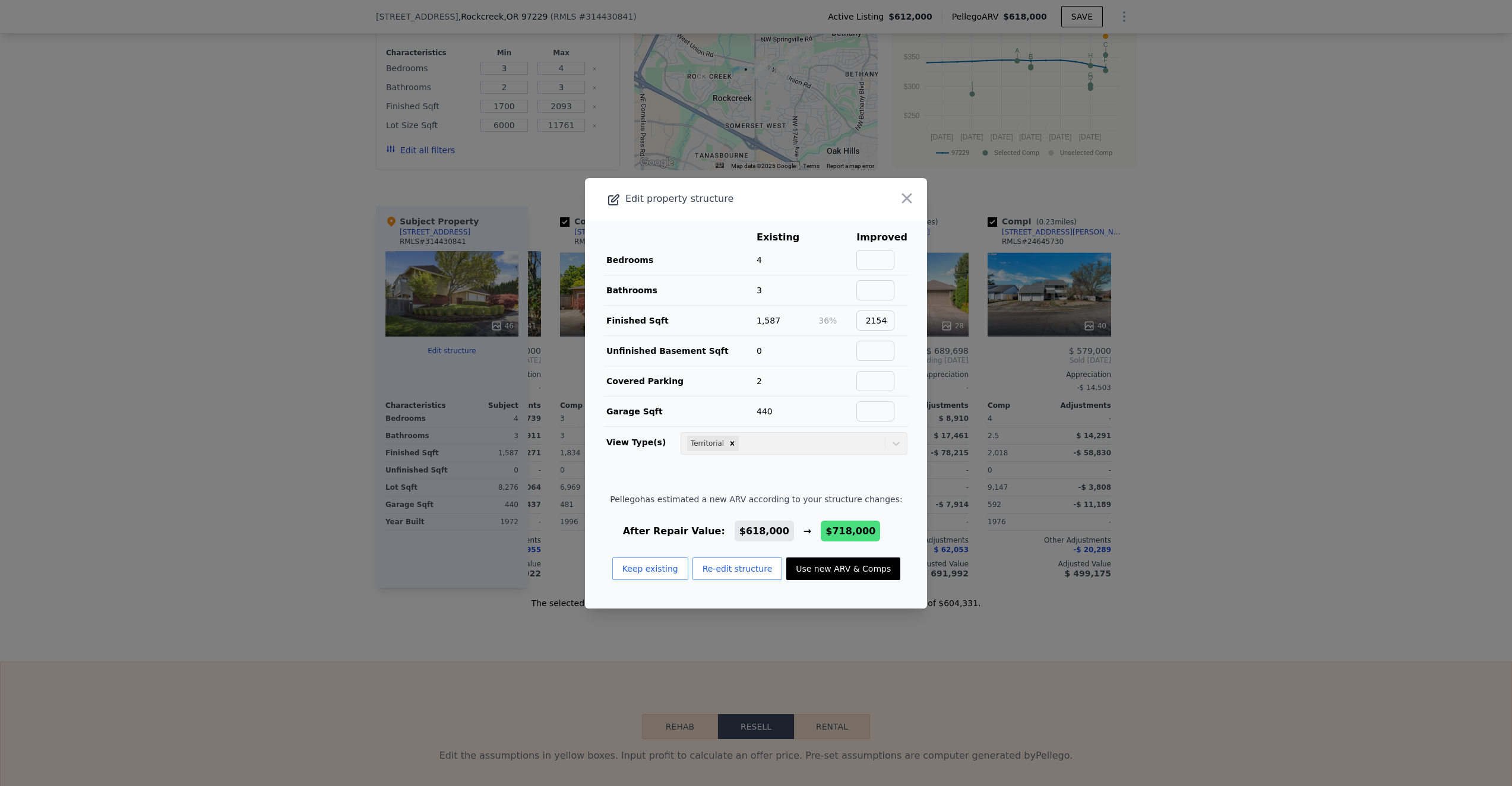
click at [861, 570] on button "Use new ARV & Comps" at bounding box center [843, 568] width 114 height 22
type input "1553"
type input "2778"
type input "4791"
type input "12196"
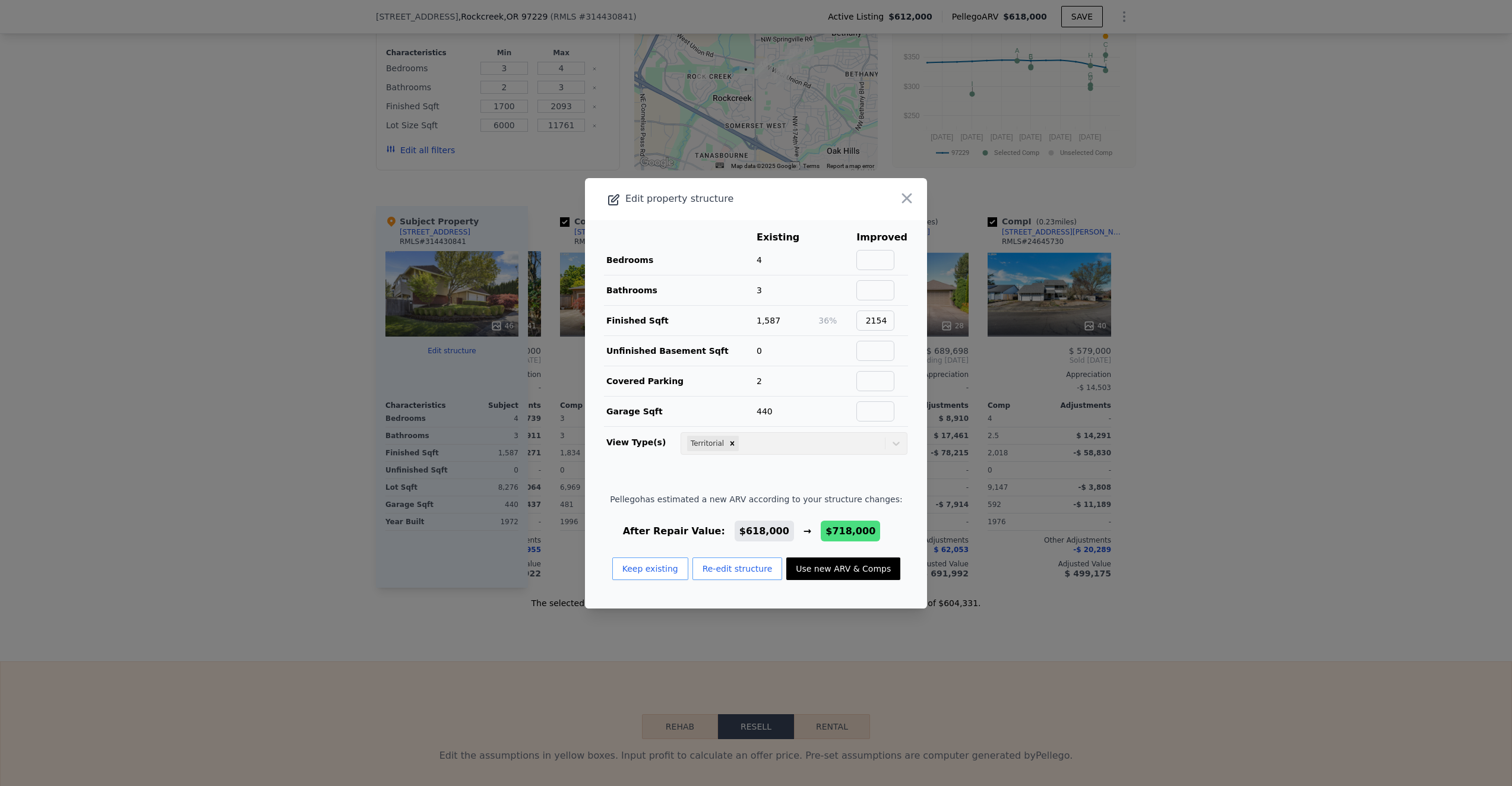
type input "$ 718,000"
type input "$ 26,113"
checkbox input "false"
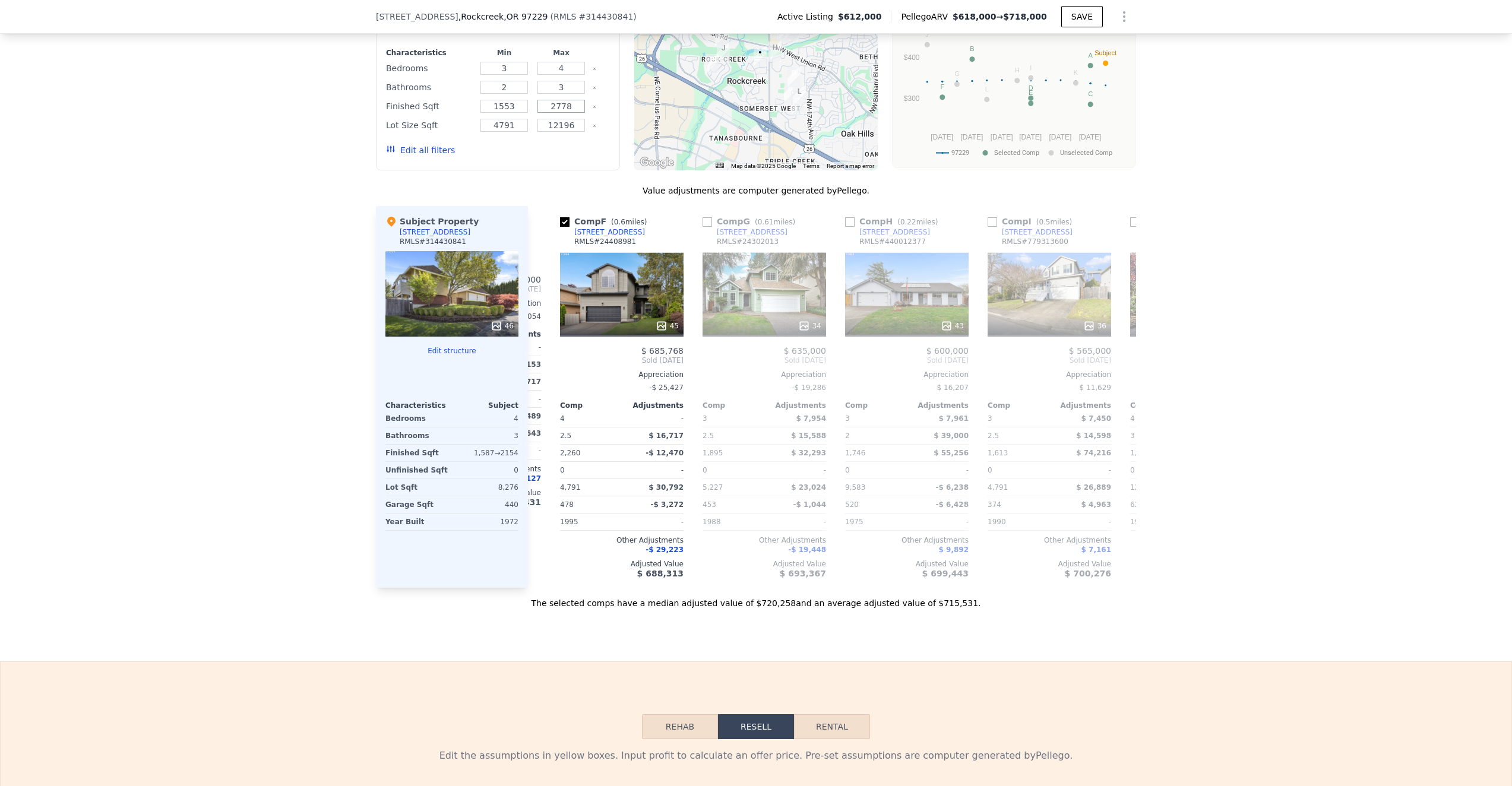
click at [549, 105] on input "2778" at bounding box center [561, 106] width 47 height 13
drag, startPoint x: 549, startPoint y: 105, endPoint x: 581, endPoint y: 103, distance: 32.1
click at [582, 104] on input "2778" at bounding box center [561, 106] width 47 height 13
type input "2400"
click at [517, 105] on input "1553" at bounding box center [503, 106] width 47 height 13
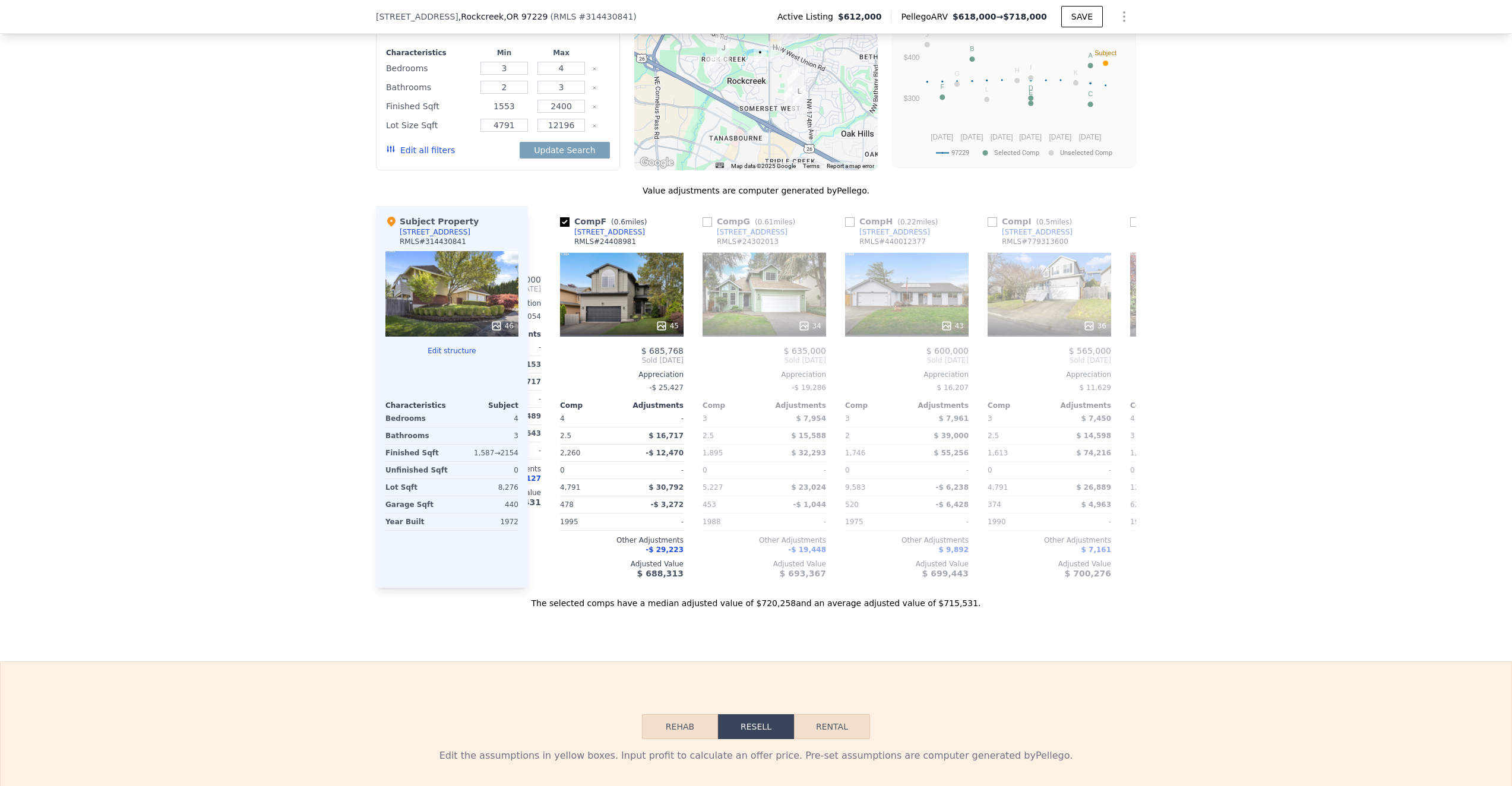
drag, startPoint x: 517, startPoint y: 105, endPoint x: 487, endPoint y: 105, distance: 30.0
click at [487, 105] on input "1553" at bounding box center [503, 106] width 47 height 13
type input "1700"
click at [519, 125] on input "4791" at bounding box center [503, 125] width 47 height 13
drag, startPoint x: 519, startPoint y: 125, endPoint x: 483, endPoint y: 124, distance: 36.0
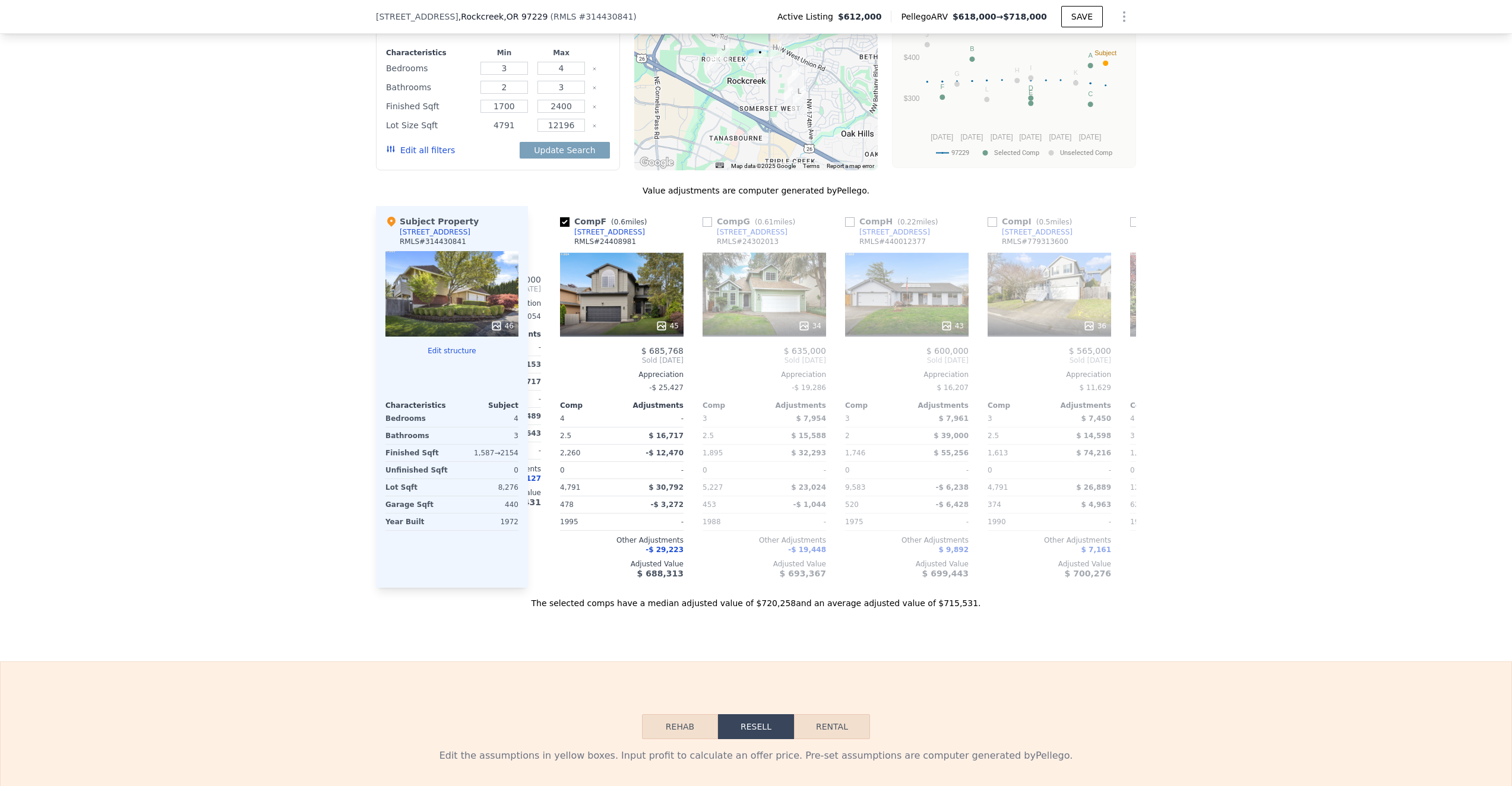
click at [483, 124] on input "4791" at bounding box center [503, 125] width 47 height 13
type input "7000"
click at [549, 148] on button "Update Search" at bounding box center [564, 150] width 89 height 16
checkbox input "false"
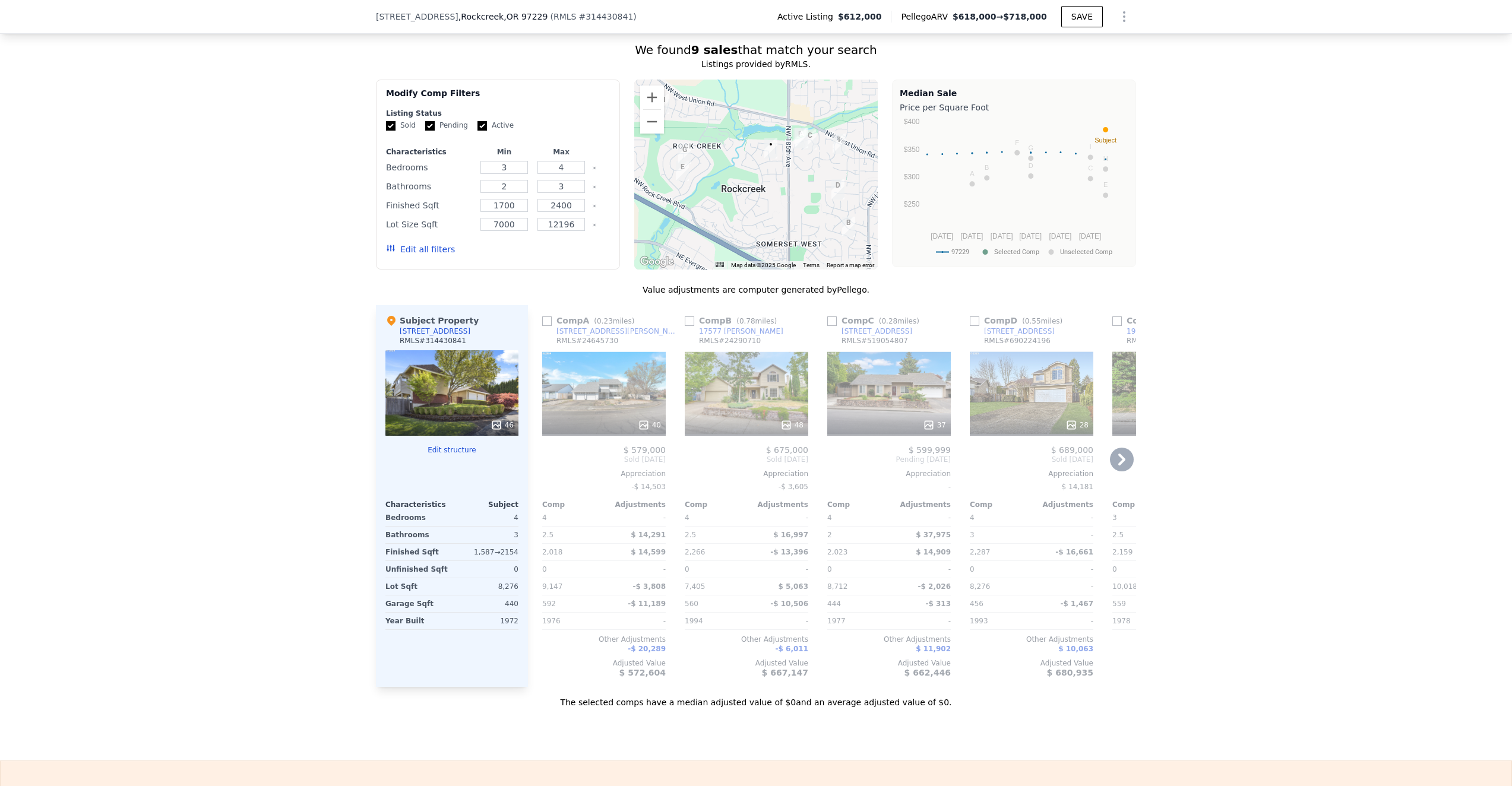
click at [548, 321] on input "checkbox" at bounding box center [547, 322] width 10 height 10
checkbox input "true"
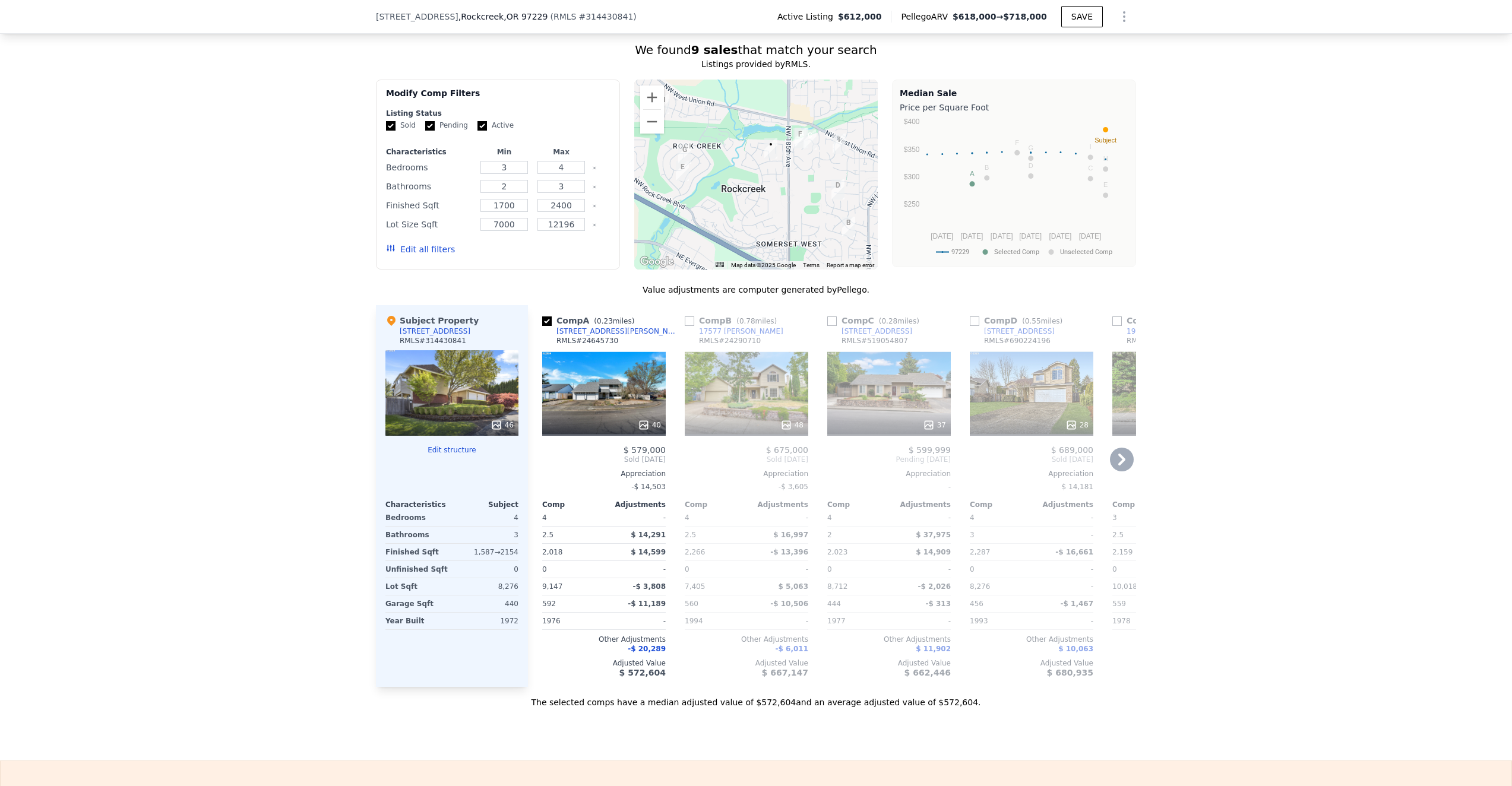
click at [832, 320] on input "checkbox" at bounding box center [832, 322] width 10 height 10
checkbox input "true"
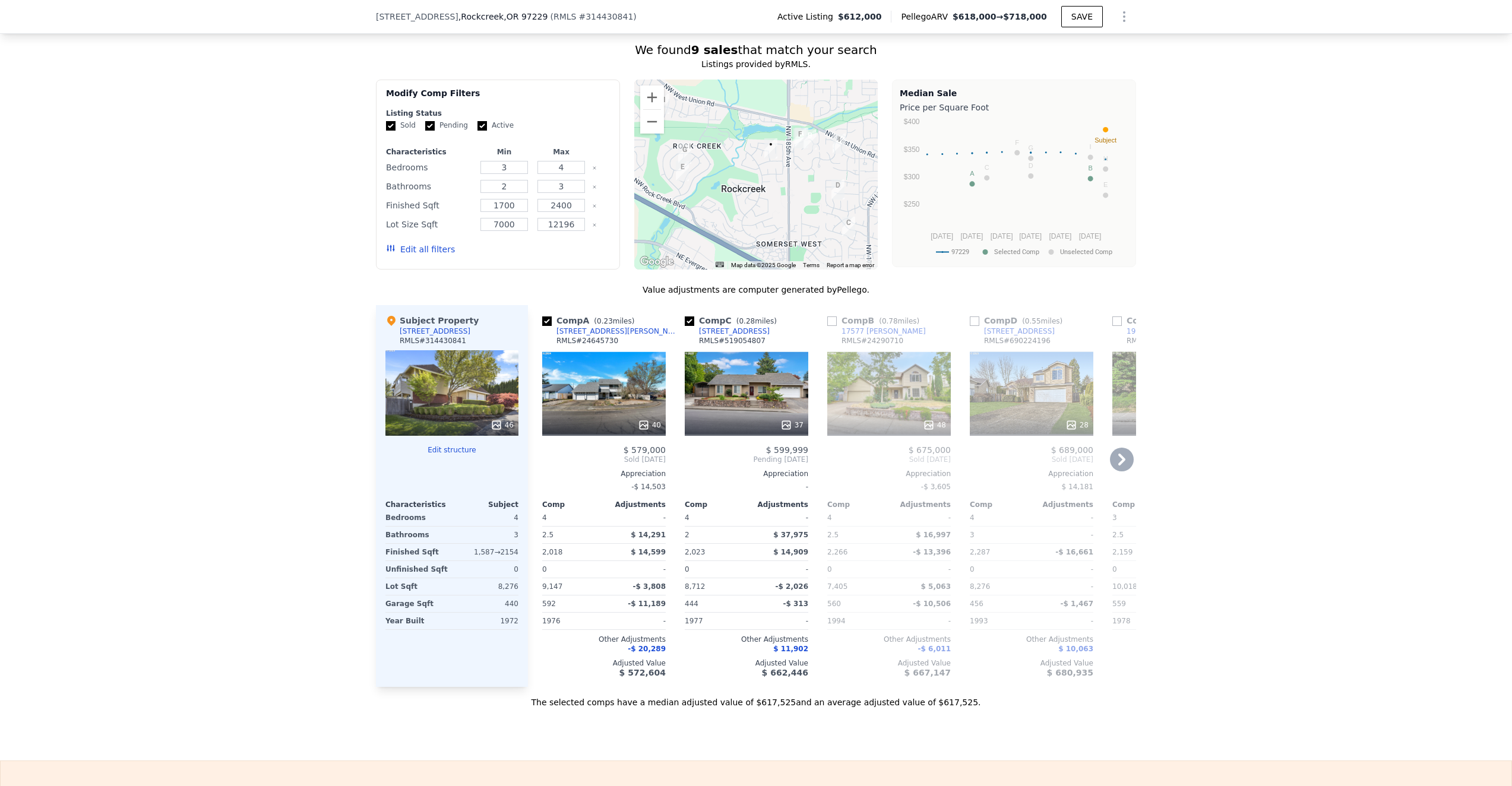
click at [835, 321] on input "checkbox" at bounding box center [832, 322] width 10 height 10
checkbox input "true"
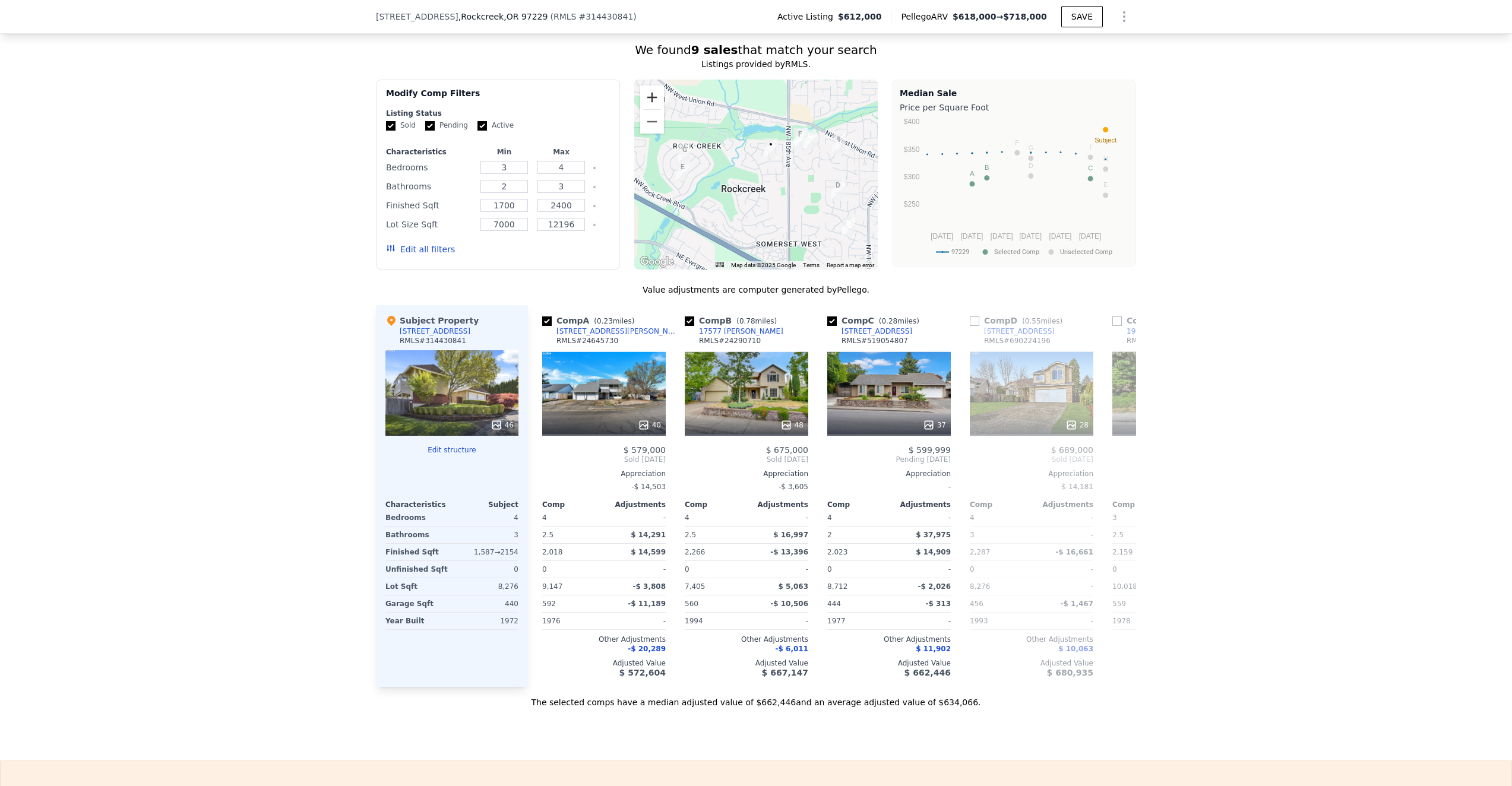
click at [651, 96] on button "Zoom in" at bounding box center [652, 97] width 24 height 24
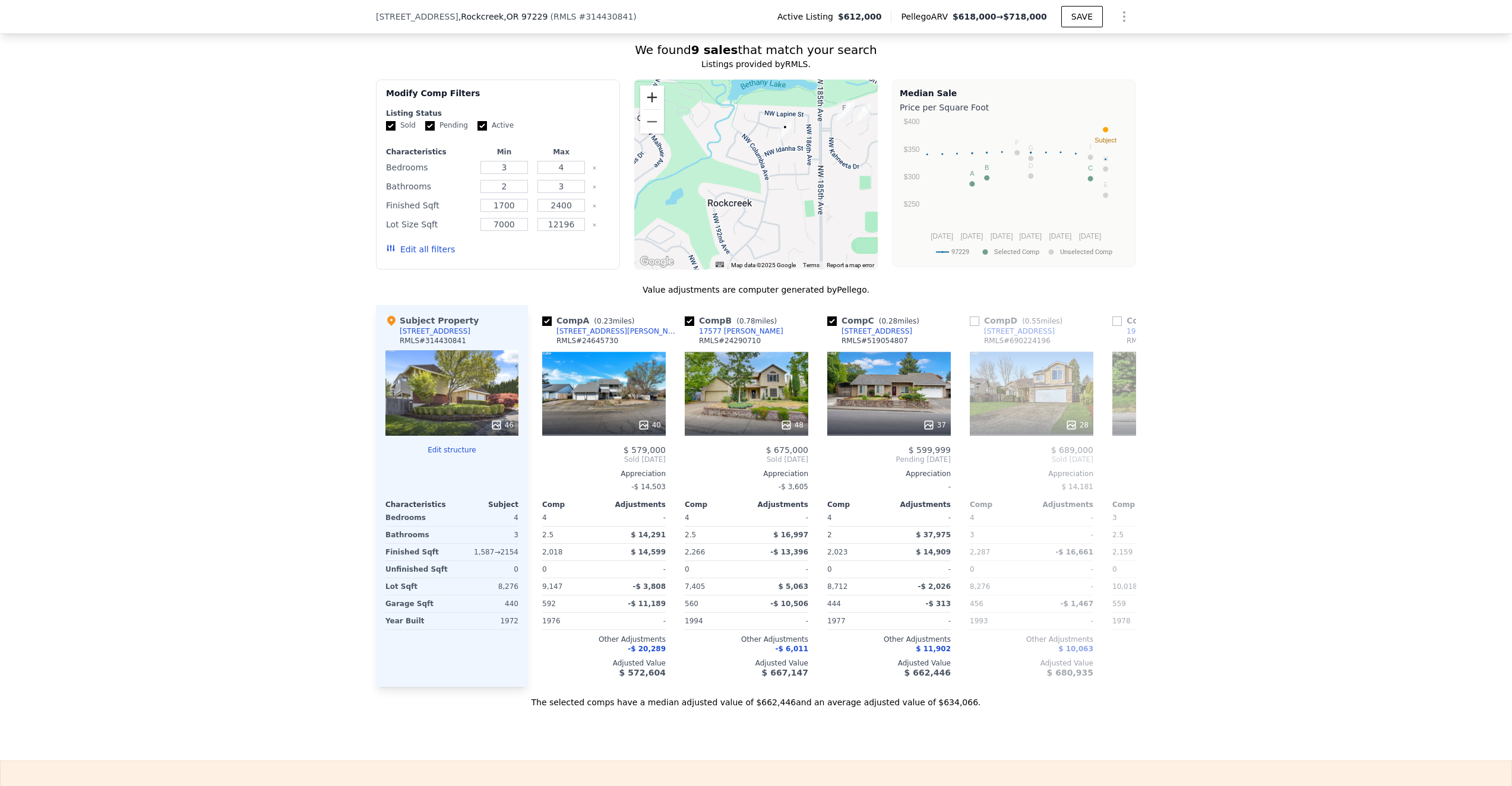
click at [651, 95] on button "Zoom in" at bounding box center [652, 97] width 24 height 24
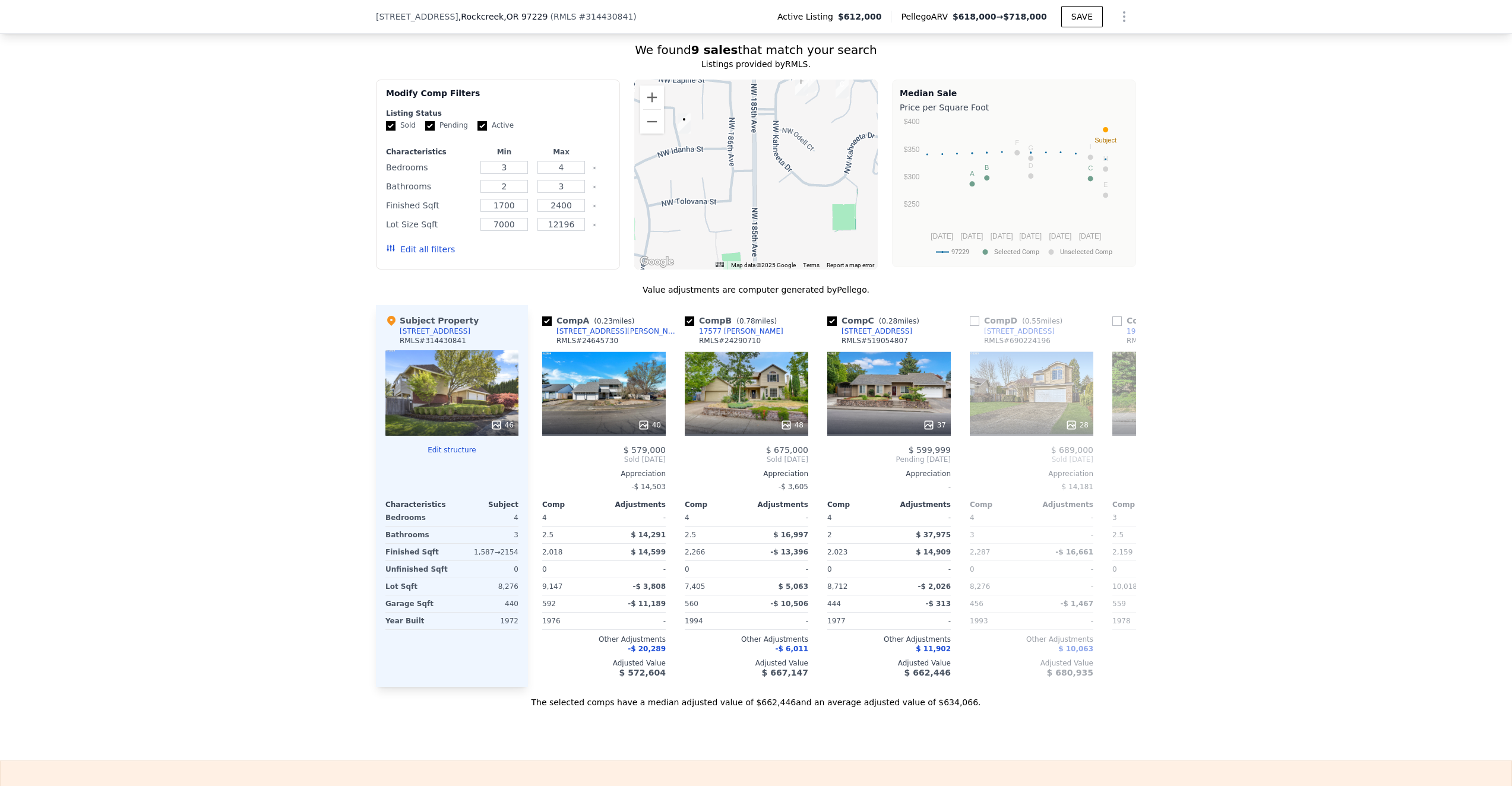
drag, startPoint x: 805, startPoint y: 172, endPoint x: 660, endPoint y: 204, distance: 148.5
click at [658, 207] on div at bounding box center [756, 174] width 244 height 190
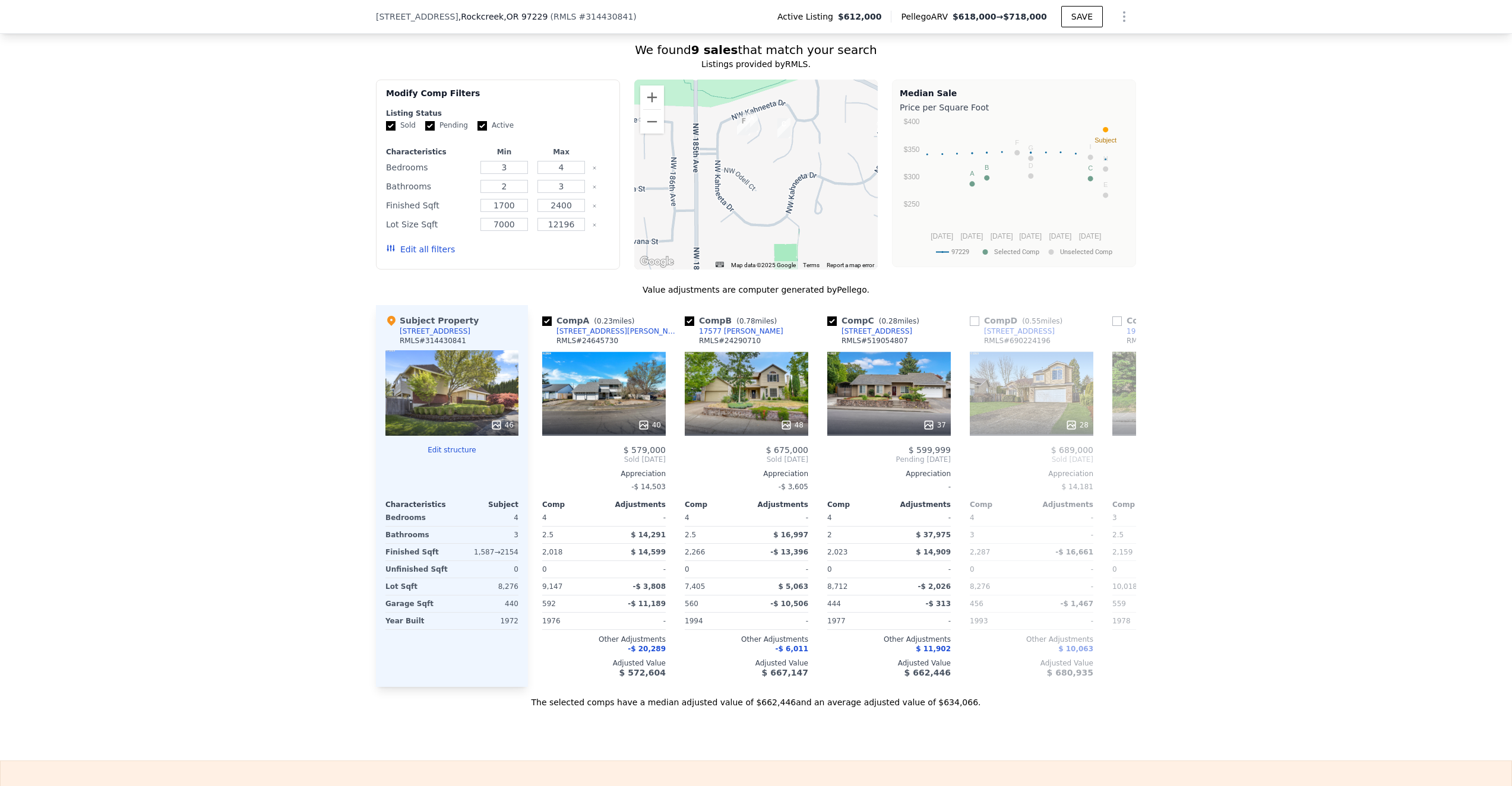
drag, startPoint x: 753, startPoint y: 169, endPoint x: 714, endPoint y: 198, distance: 48.6
click at [714, 198] on div at bounding box center [756, 174] width 244 height 190
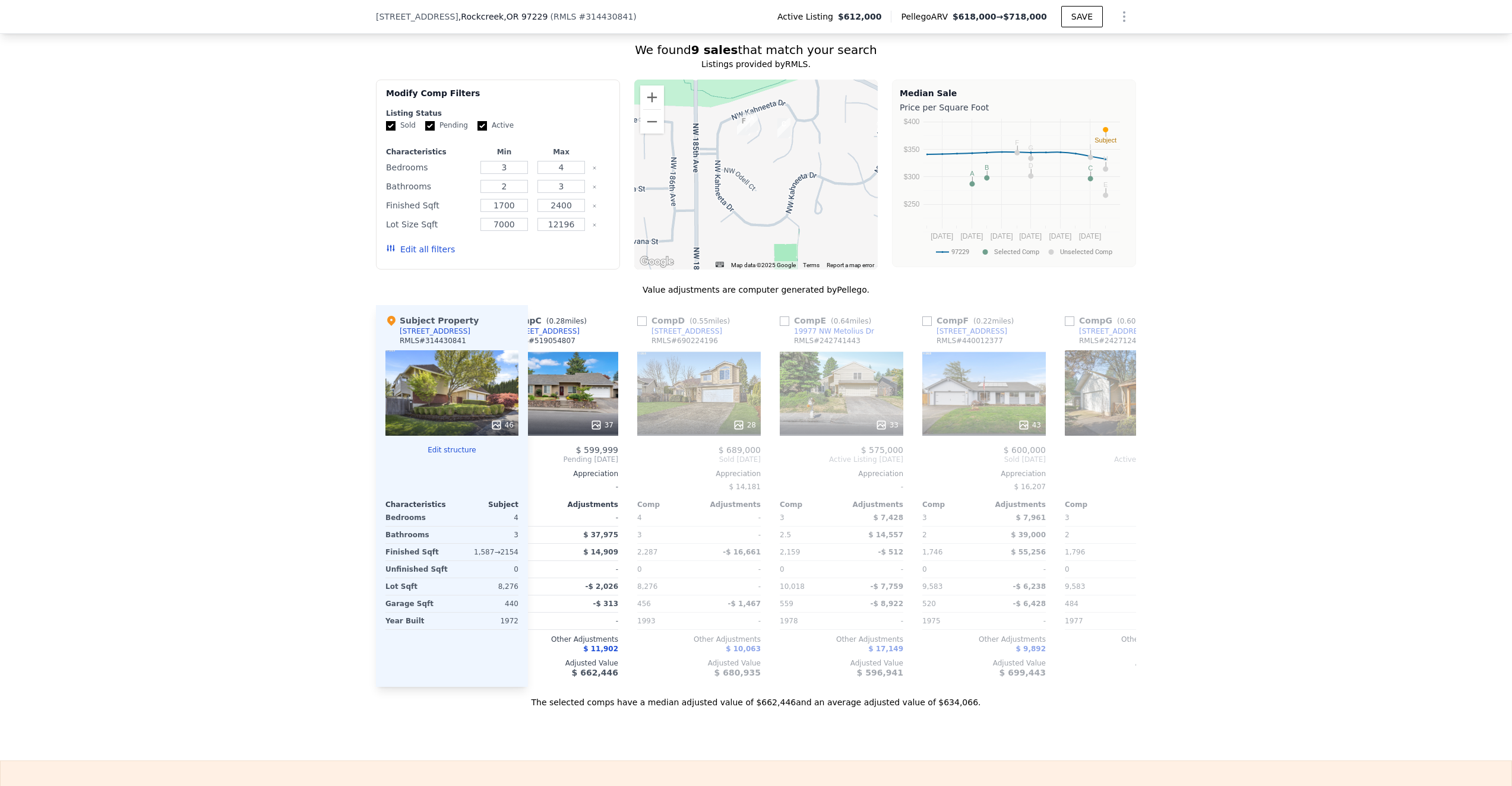
scroll to position [0, 358]
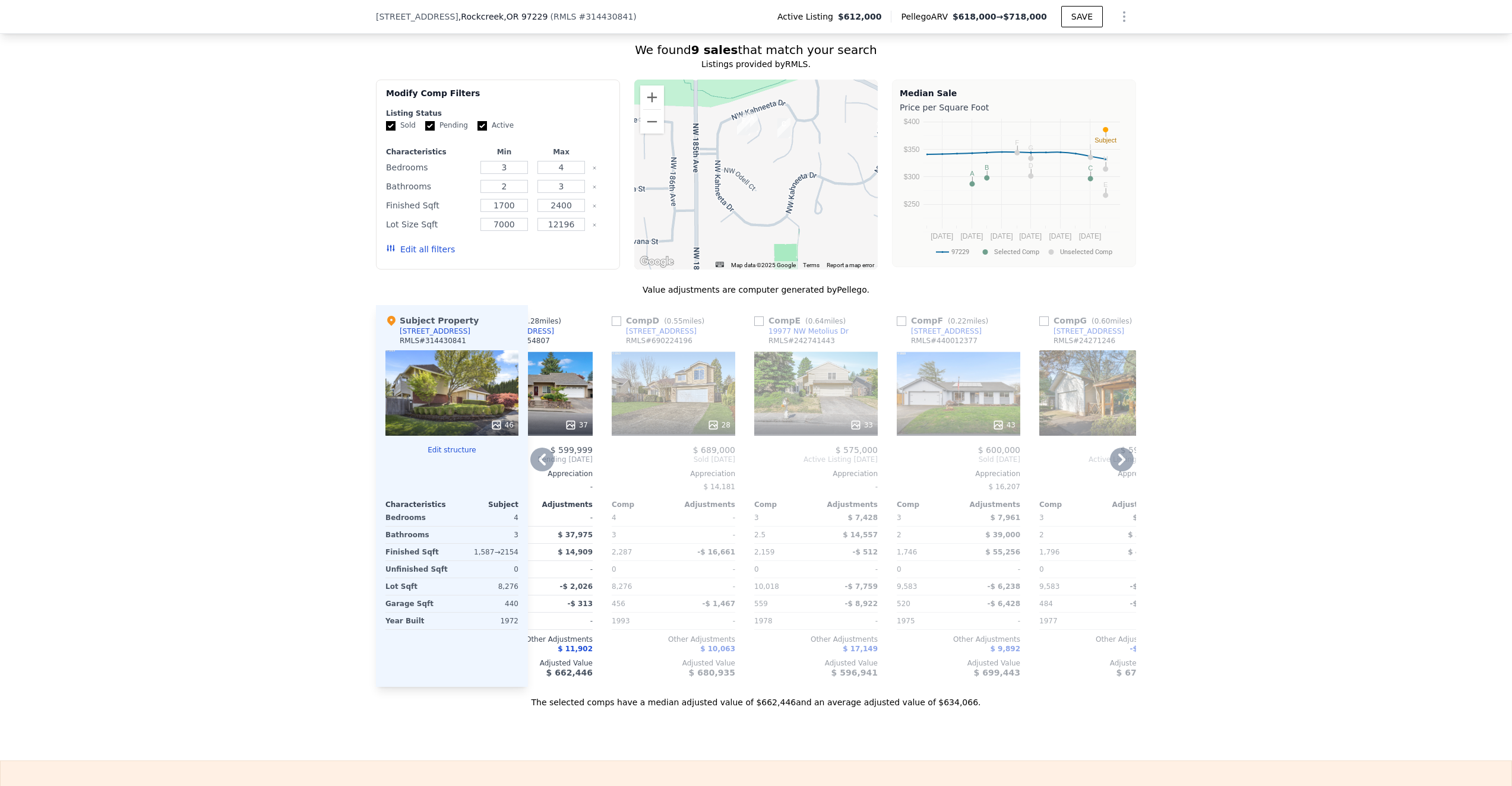
click at [905, 322] on input "checkbox" at bounding box center [902, 322] width 10 height 10
checkbox input "true"
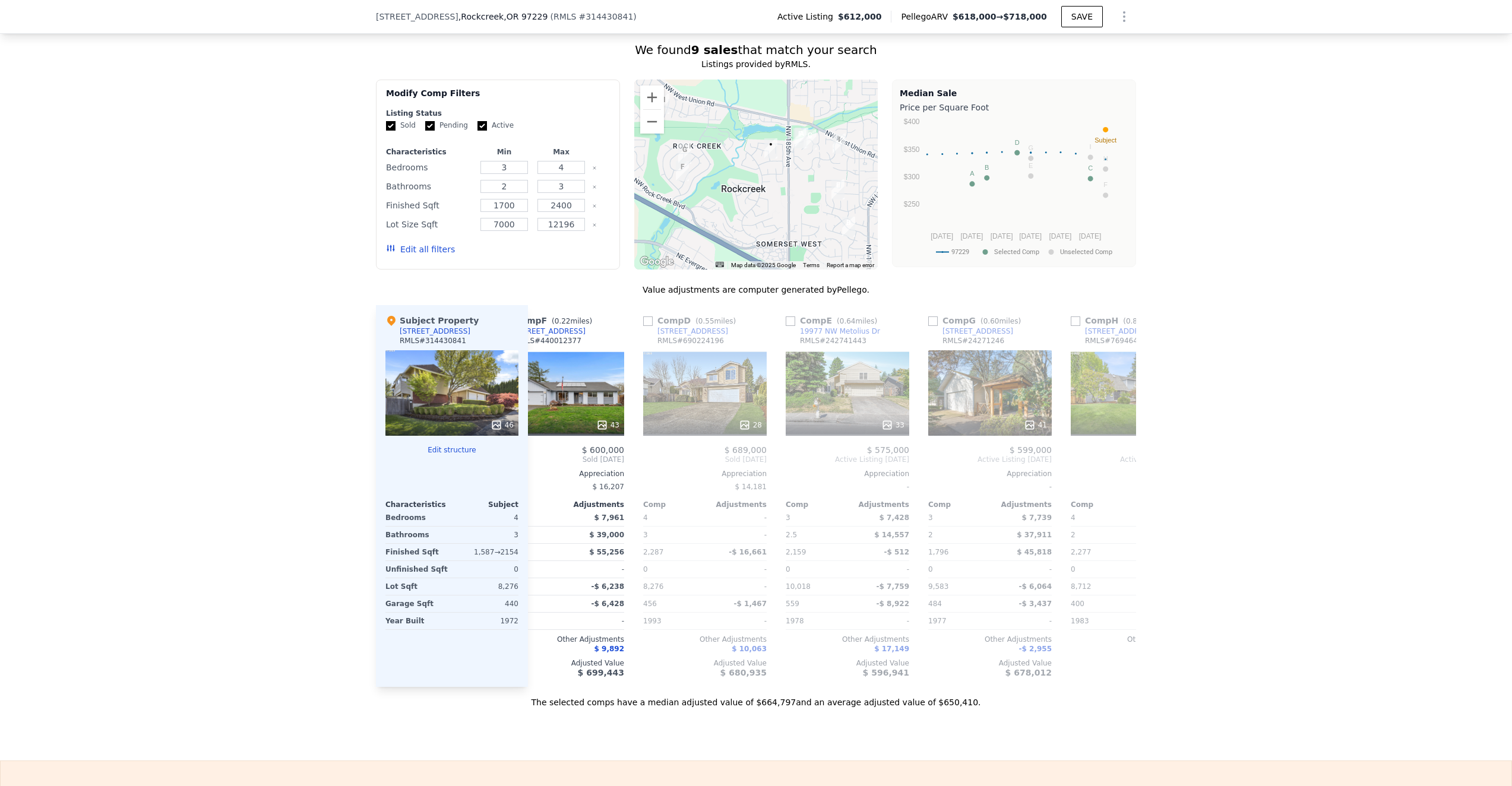
scroll to position [0, 540]
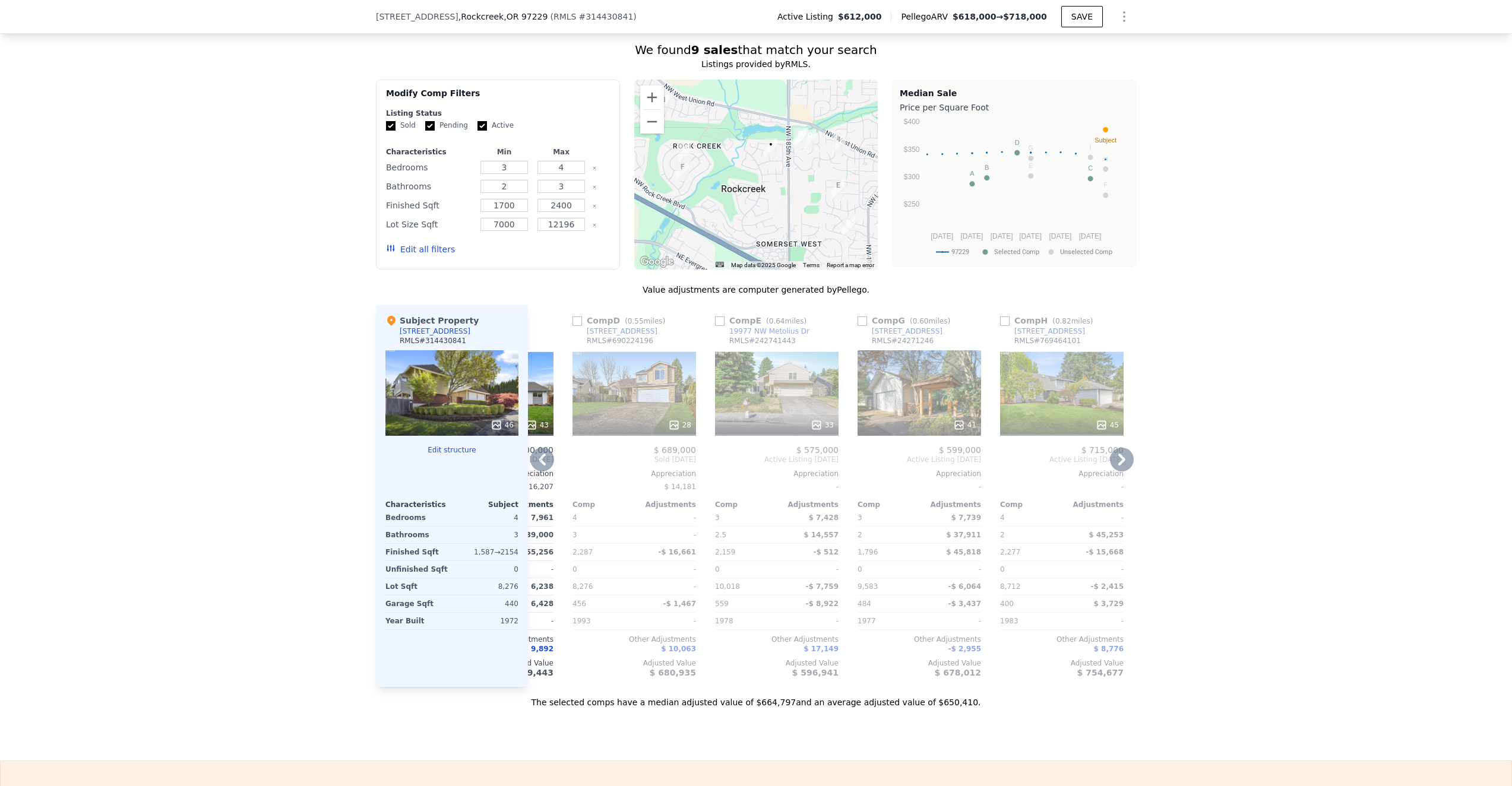
click at [864, 319] on input "checkbox" at bounding box center [862, 322] width 10 height 10
checkbox input "true"
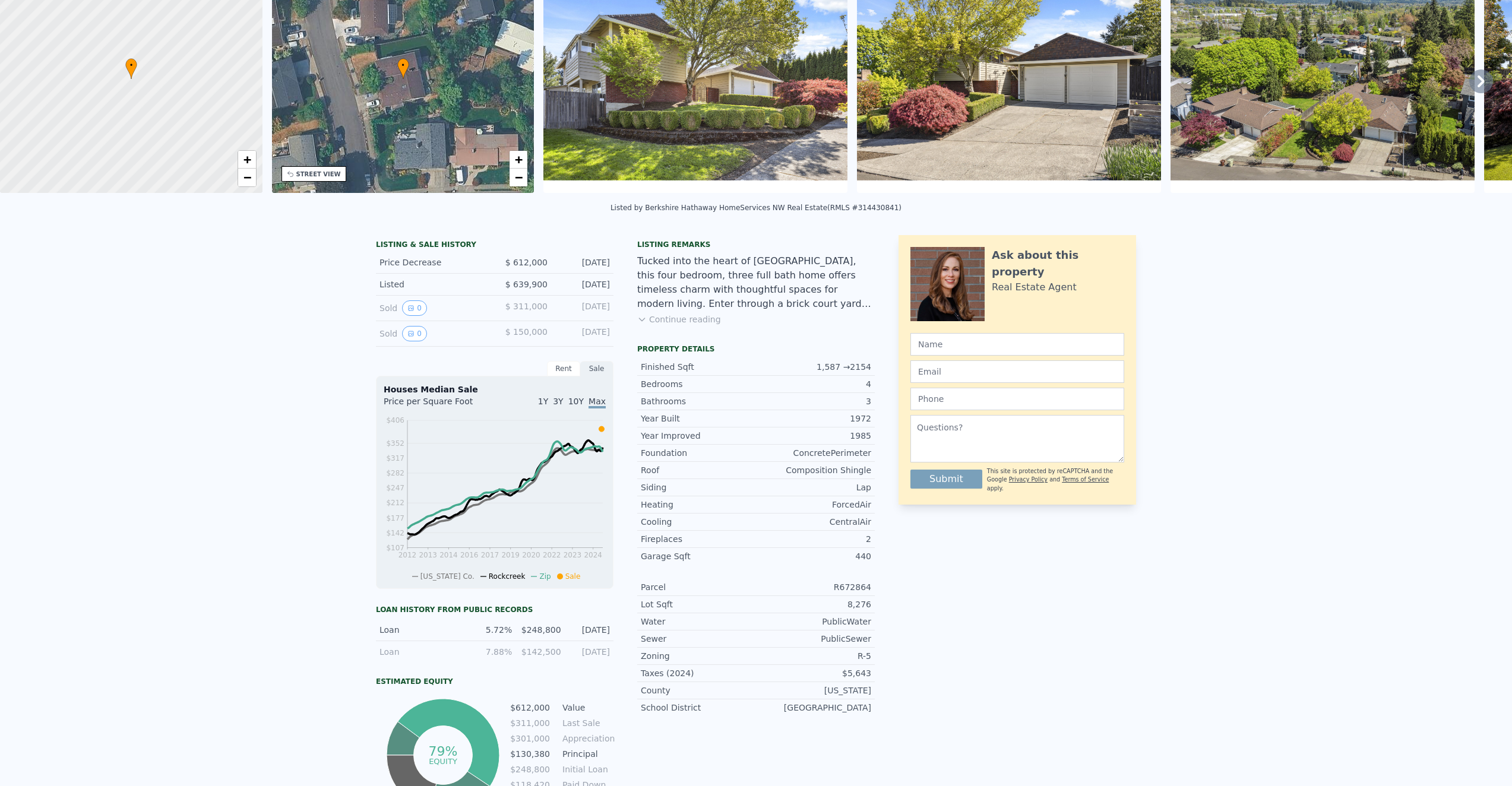
scroll to position [0, 0]
